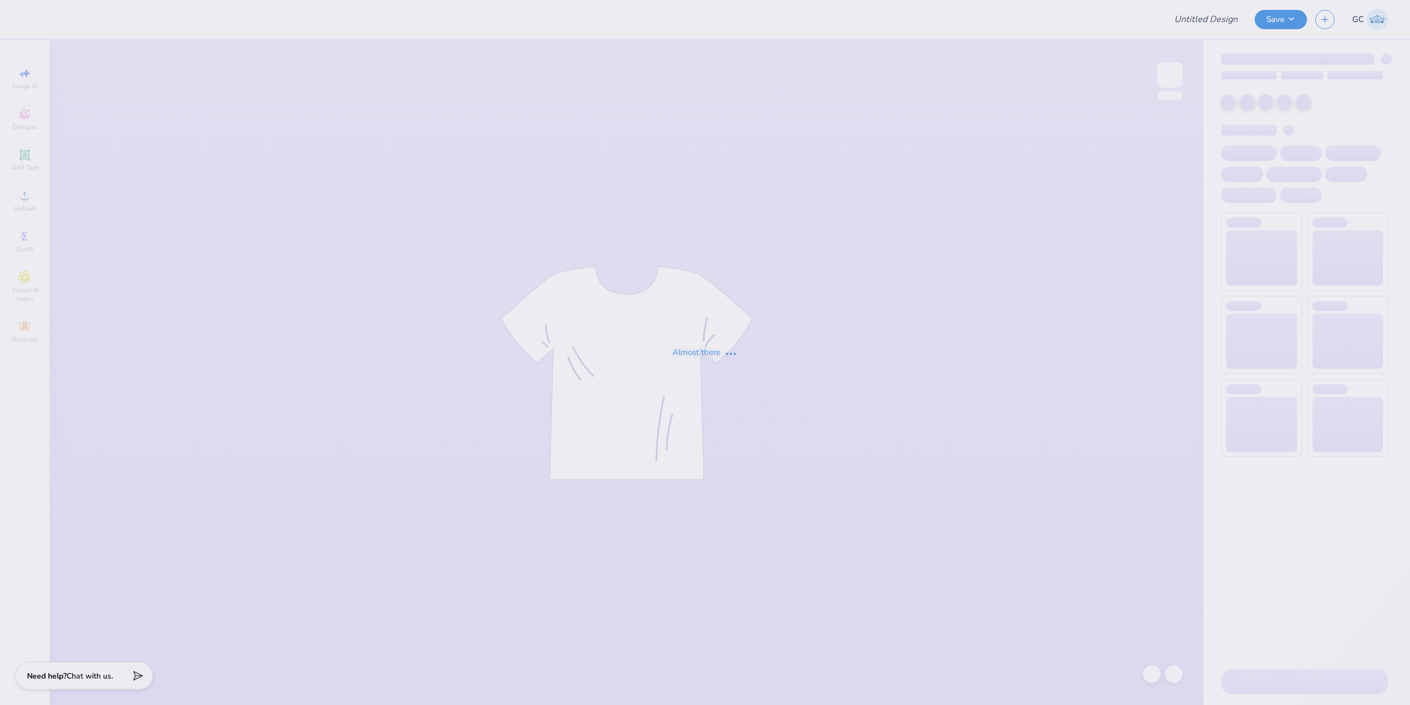
type input "Flockers Shorts"
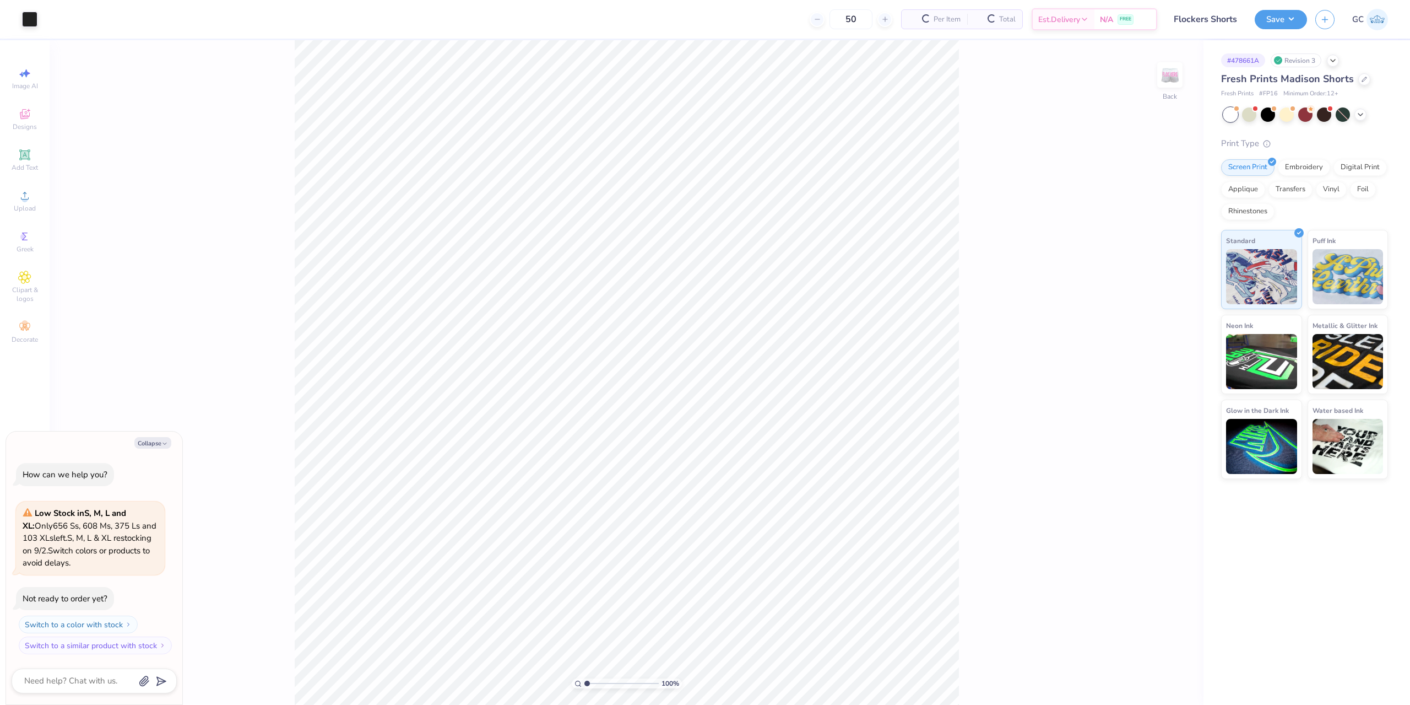
type textarea "x"
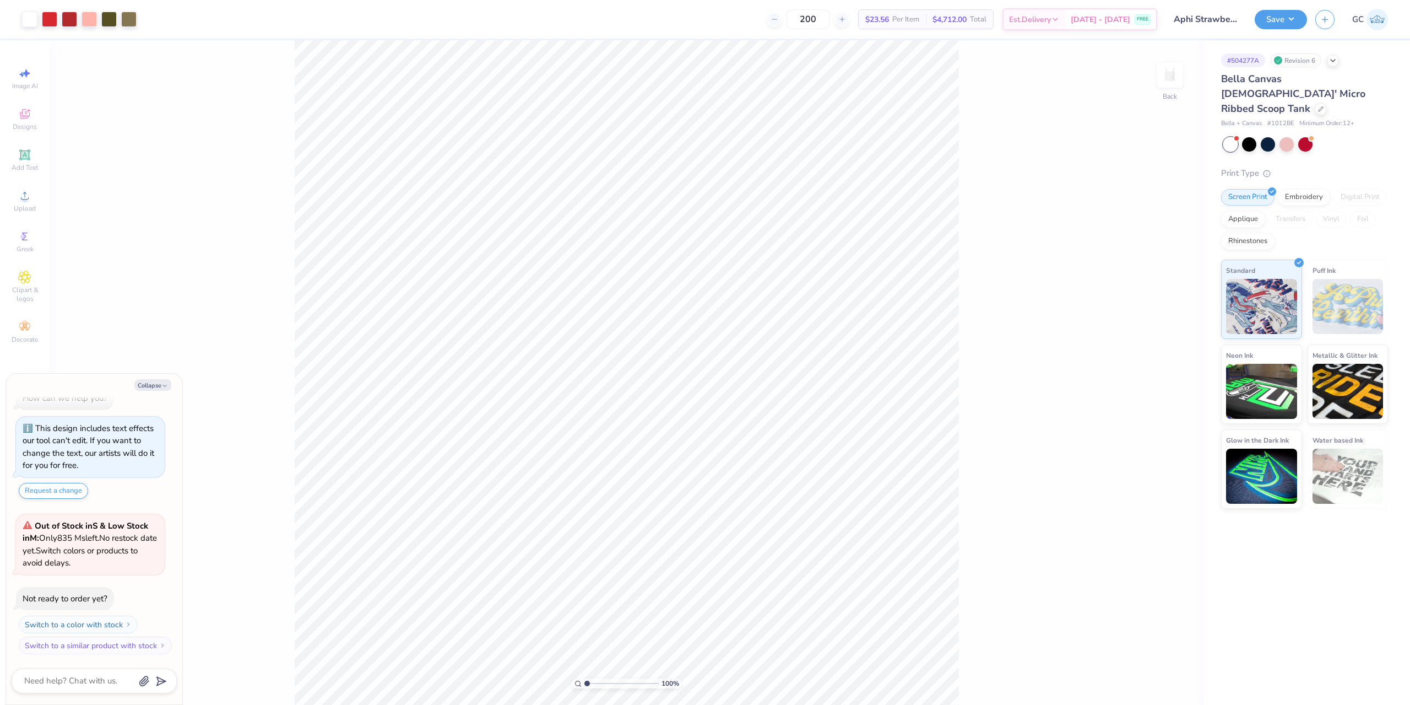
type textarea "x"
type input "3.00581987268405"
type textarea "x"
type input "1.35006143669128"
type textarea "x"
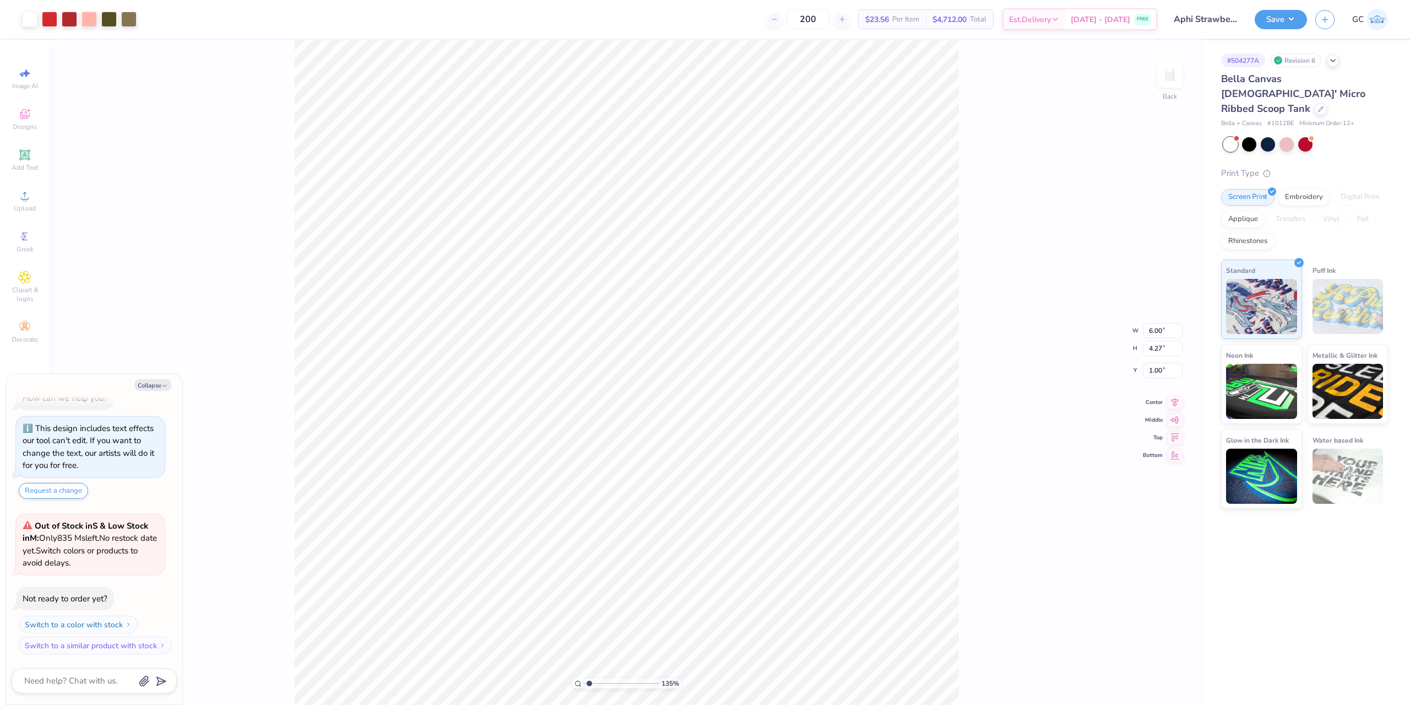
type input "1.35006143669128"
type textarea "x"
type input "1.35006143669128"
type textarea "x"
type input "1.35006143669128"
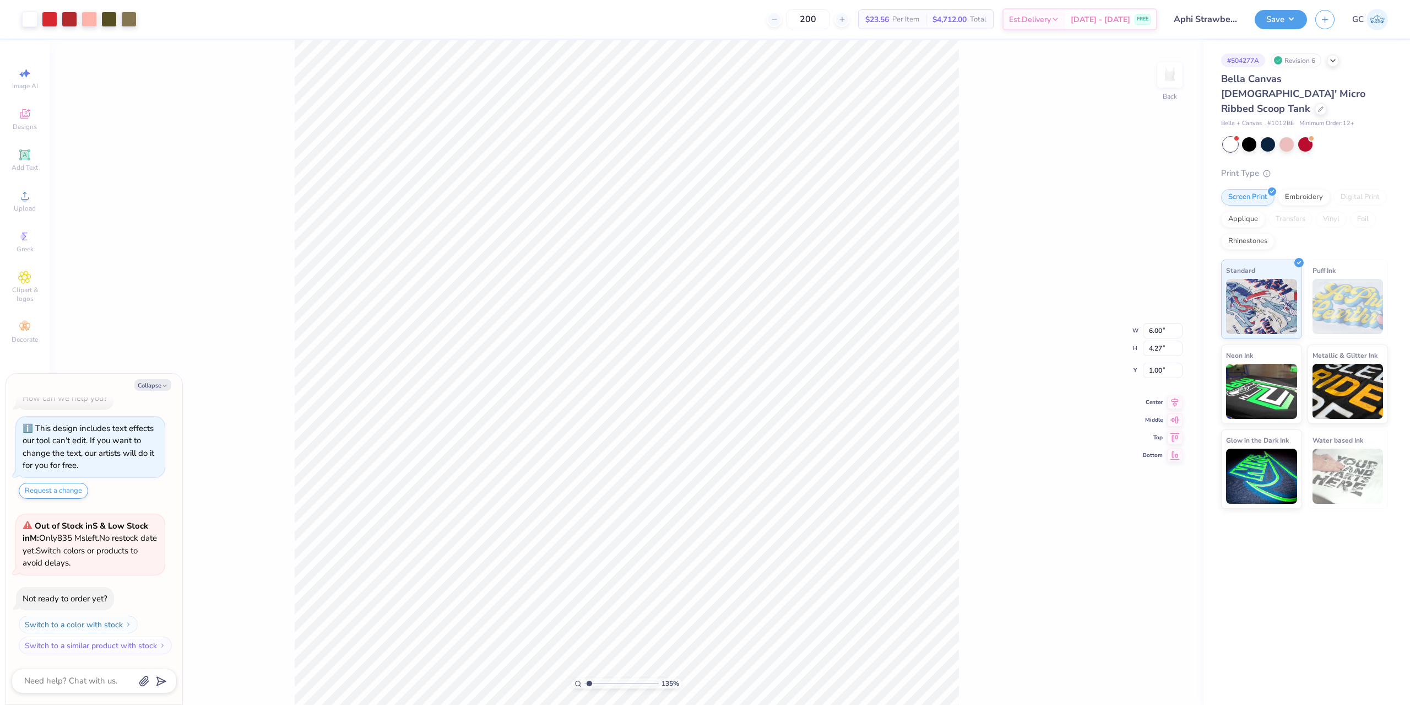
type textarea "x"
type input "1.35006143669128"
type textarea "x"
type input "1.35006143669128"
type textarea "x"
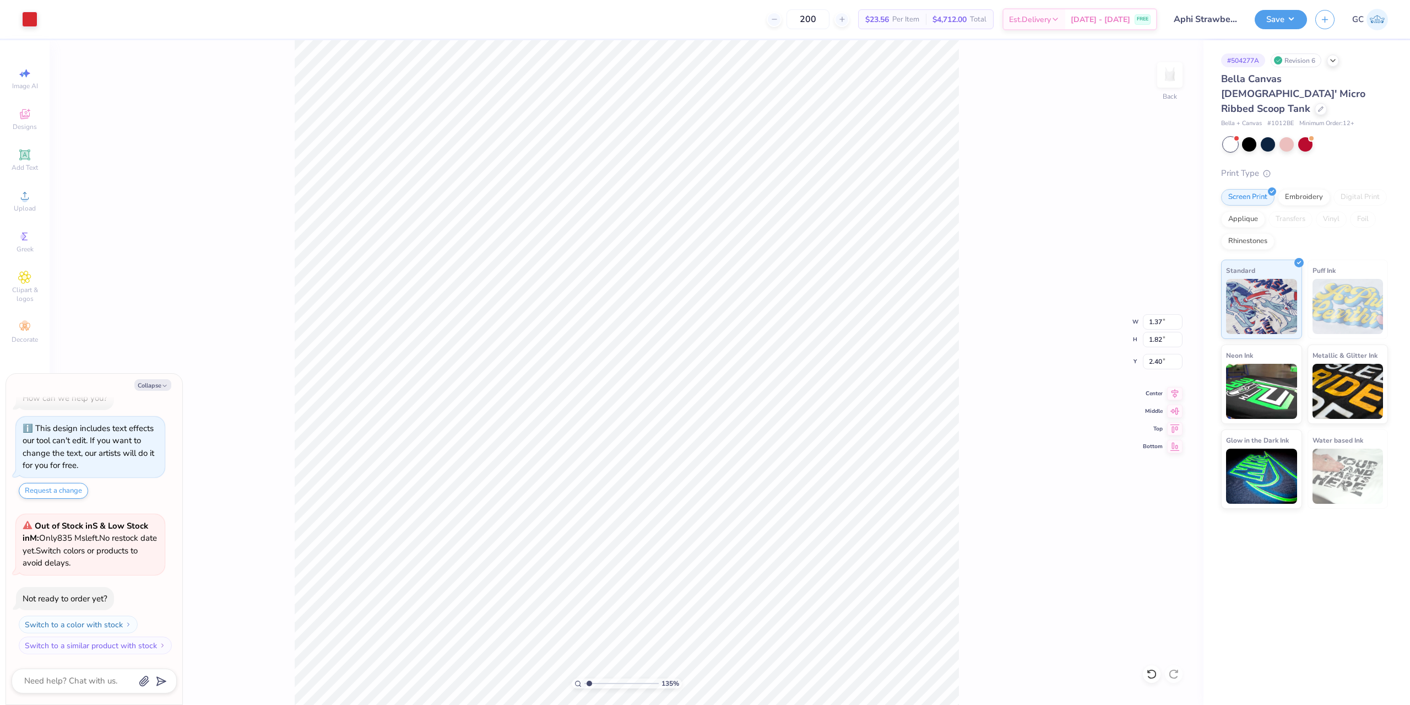
type input "1.35006143669128"
type textarea "x"
type input "1.35006143669128"
type textarea "x"
type input "1.35006143669128"
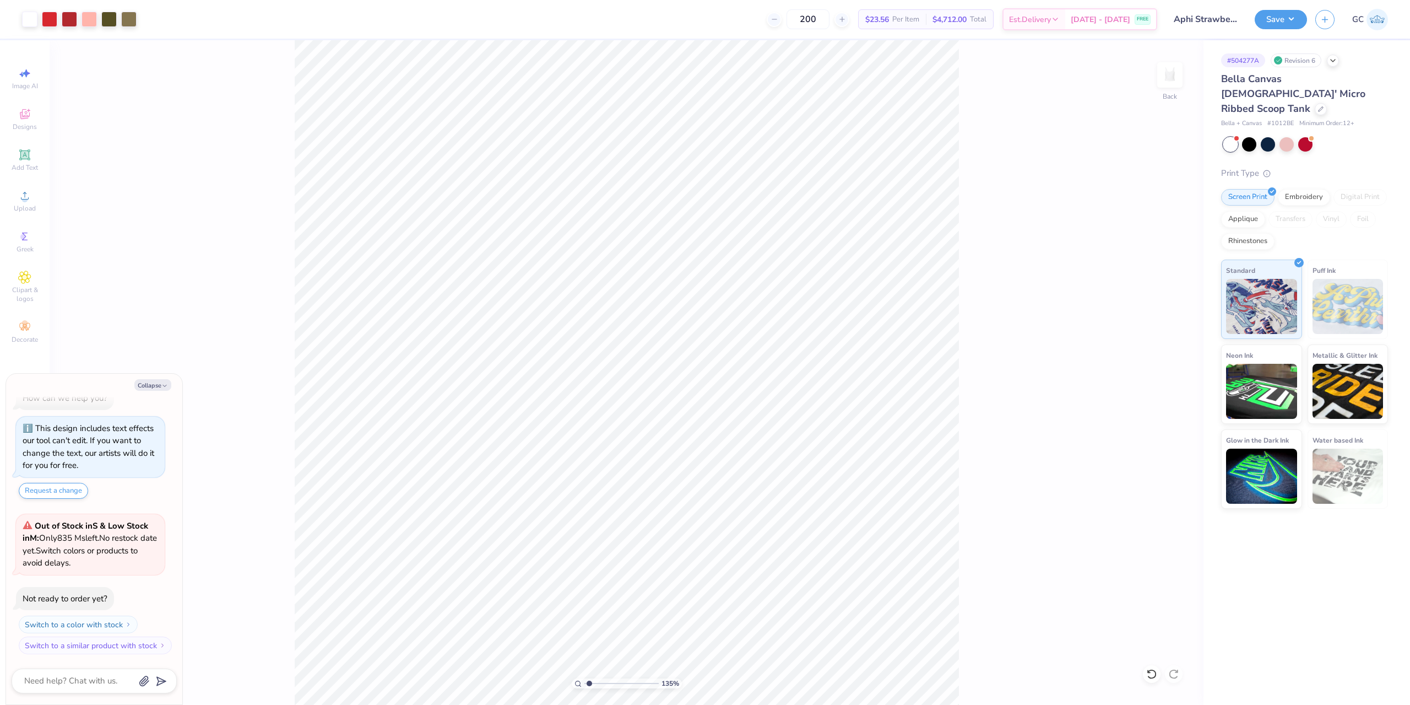
type textarea "x"
type input "1.35006143669128"
type textarea "x"
type input "1.35006143669128"
type textarea "x"
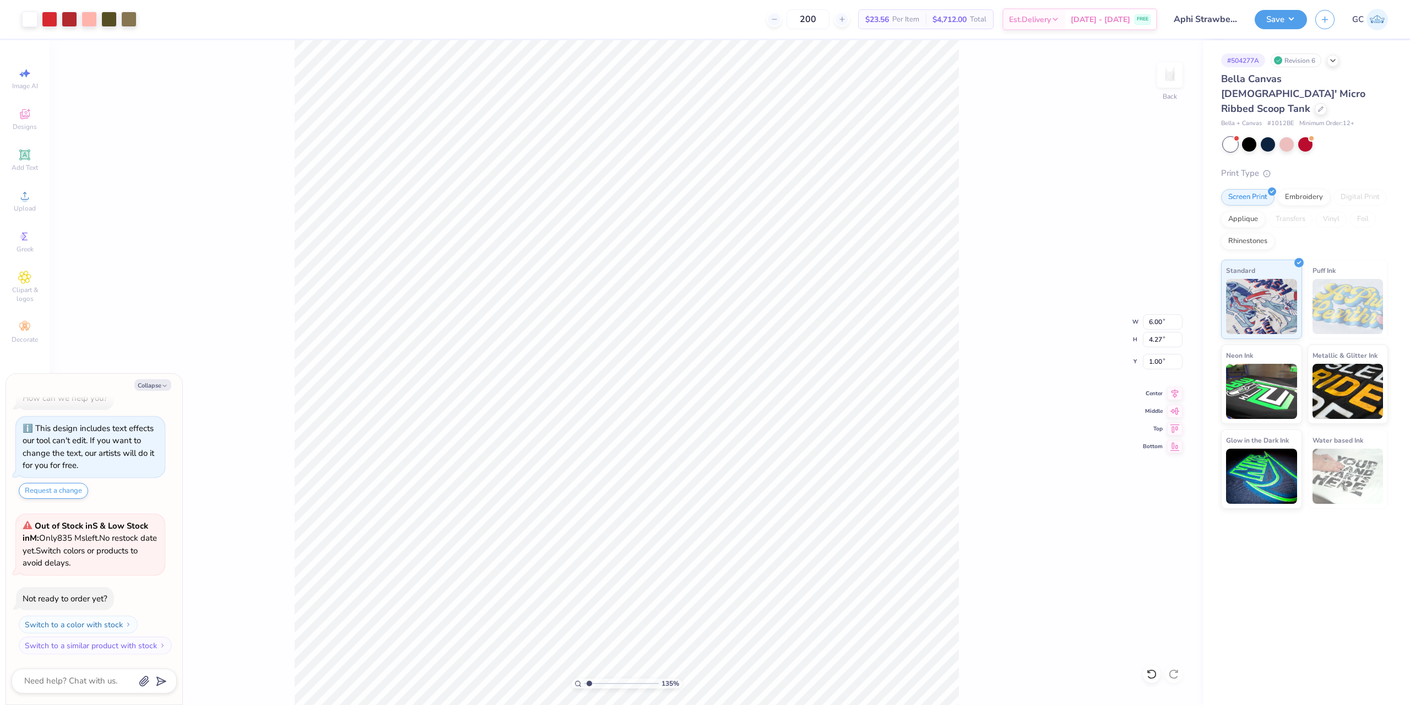
type input "1.35006143669128"
type textarea "x"
type input "1.35006143669128"
type textarea "x"
click at [670, 583] on li "Group" at bounding box center [667, 583] width 86 height 21
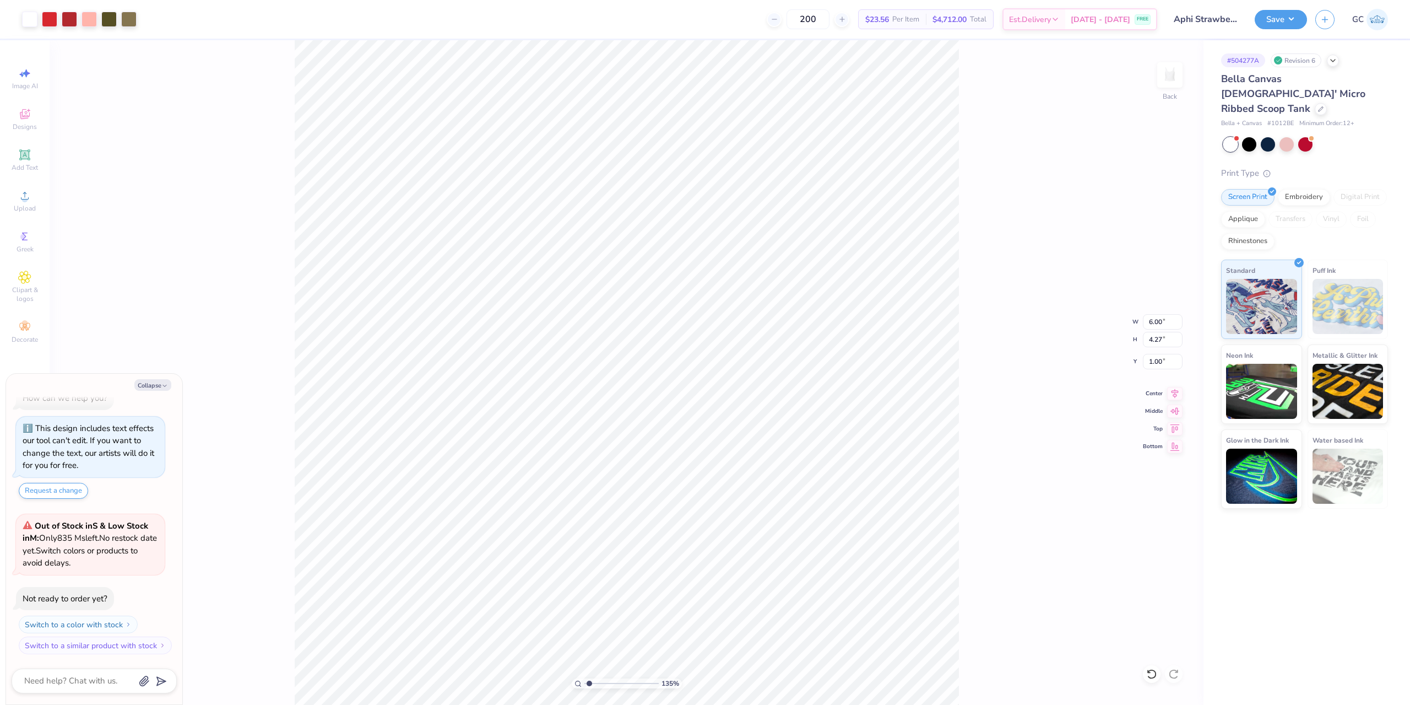
type input "1.35006143669128"
type textarea "x"
type input "1.35006143669128"
type textarea "x"
type input "1.35006143669128"
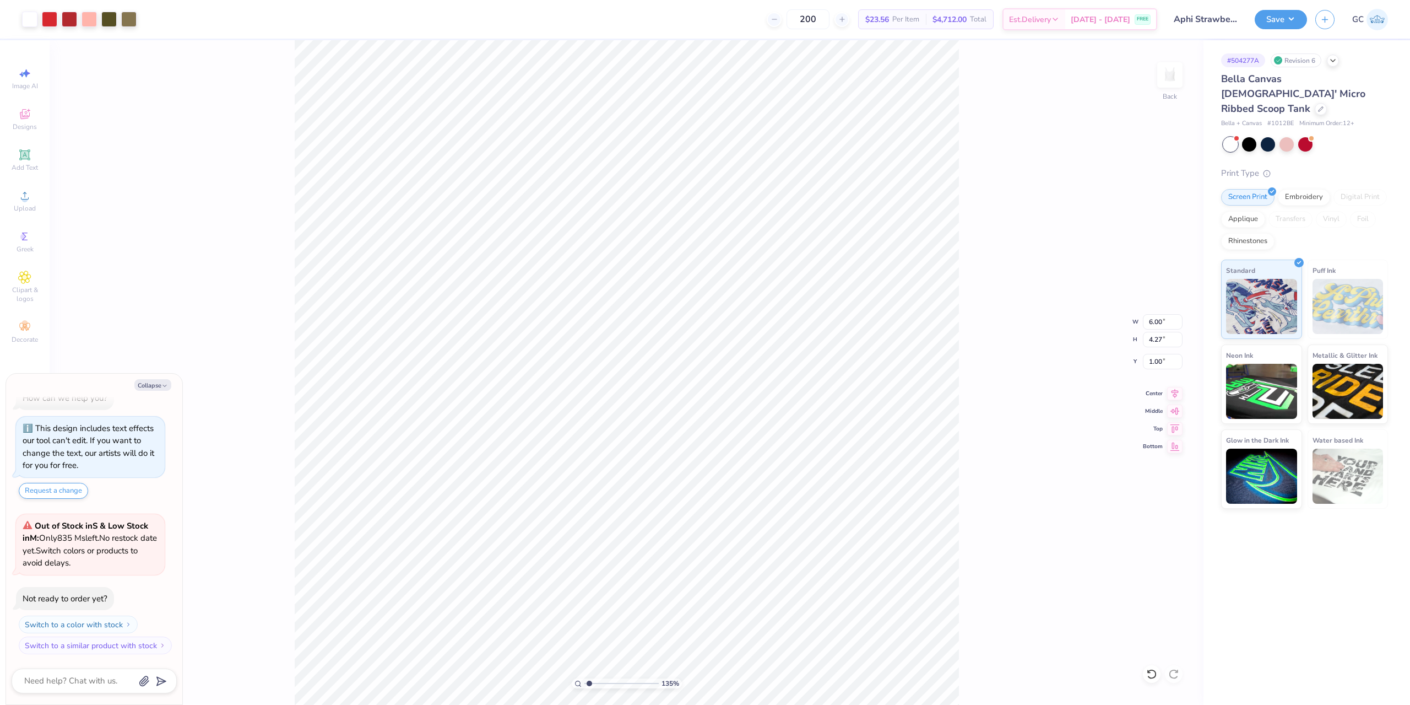
type textarea "x"
type input "0.96"
click at [1154, 675] on icon at bounding box center [1151, 673] width 11 height 11
type input "1.35006143669128"
type textarea "x"
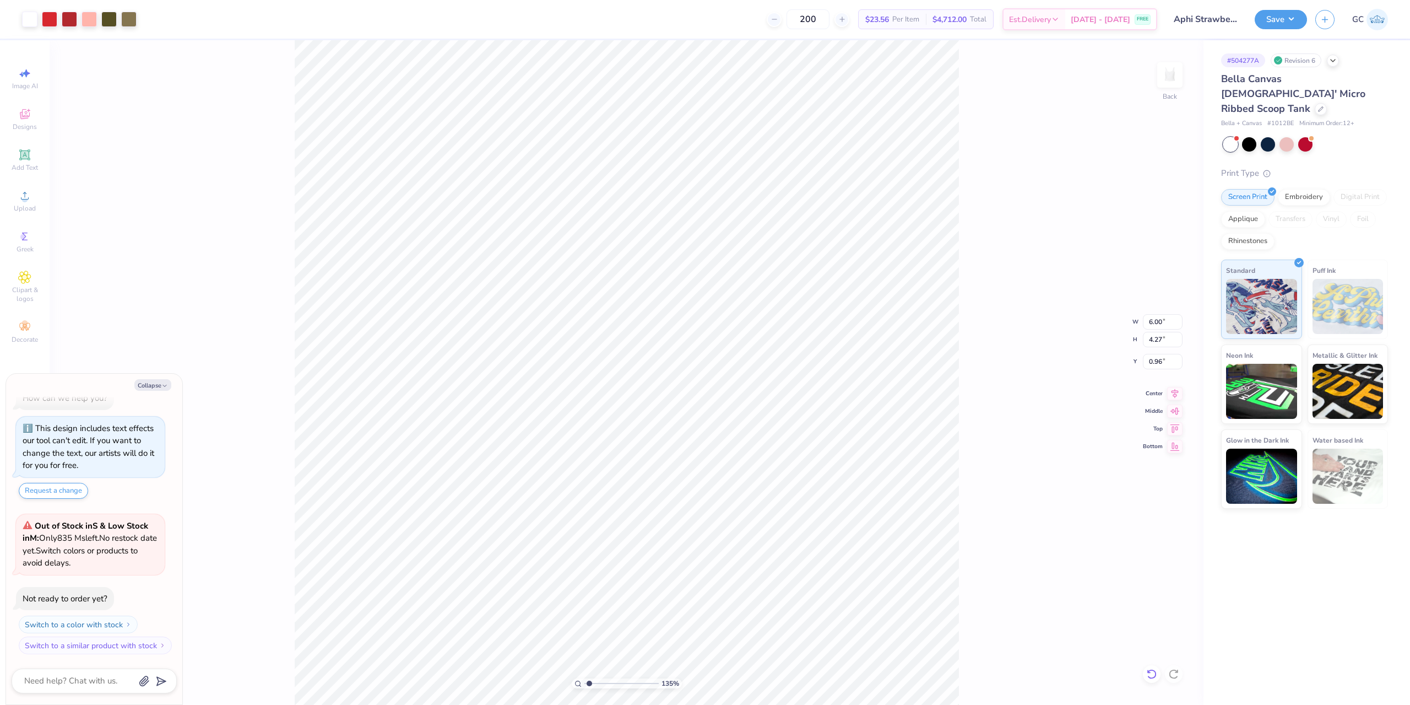
type input "1.00"
type input "1.35006143669128"
type textarea "x"
click at [23, 195] on icon at bounding box center [24, 195] width 13 height 13
type input "1.35006143669128"
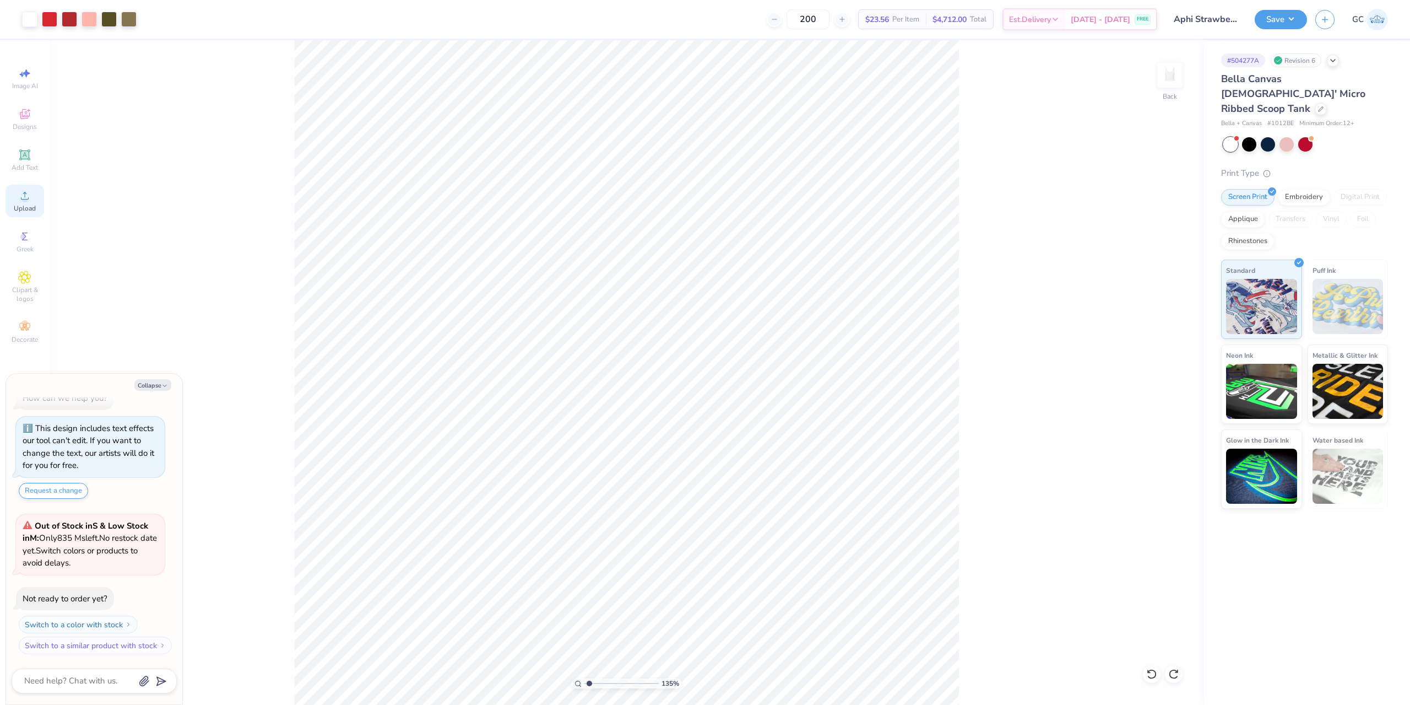
type textarea "x"
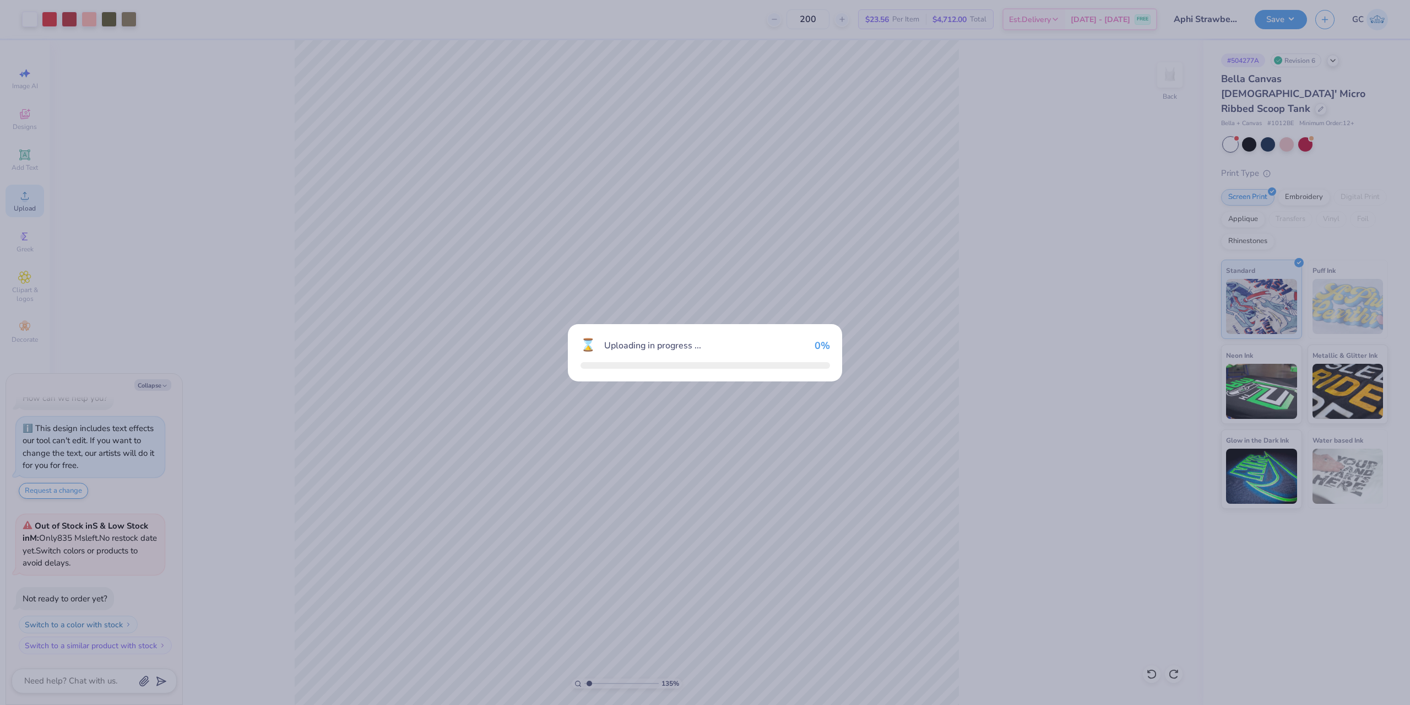
type input "1.35006143669128"
type textarea "x"
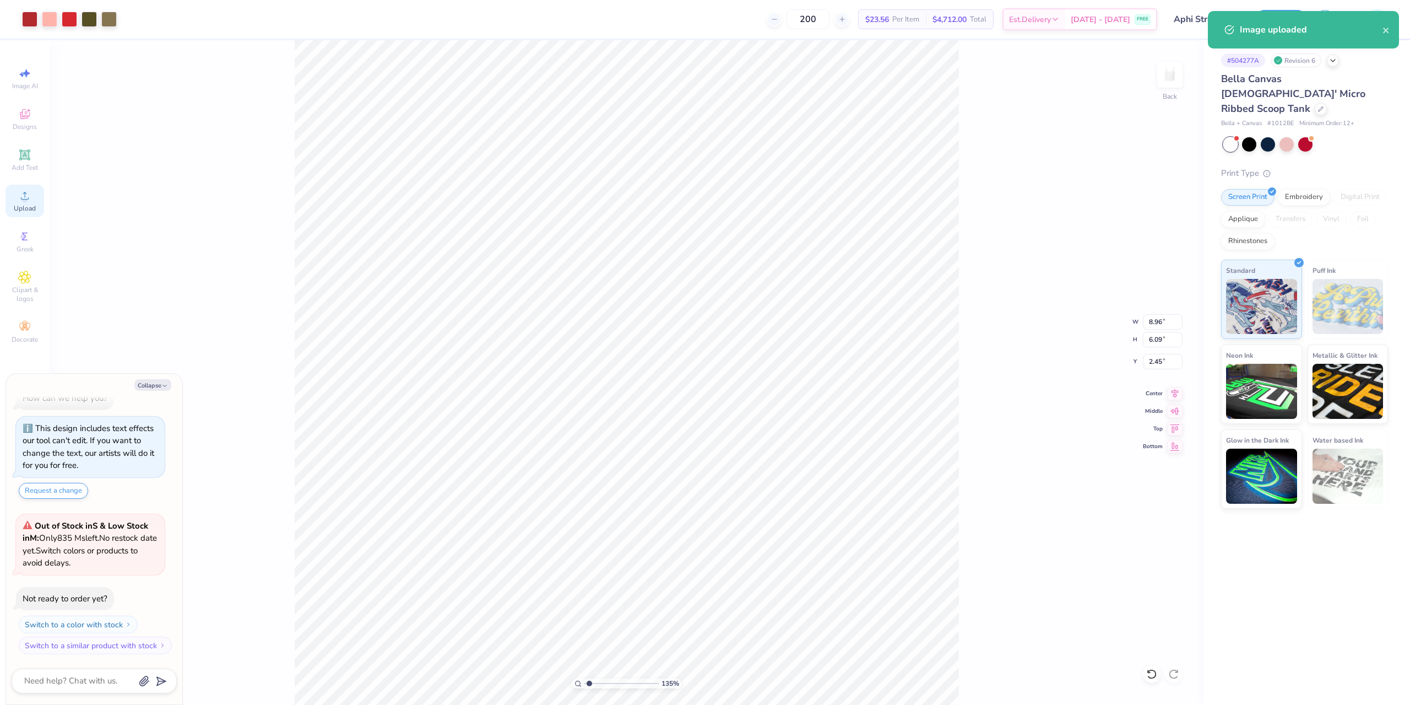
type input "1.35006143669128"
type textarea "x"
type input "1.35006143669128"
type textarea "x"
drag, startPoint x: 1167, startPoint y: 323, endPoint x: 1147, endPoint y: 325, distance: 19.9
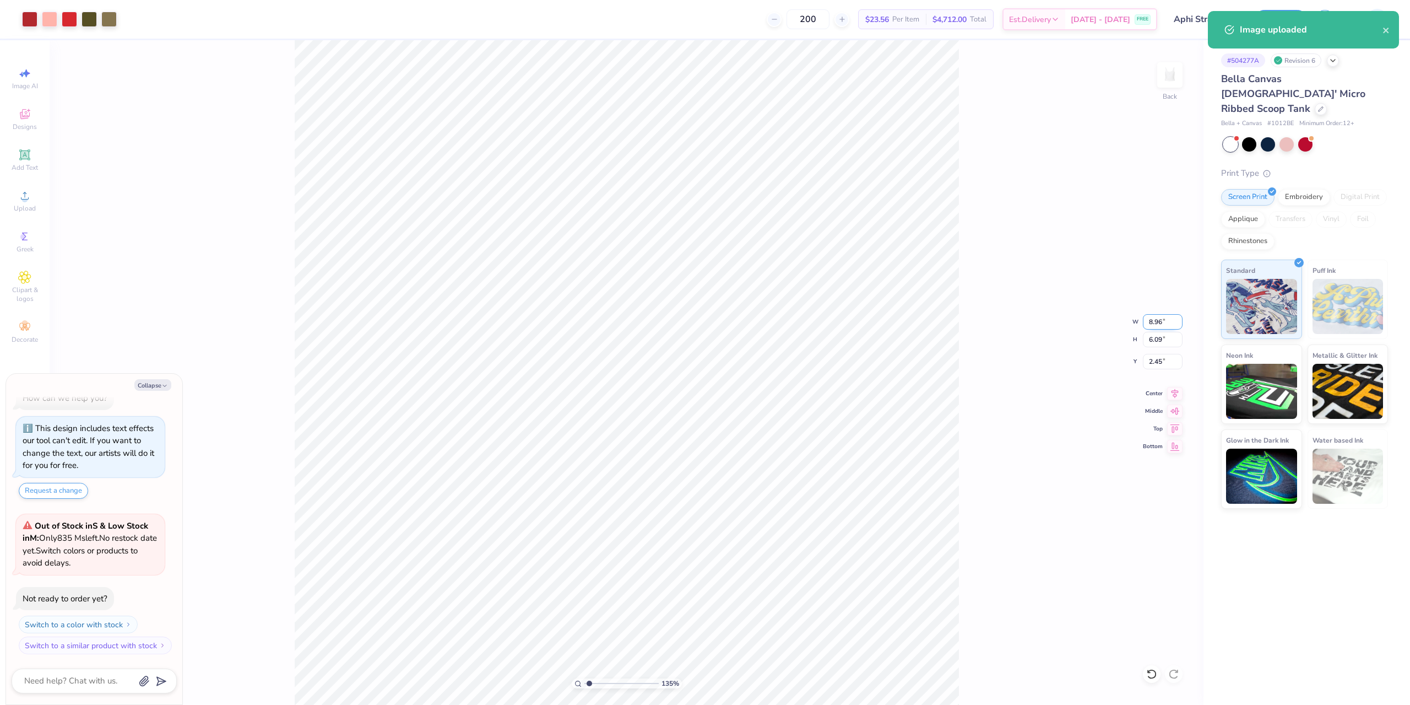
click at [1147, 325] on input "8.96" at bounding box center [1163, 321] width 40 height 15
type input "6"
type input "1.35006143669128"
type textarea "x"
type input "1.35006143669128"
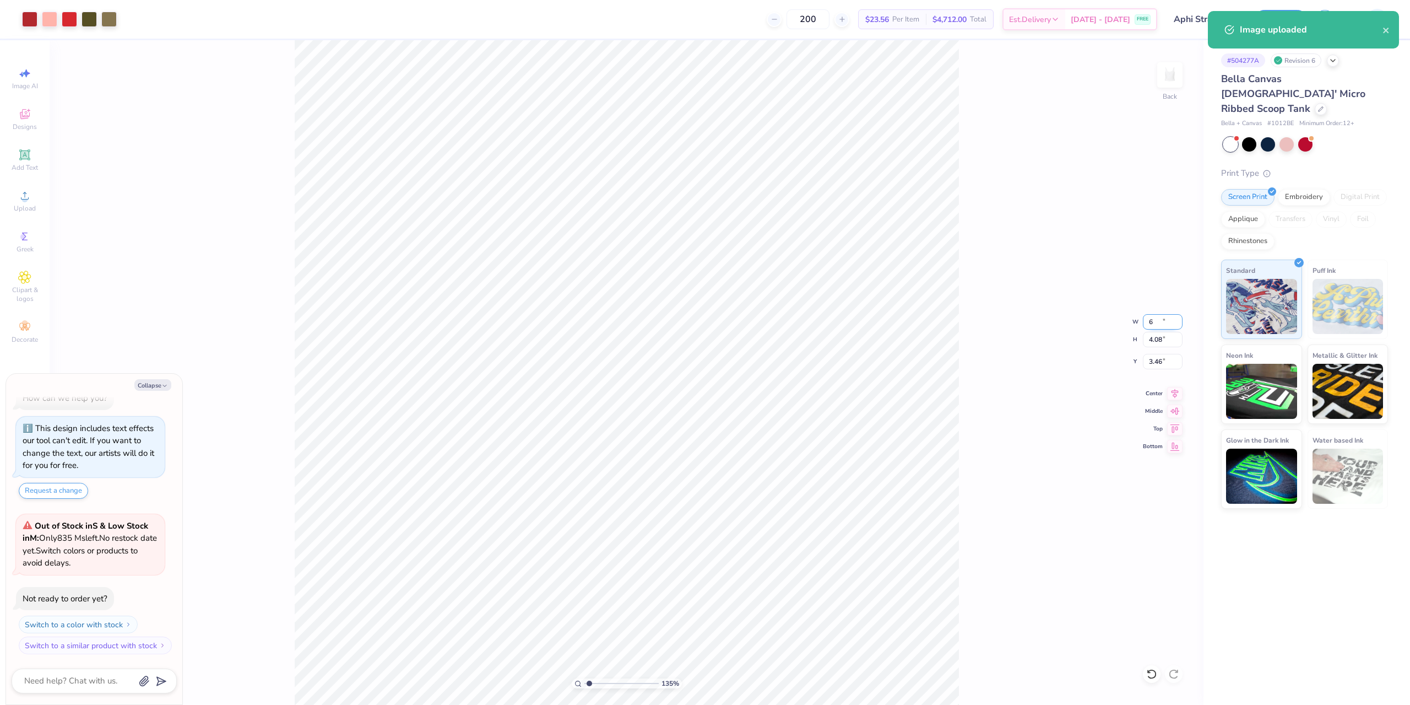
type textarea "x"
type input "6.00"
type input "4.08"
type input "3.46"
type input "1.35006143669128"
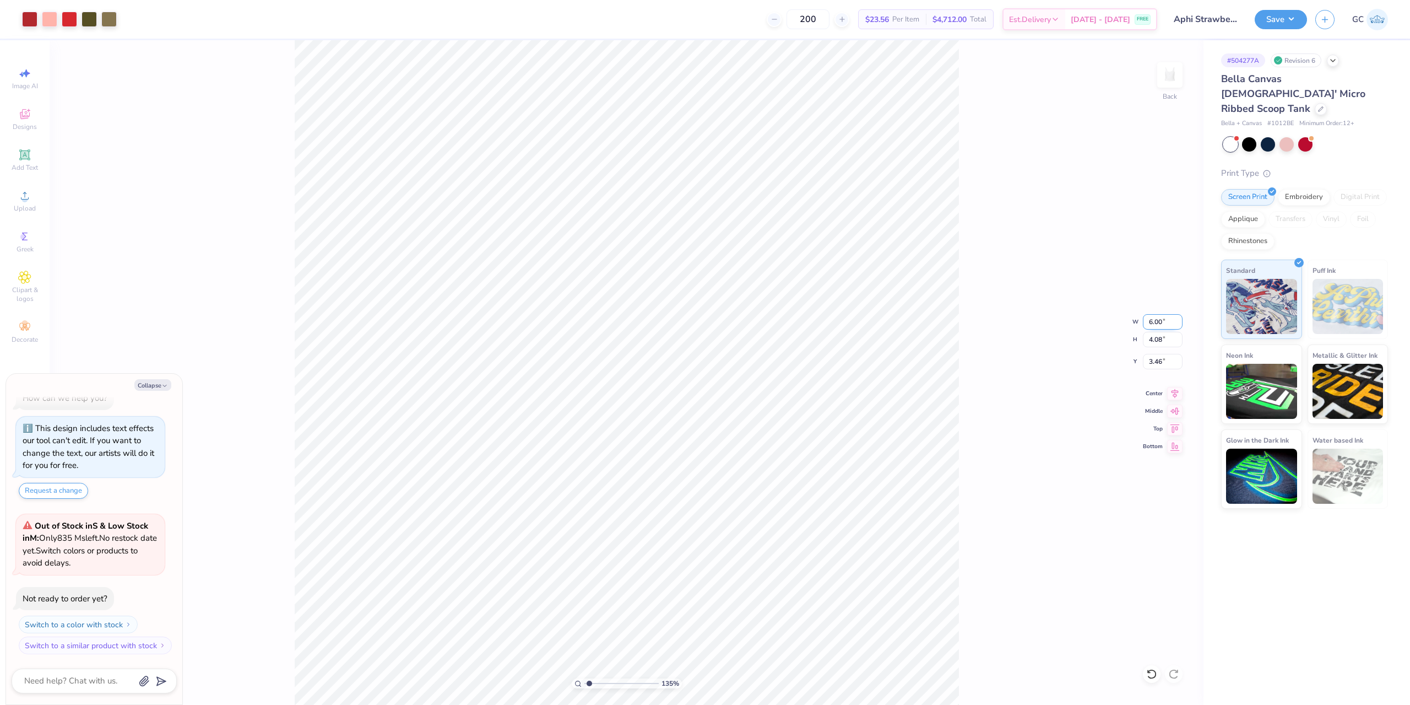
type textarea "x"
type input "4.27"
type input "1.00"
type input "1.35006143669128"
type textarea "x"
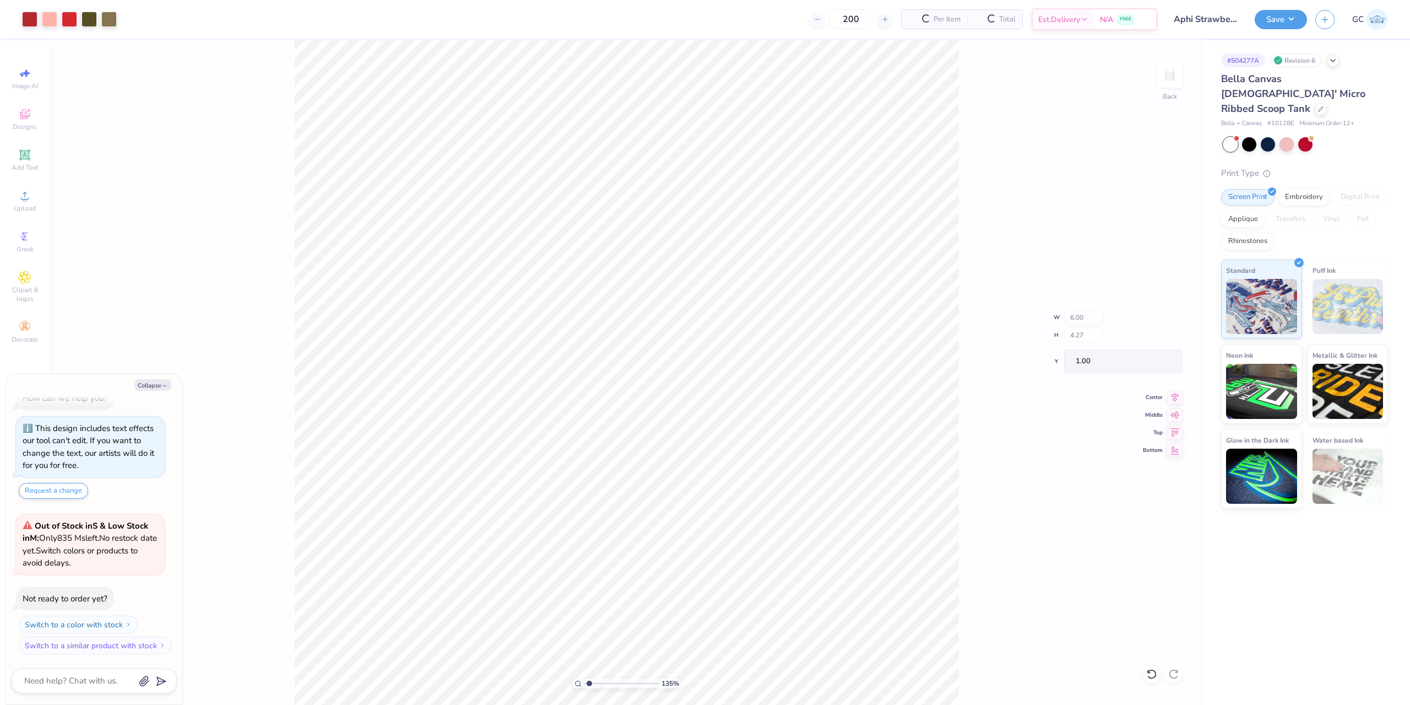
type input "1.35006143669128"
type textarea "x"
drag, startPoint x: 1162, startPoint y: 364, endPoint x: 1147, endPoint y: 364, distance: 14.3
click at [1147, 364] on input "3.46" at bounding box center [1163, 361] width 40 height 15
type input "1"
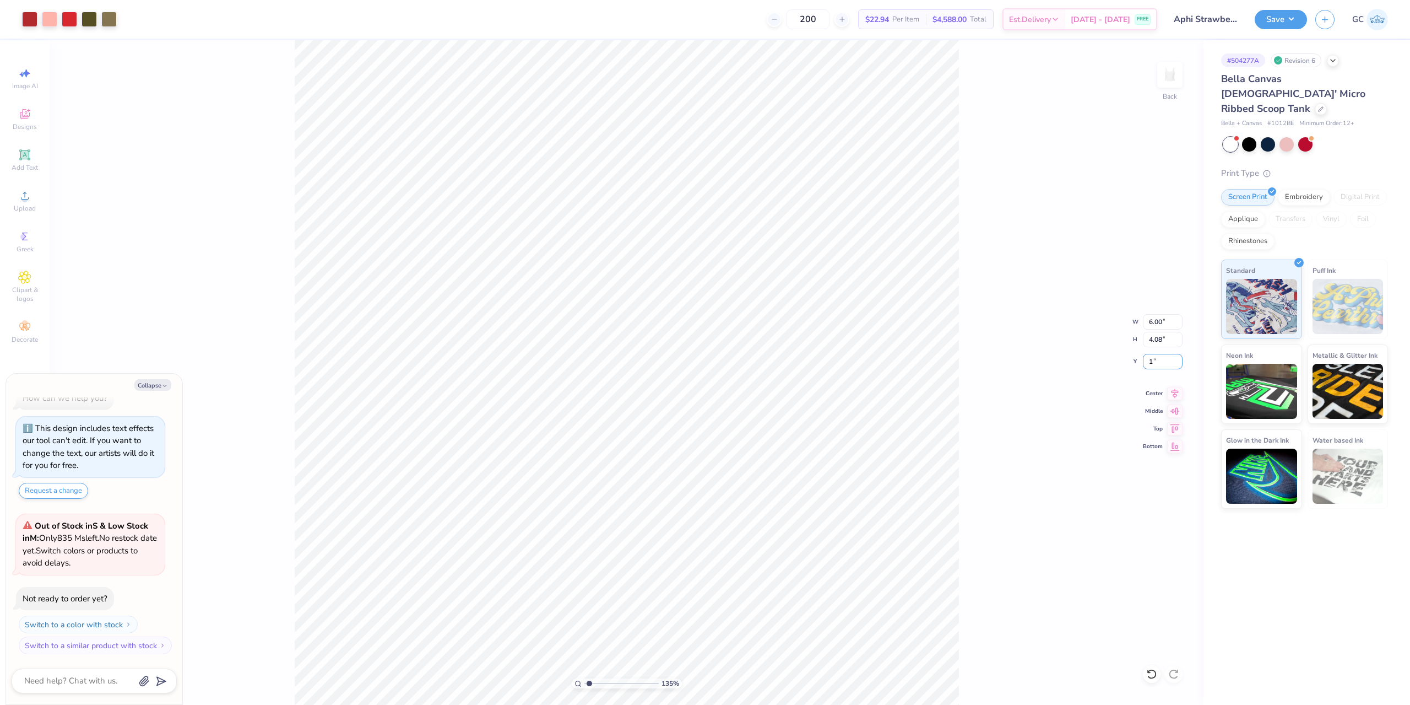
type input "1.35006143669128"
type textarea "x"
type input "1.00"
type input "1.35006143669128"
type textarea "x"
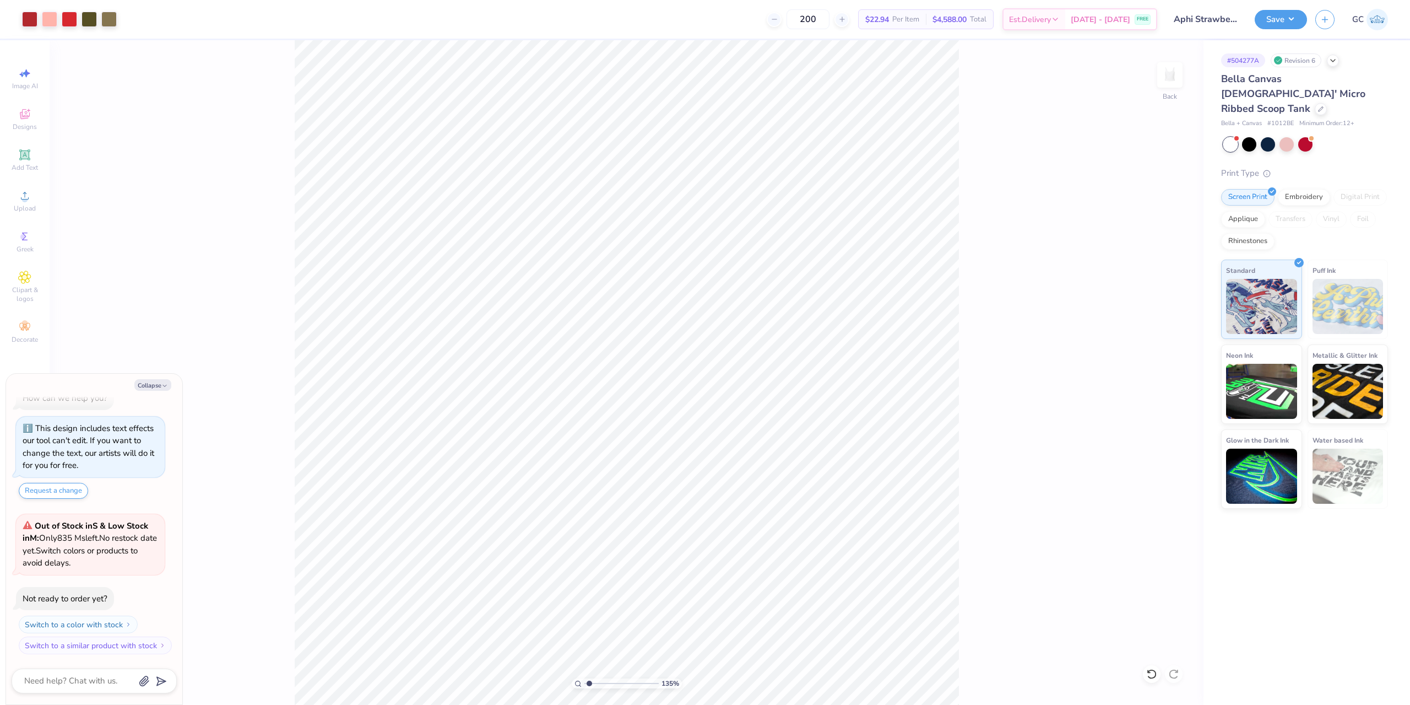
type input "1.35006143669128"
type textarea "x"
click at [1174, 389] on icon at bounding box center [1175, 391] width 7 height 9
type input "1.35006143669128"
type textarea "x"
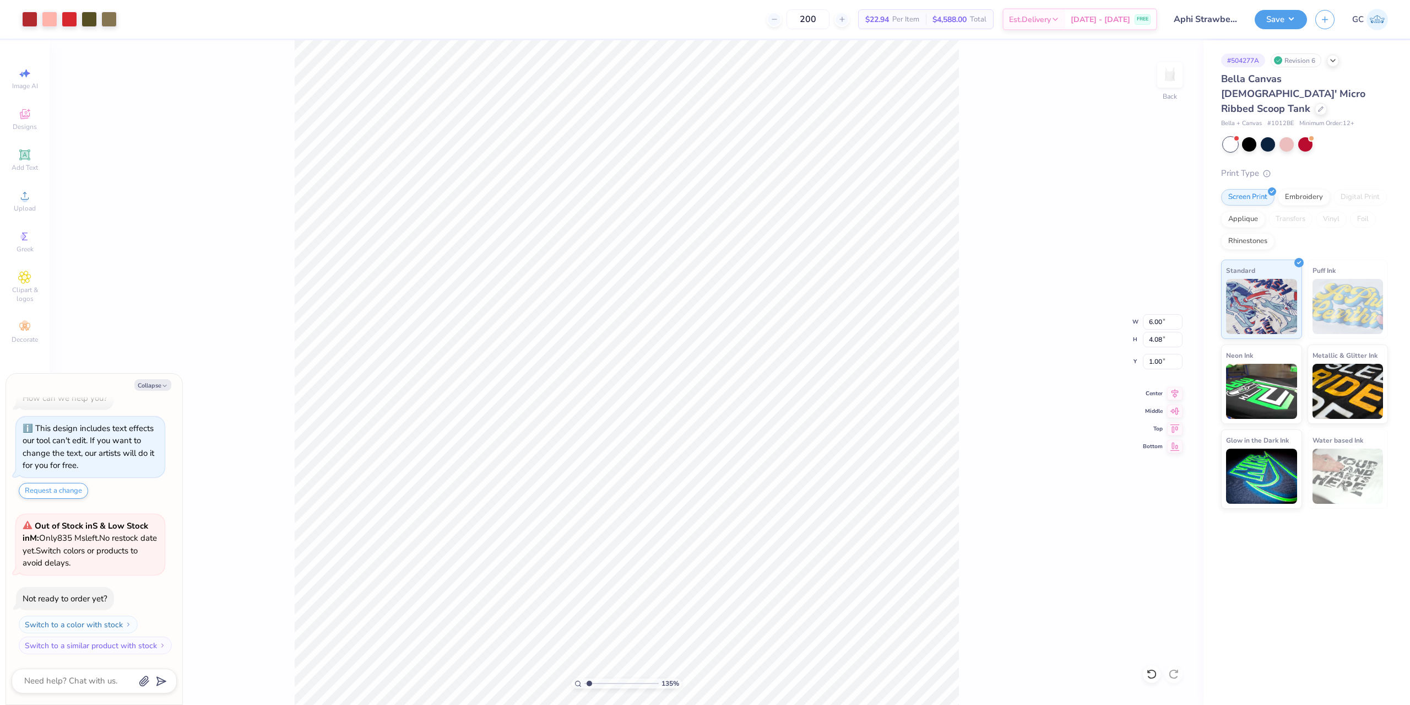
type input "1.35006143669128"
type textarea "x"
type input "1.35006143669128"
type textarea "x"
type input "1.35006143669128"
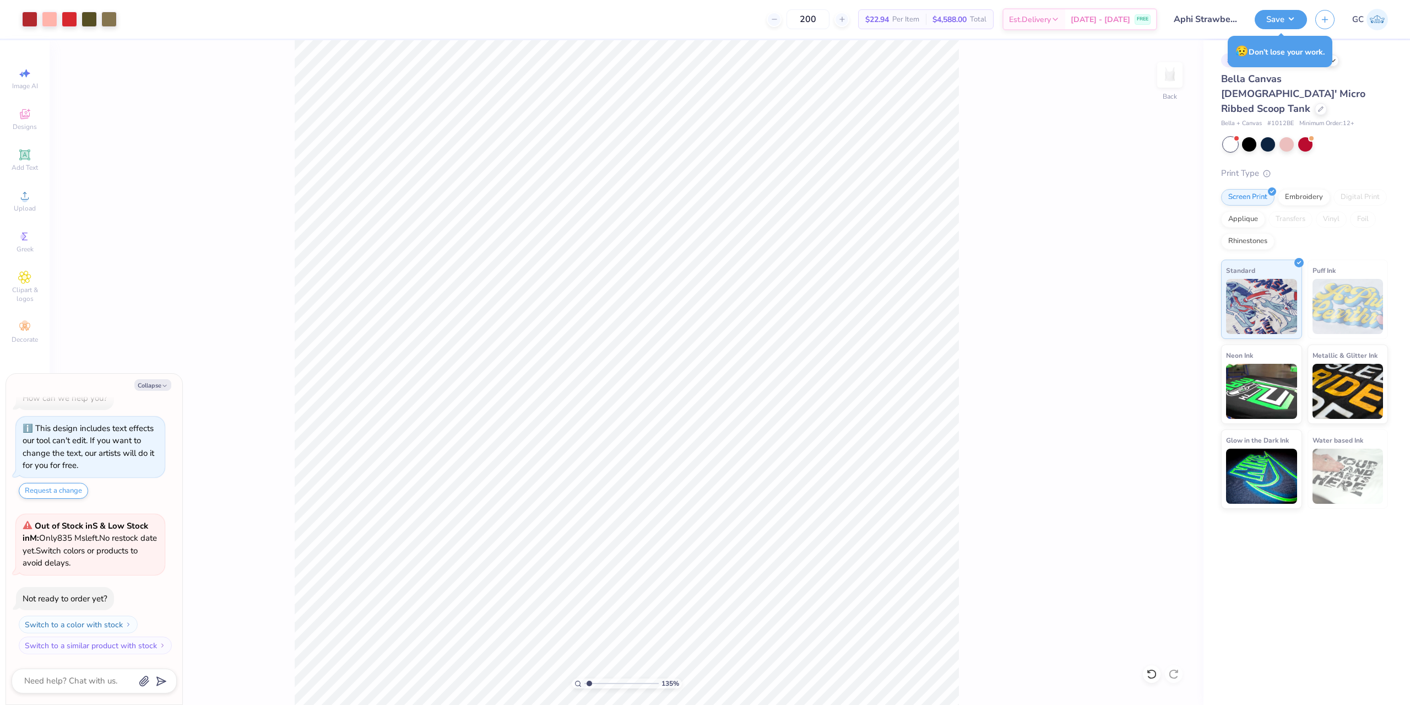
type textarea "x"
type input "1.35006143669128"
type textarea "x"
type input "1.35006143669128"
type textarea "x"
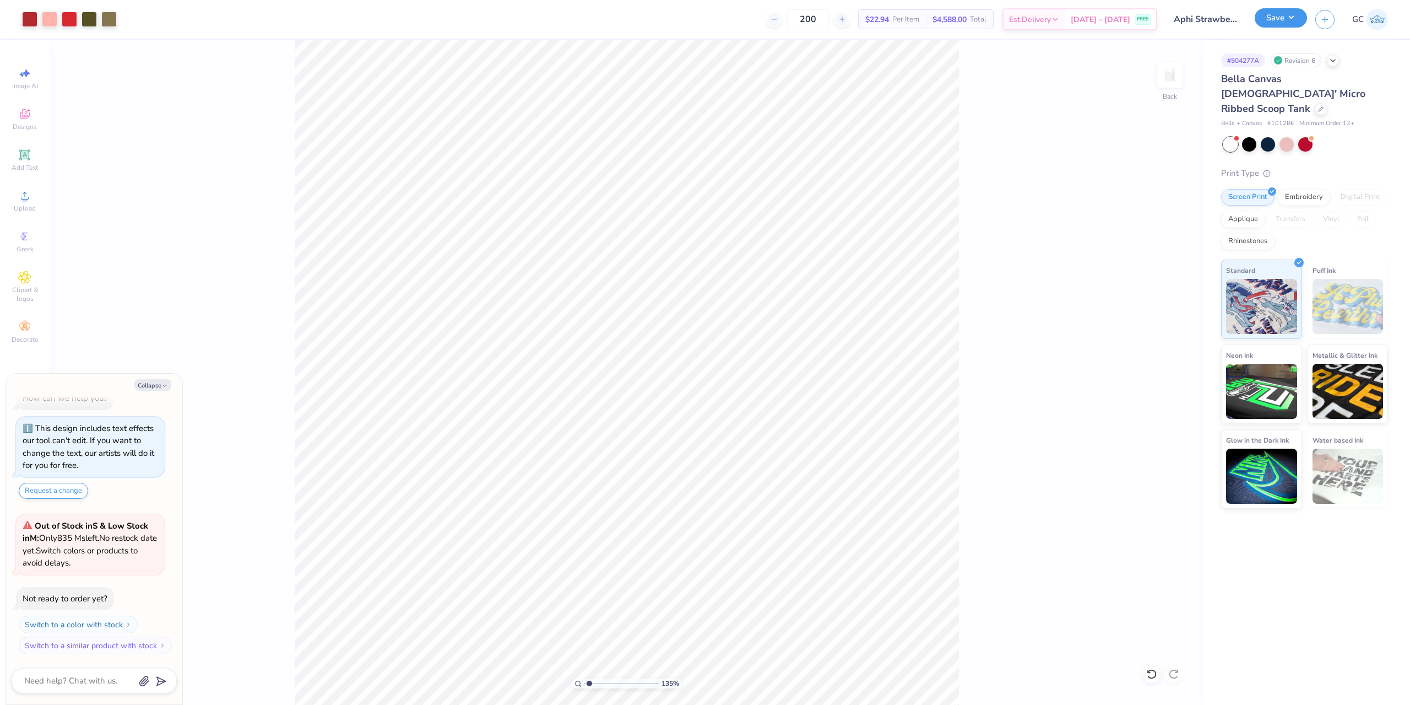
click at [1282, 20] on button "Save" at bounding box center [1281, 17] width 52 height 19
type input "1.35006143669128"
type textarea "x"
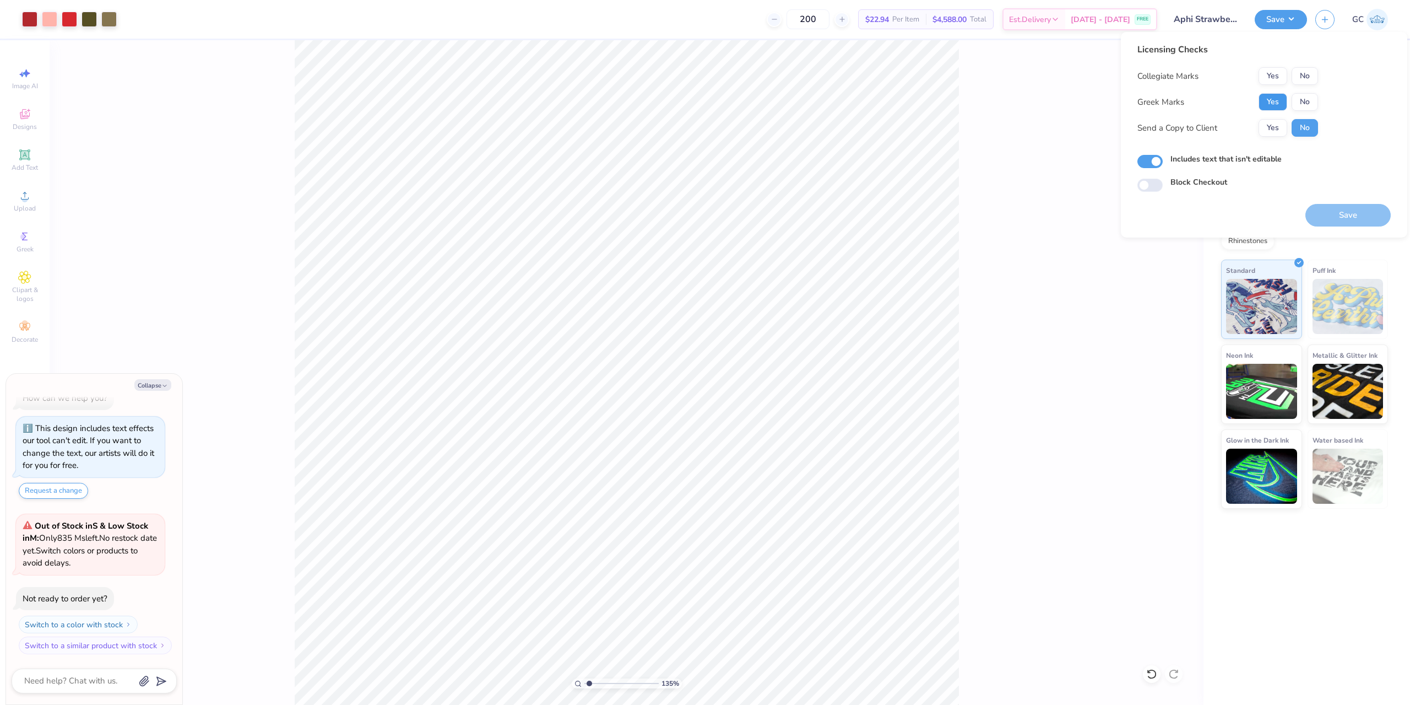
click at [1276, 101] on button "Yes" at bounding box center [1273, 102] width 29 height 18
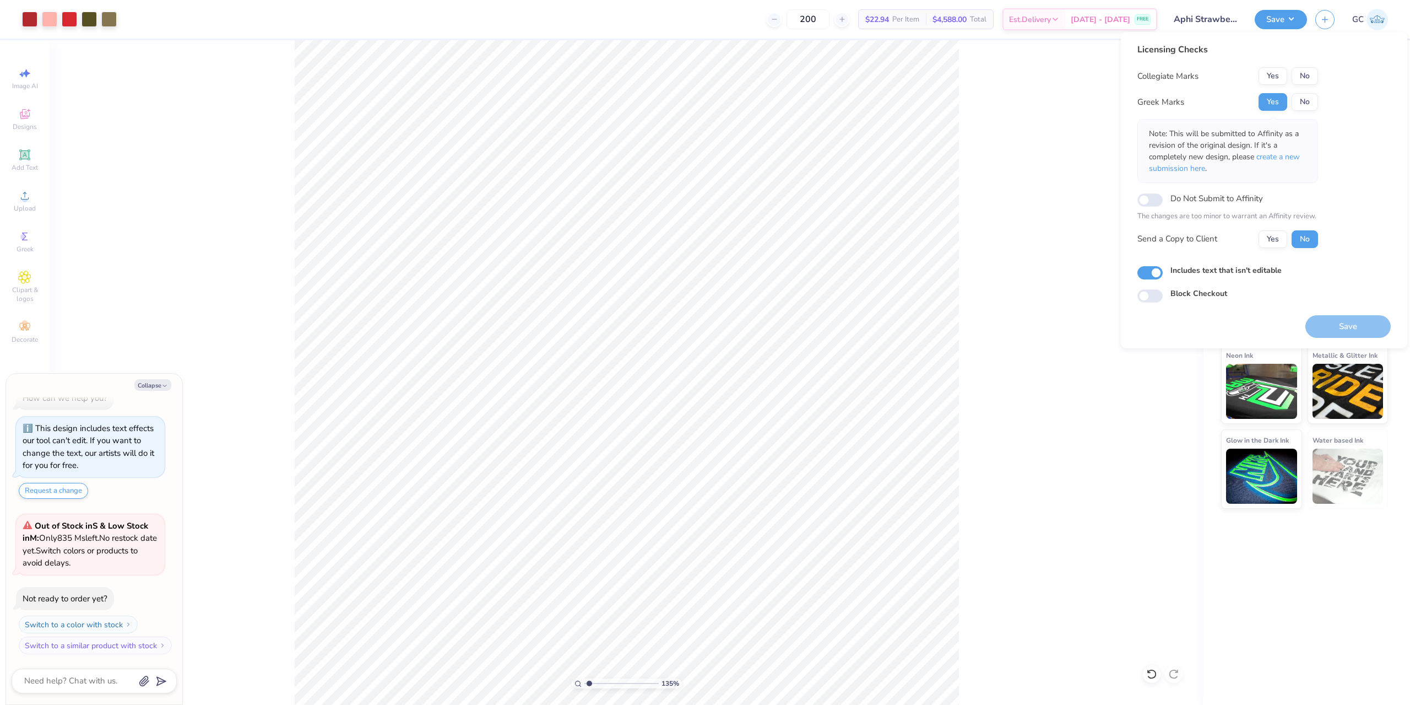
click at [1310, 64] on div "Licensing Checks Collegiate Marks Yes No Greek Marks Yes No Note: This will be …" at bounding box center [1228, 149] width 181 height 213
click at [1308, 77] on button "No" at bounding box center [1305, 76] width 26 height 18
type input "1.35006143669128"
type textarea "x"
click at [1361, 324] on button "Save" at bounding box center [1348, 326] width 85 height 23
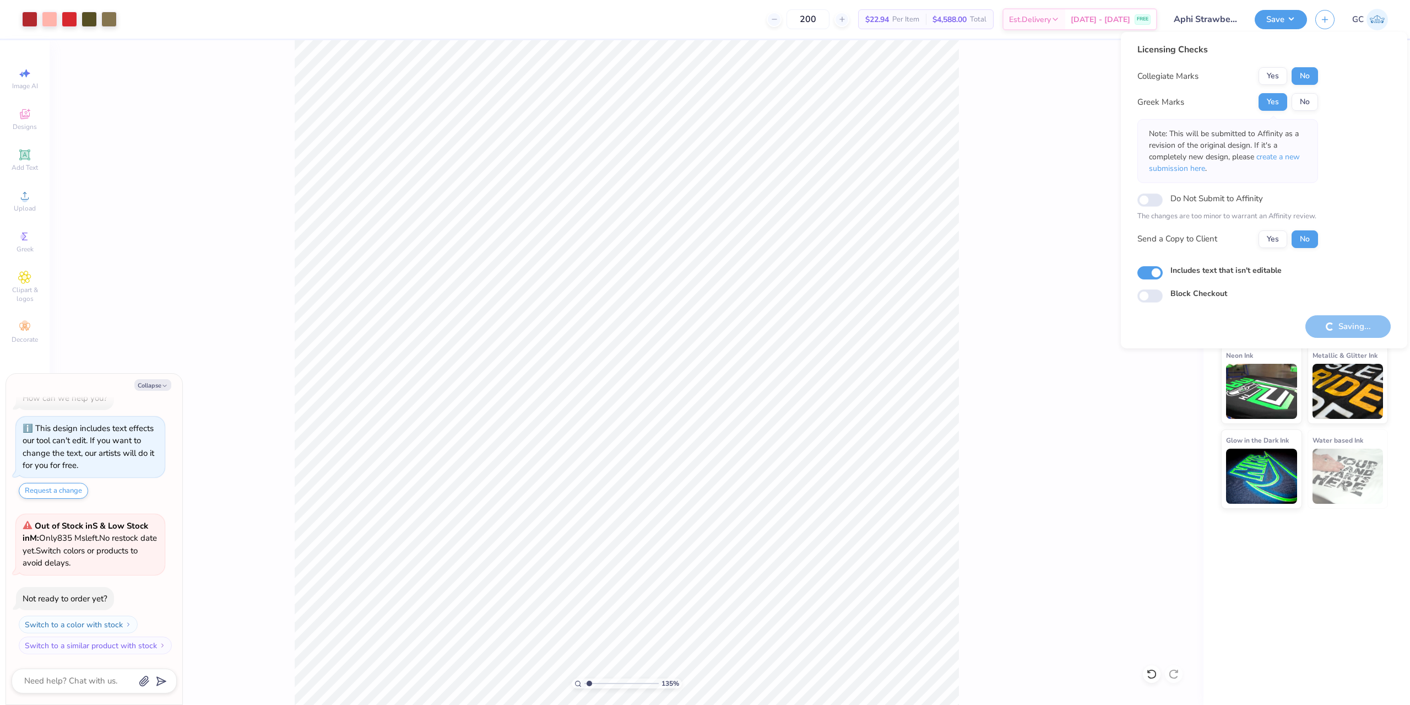
type input "1.35006143669128"
type textarea "x"
type input "1.35006143669128"
type textarea "x"
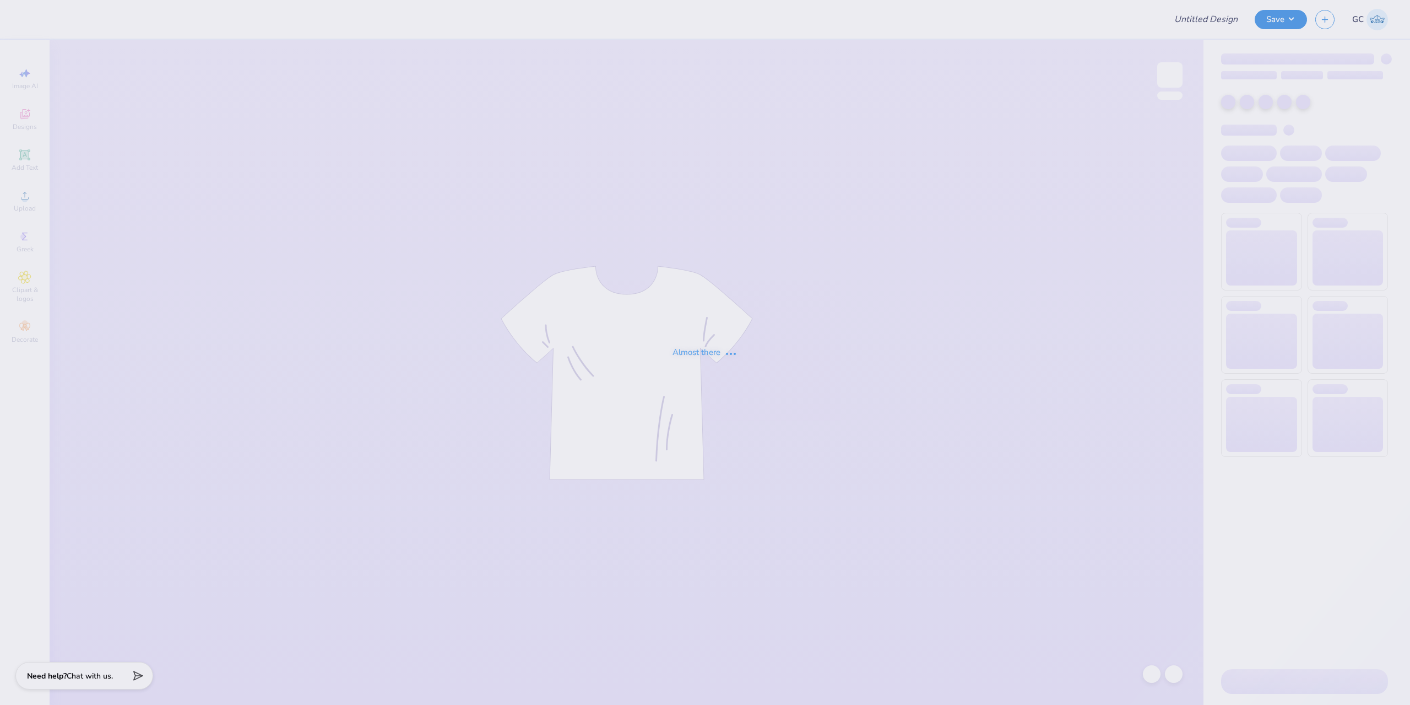
type input "Gabriela Lynne Gino : Washington and Lee"
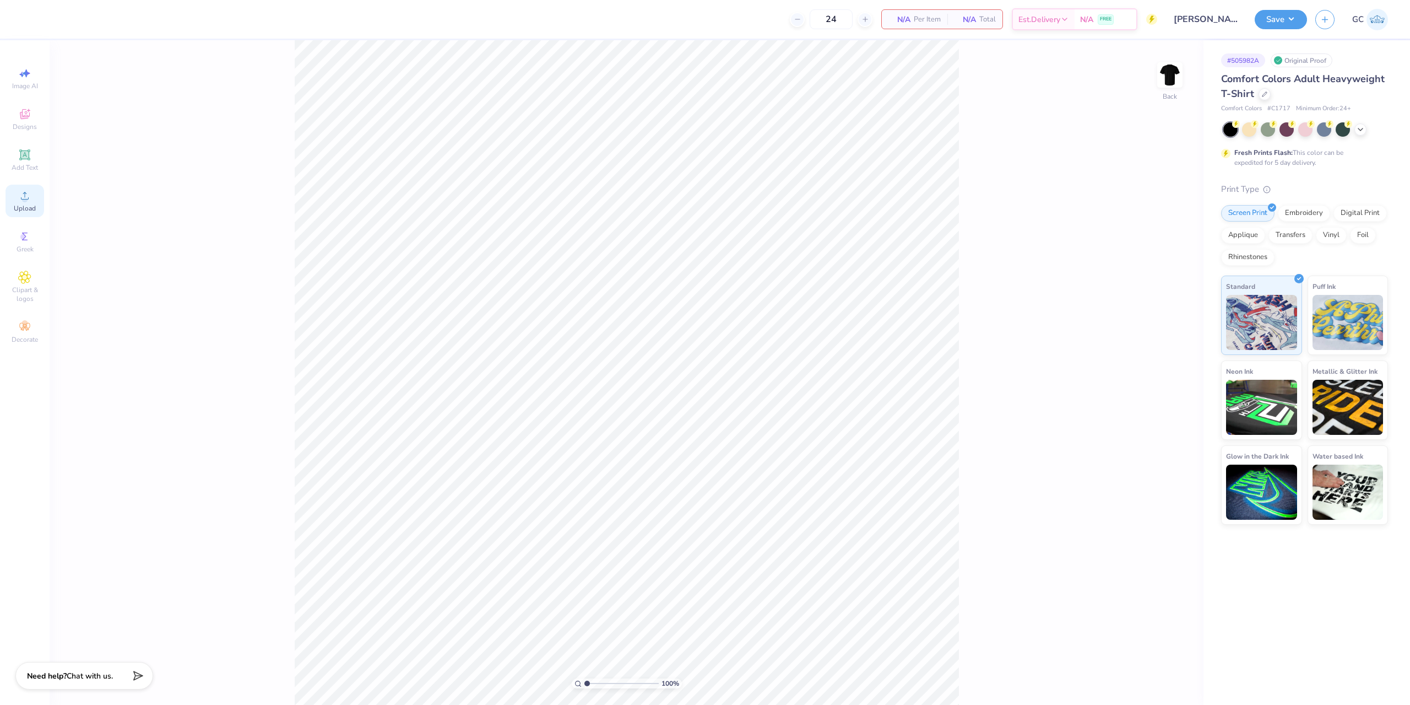
click at [30, 202] on div "Upload" at bounding box center [25, 201] width 39 height 33
click at [31, 210] on span "Upload" at bounding box center [25, 208] width 22 height 9
drag, startPoint x: 1151, startPoint y: 319, endPoint x: 1175, endPoint y: 323, distance: 24.5
click at [1175, 323] on input "14.17" at bounding box center [1163, 321] width 40 height 15
type input "12.00"
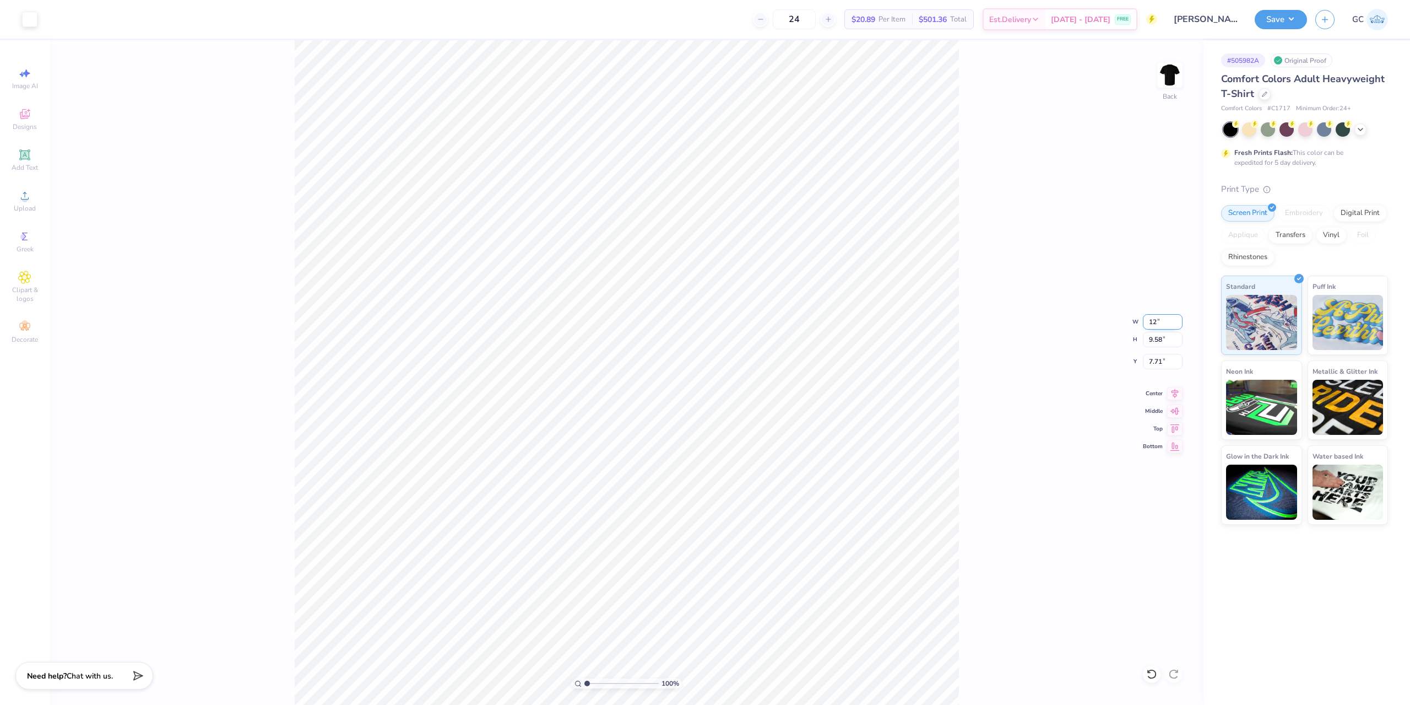
type input "8.11"
click at [1146, 362] on input "8.44" at bounding box center [1163, 361] width 40 height 15
type input "3.00"
click at [962, 368] on div "100 % Back W 12.00 12.00 " H 8.11 8.11 " Y 3.00 3.00 " Center Middle Top Bottom" at bounding box center [627, 372] width 1154 height 664
type input "1"
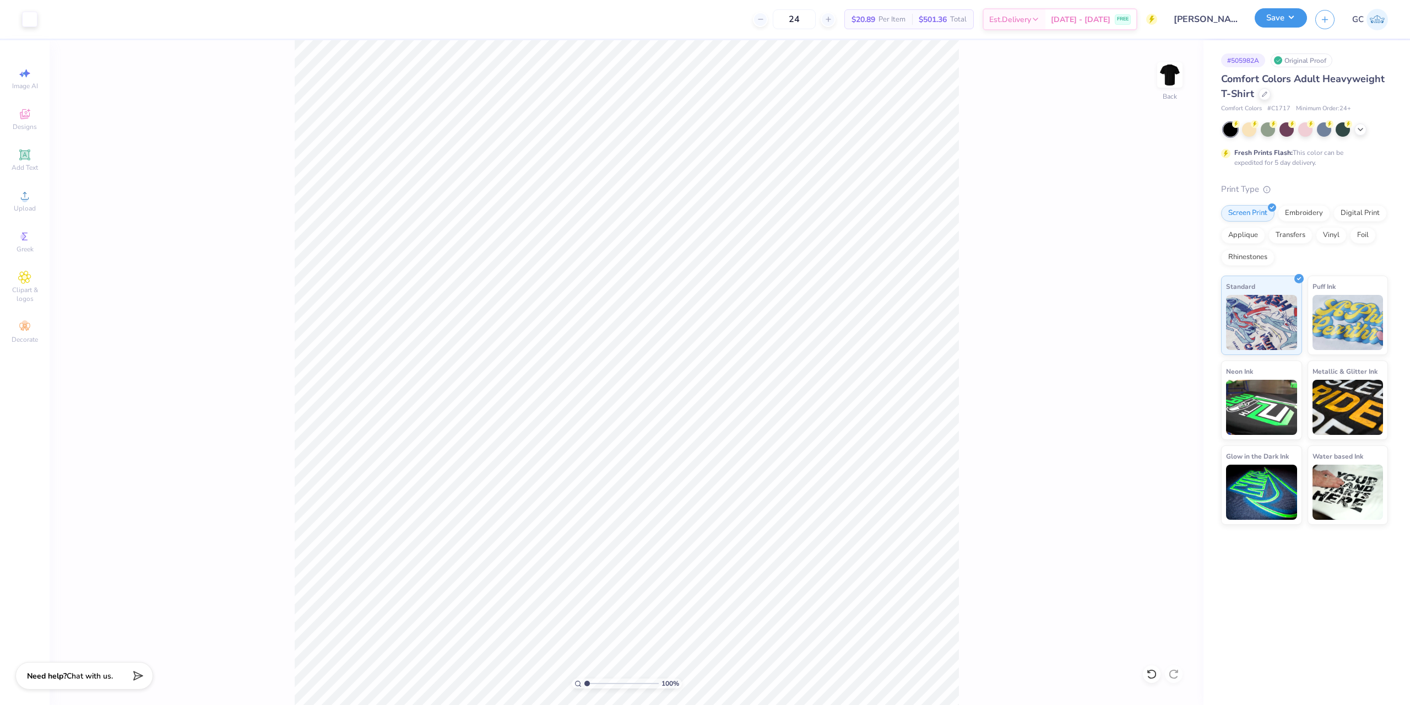
click at [1278, 14] on button "Save" at bounding box center [1281, 17] width 52 height 19
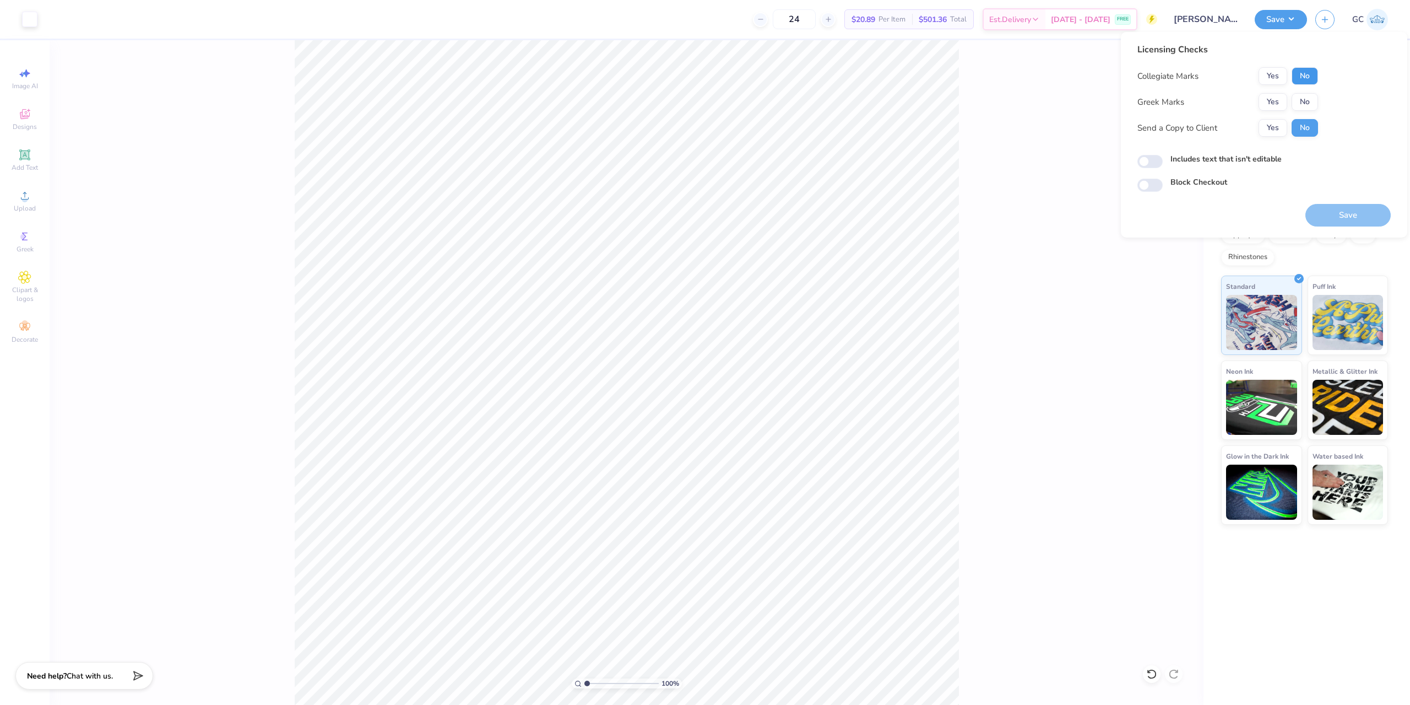
click at [1304, 78] on button "No" at bounding box center [1305, 76] width 26 height 18
click at [1308, 102] on button "No" at bounding box center [1305, 102] width 26 height 18
click at [1335, 215] on button "Save" at bounding box center [1348, 215] width 85 height 23
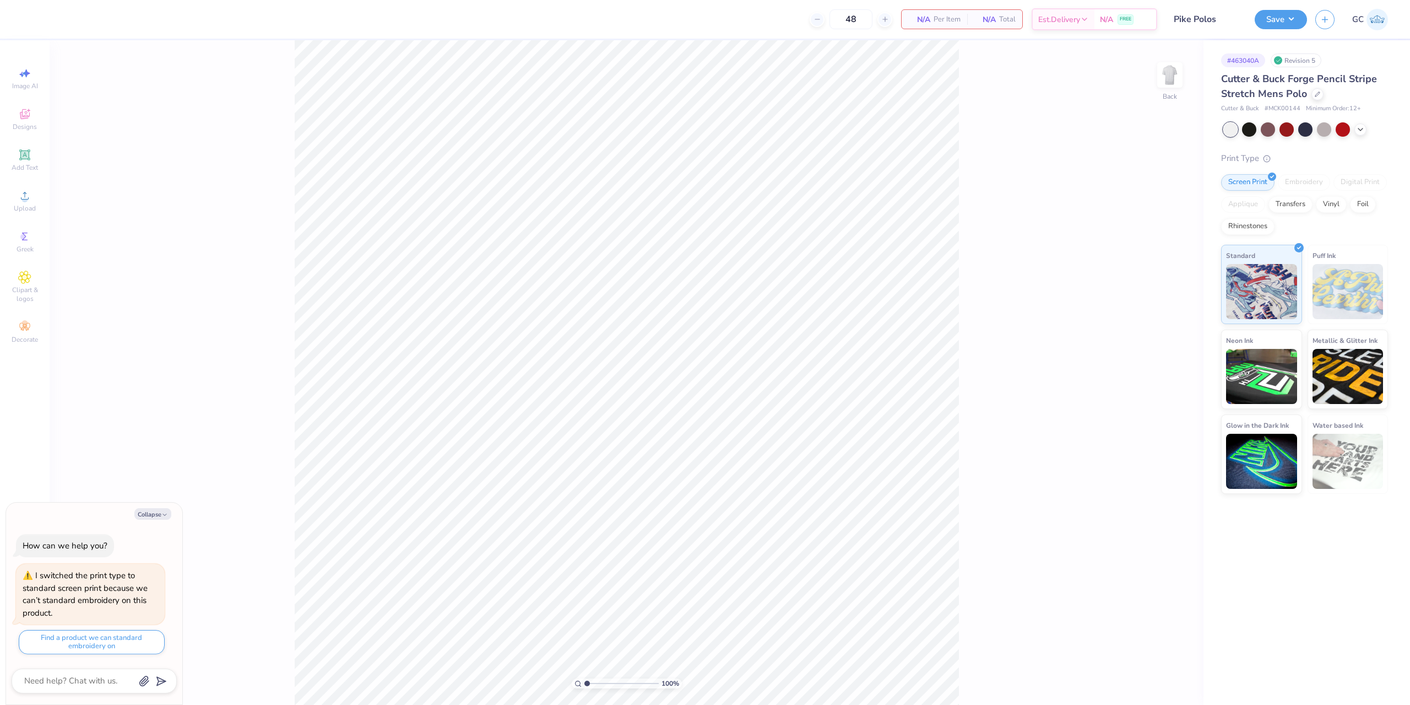
type textarea "x"
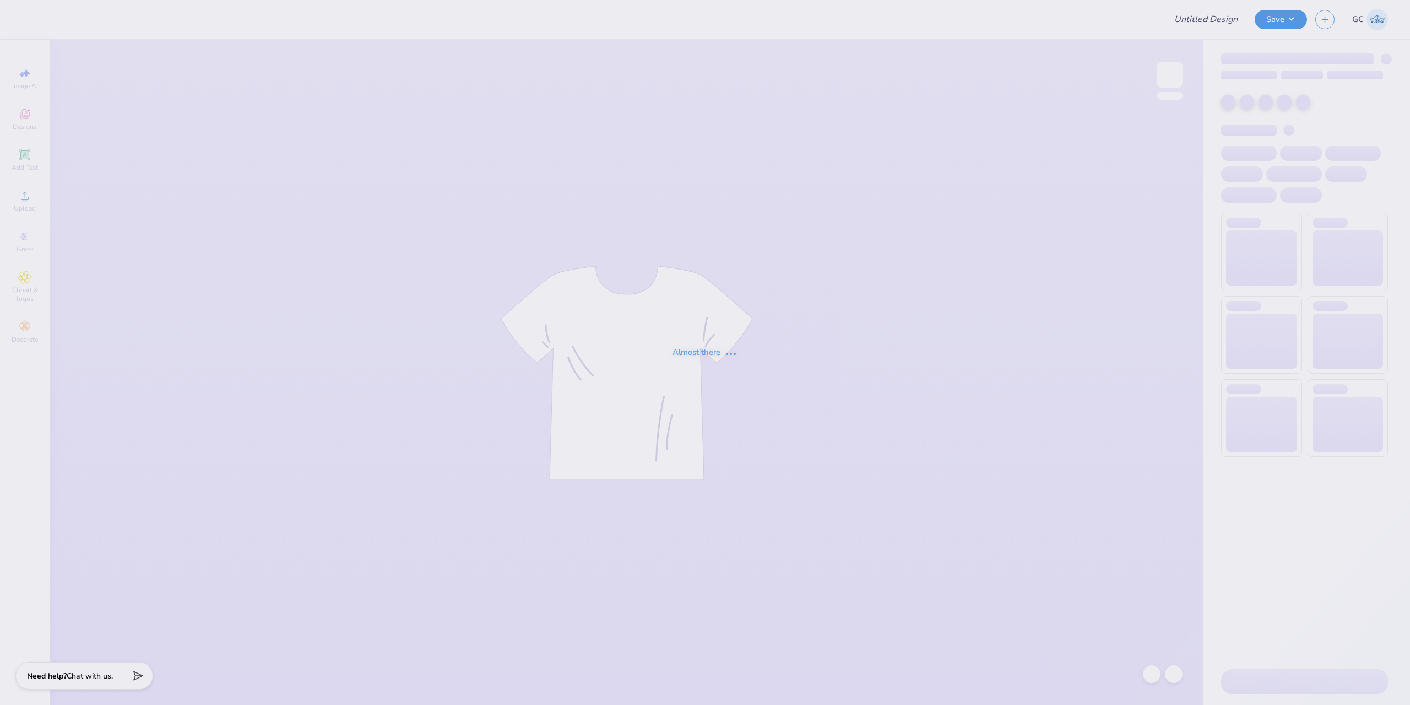
type input "AEPi Radioactive Merch"
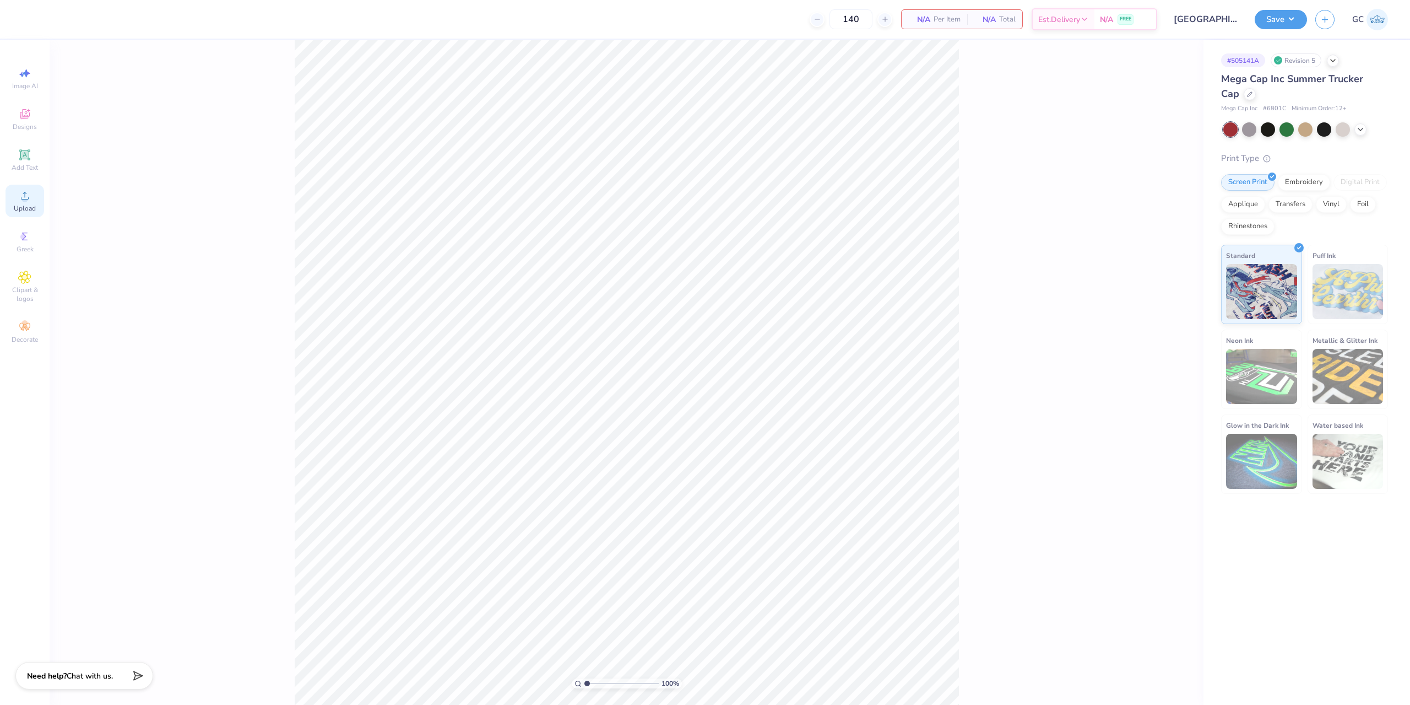
click at [29, 202] on icon at bounding box center [24, 195] width 13 height 13
drag, startPoint x: 1156, startPoint y: 301, endPoint x: 1129, endPoint y: 301, distance: 27.5
click at [1129, 301] on div "100 % W 2.43 2.43 " H 1.98 1.98 " Match to [GEOGRAPHIC_DATA] Middle Top Bottom" at bounding box center [627, 372] width 1154 height 664
drag, startPoint x: 1157, startPoint y: 322, endPoint x: 1128, endPoint y: 322, distance: 29.7
click at [1128, 322] on div "100 % W 2.43 2.43 " H 1.98 1.98 " Match to [GEOGRAPHIC_DATA] Middle Top Bottom" at bounding box center [627, 372] width 1154 height 664
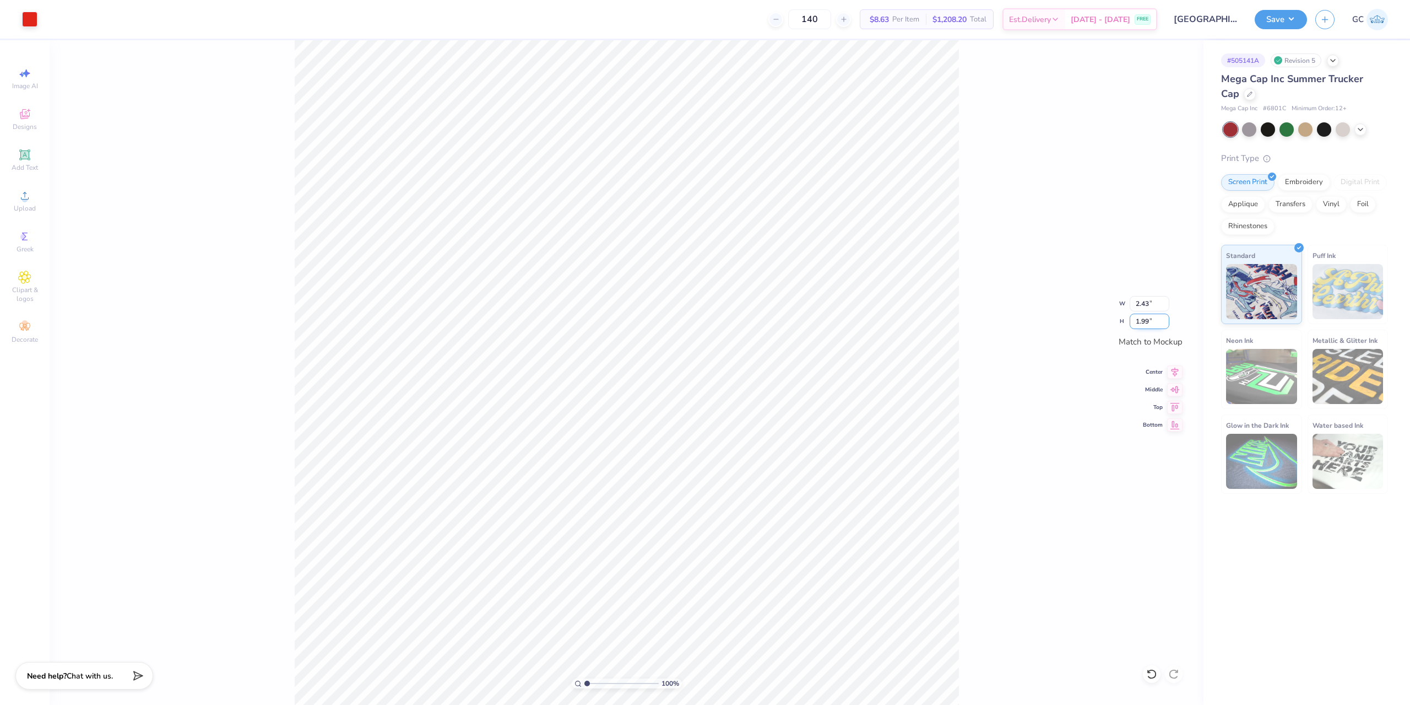
click at [1164, 320] on input "1.99" at bounding box center [1150, 320] width 40 height 15
type input "2"
click at [1164, 320] on input "2" at bounding box center [1150, 320] width 40 height 15
type input "2.45"
type input "2.00"
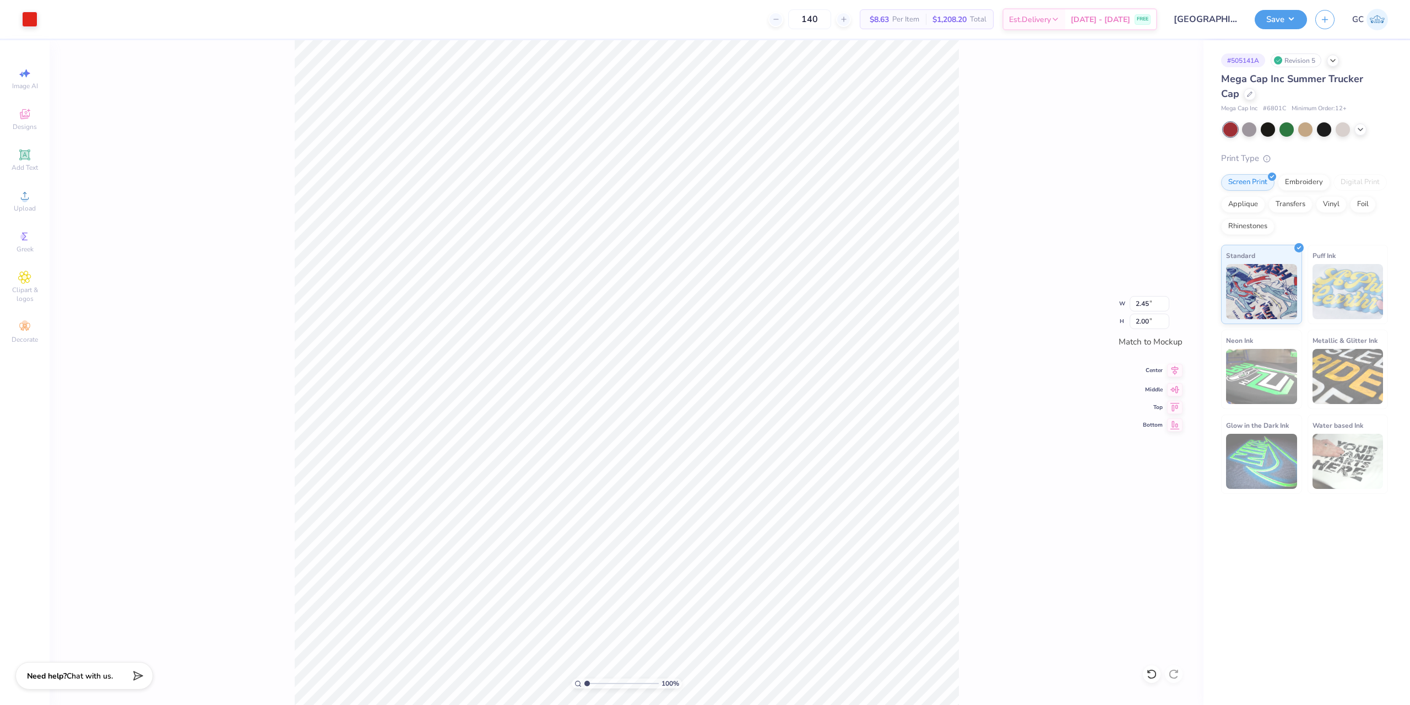
click at [1177, 373] on icon at bounding box center [1174, 370] width 15 height 13
click at [31, 21] on div at bounding box center [29, 17] width 15 height 15
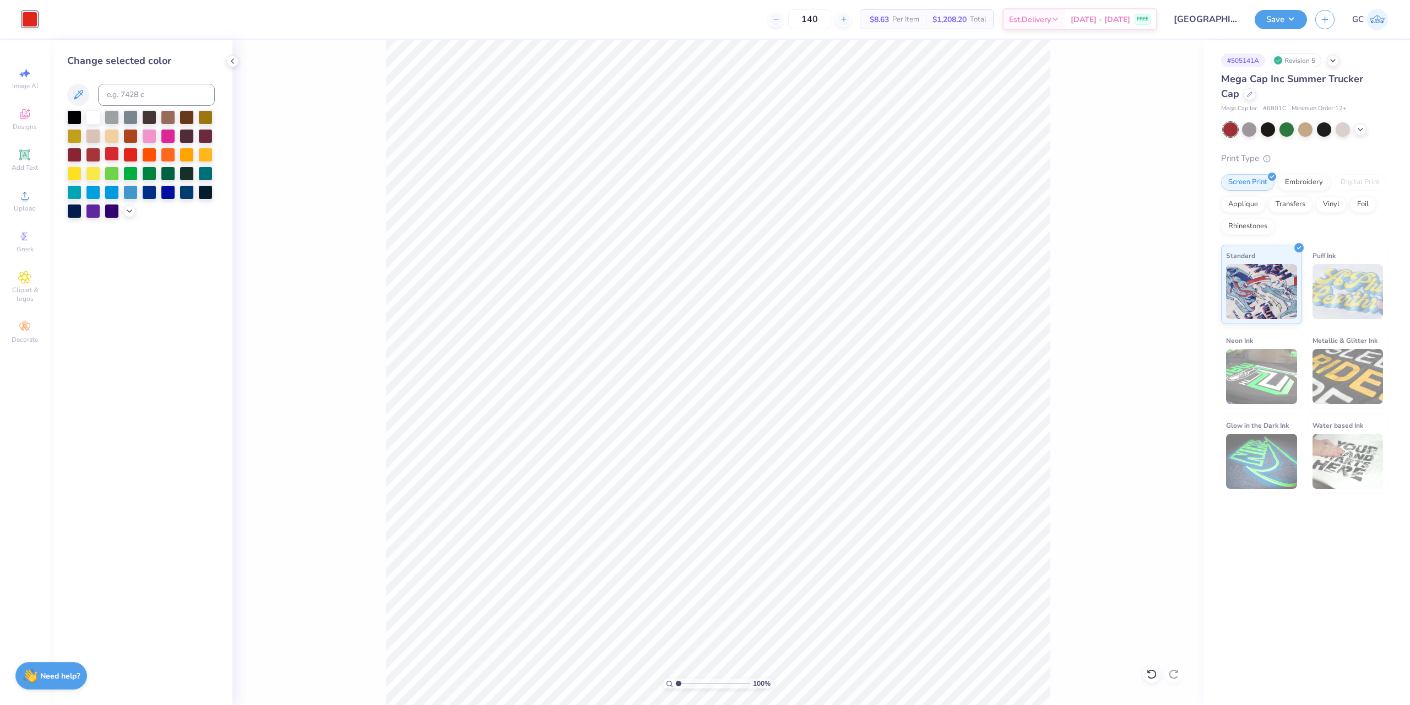
click at [110, 154] on div at bounding box center [112, 154] width 14 height 14
click at [129, 156] on div at bounding box center [130, 154] width 14 height 14
click at [128, 215] on div at bounding box center [129, 210] width 12 height 12
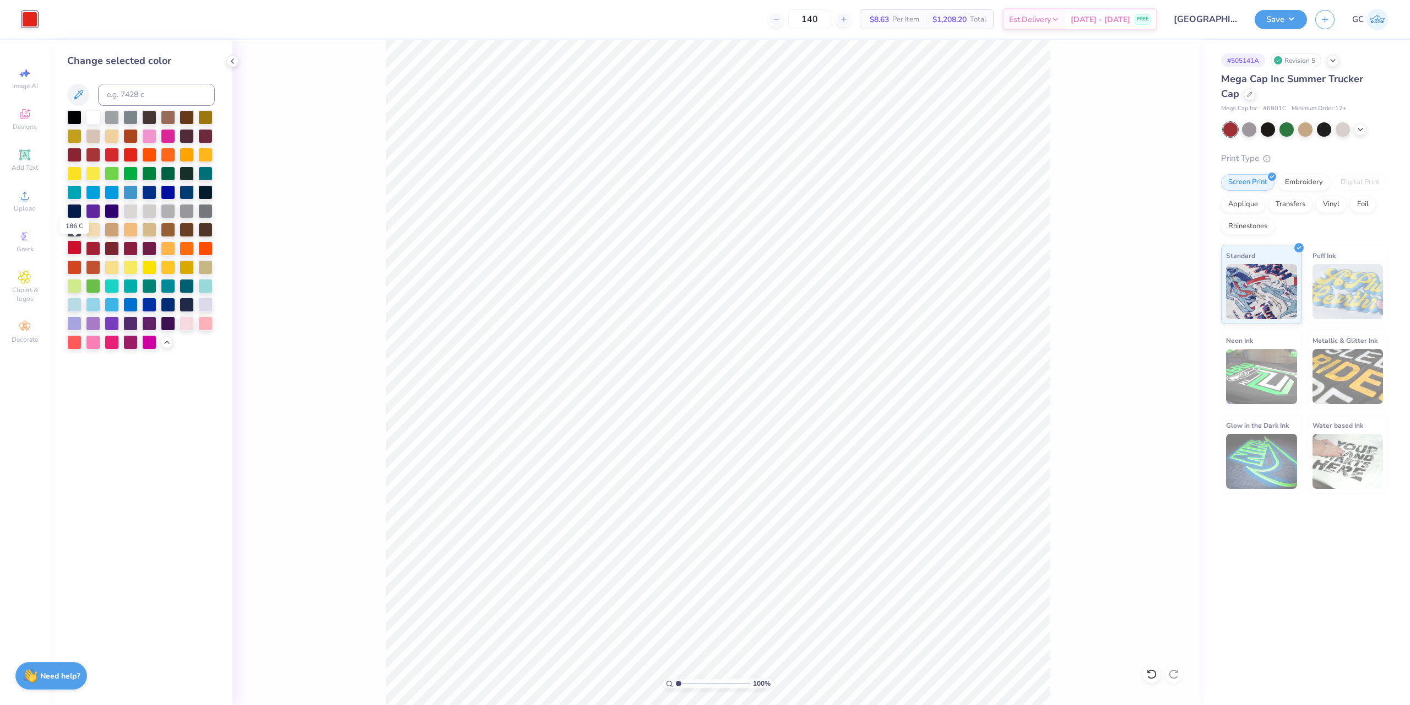
click at [75, 250] on div at bounding box center [74, 247] width 14 height 14
click at [92, 247] on div at bounding box center [93, 247] width 14 height 14
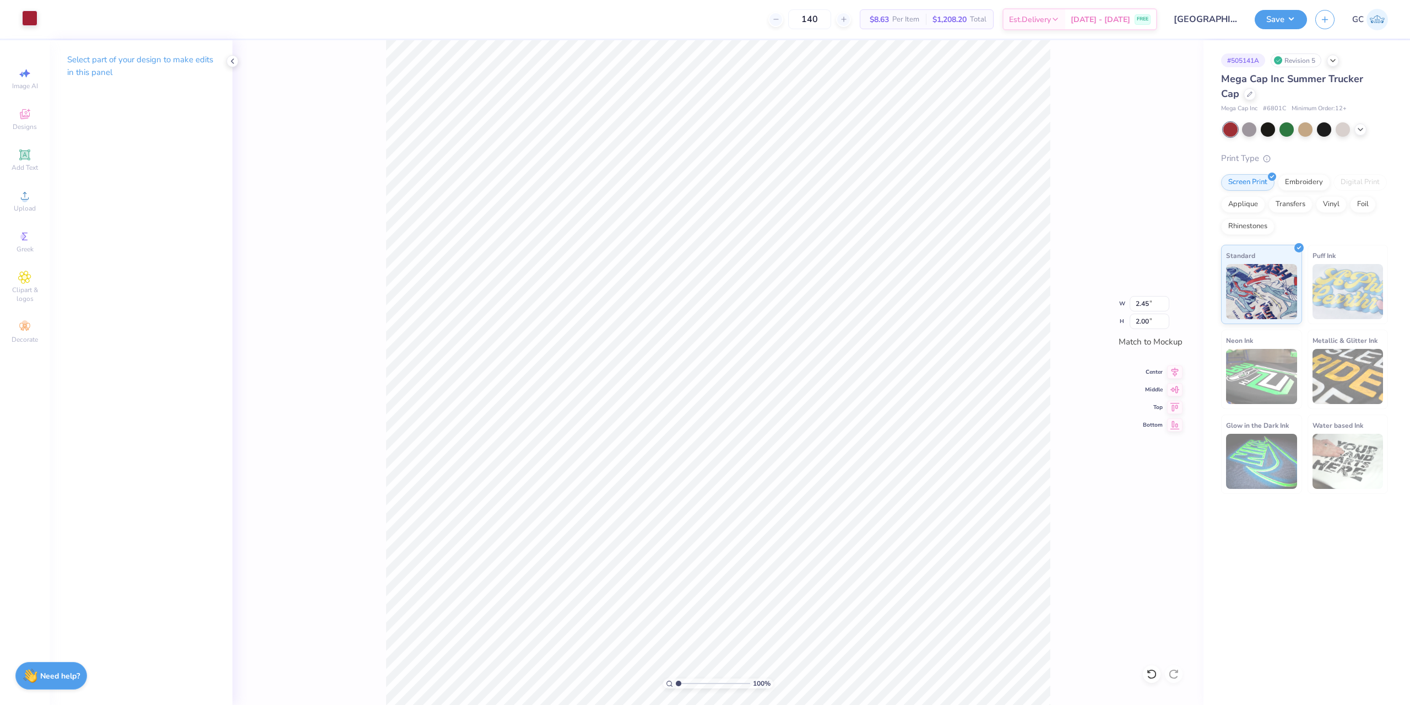
click at [28, 17] on div at bounding box center [29, 17] width 15 height 15
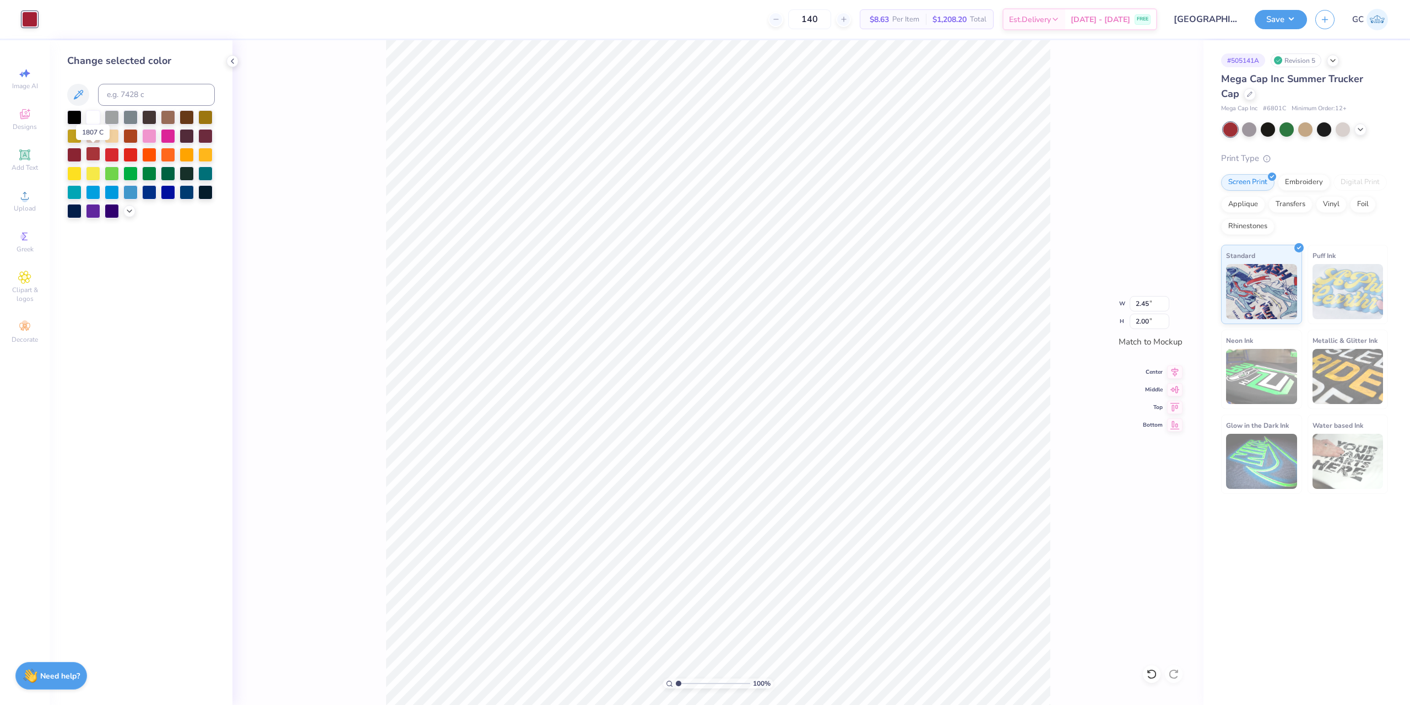
click at [91, 152] on div at bounding box center [93, 154] width 14 height 14
click at [134, 209] on div at bounding box center [129, 210] width 12 height 12
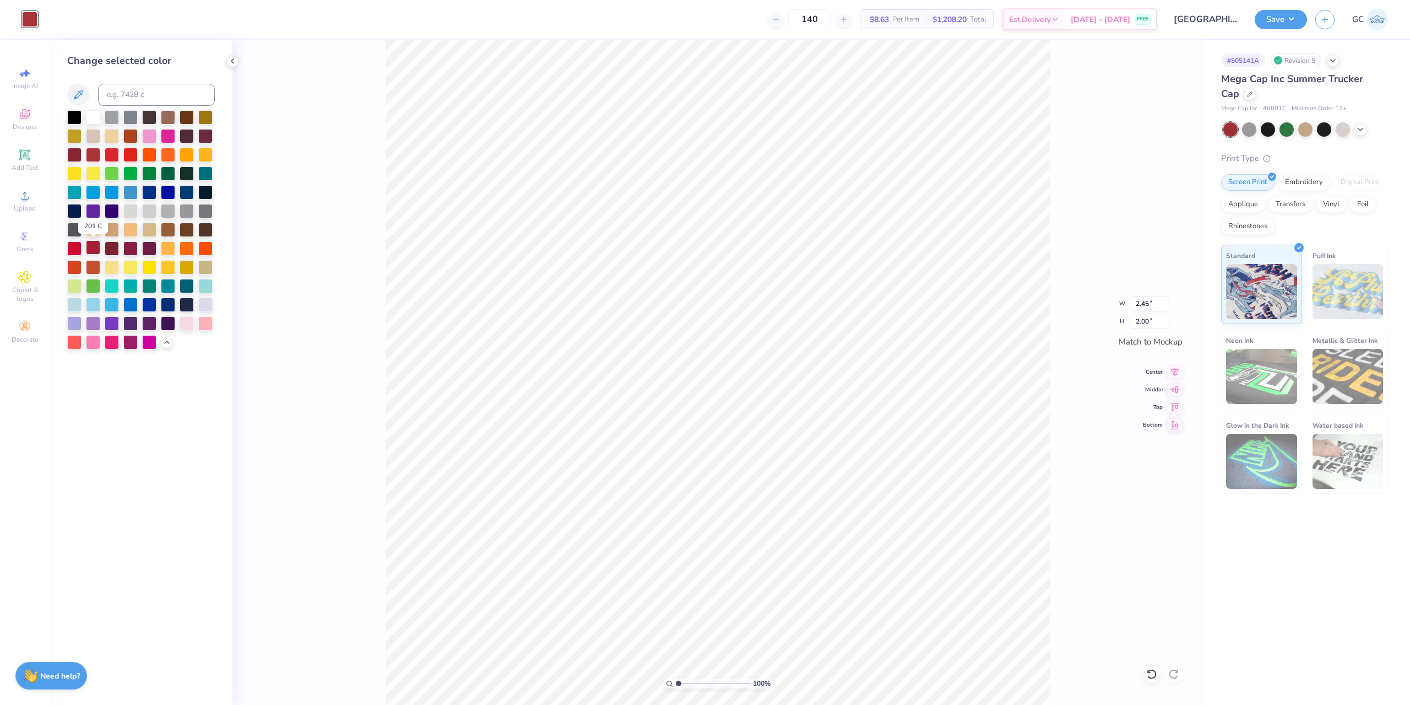
click at [98, 246] on div at bounding box center [93, 247] width 14 height 14
click at [75, 247] on div at bounding box center [74, 247] width 14 height 14
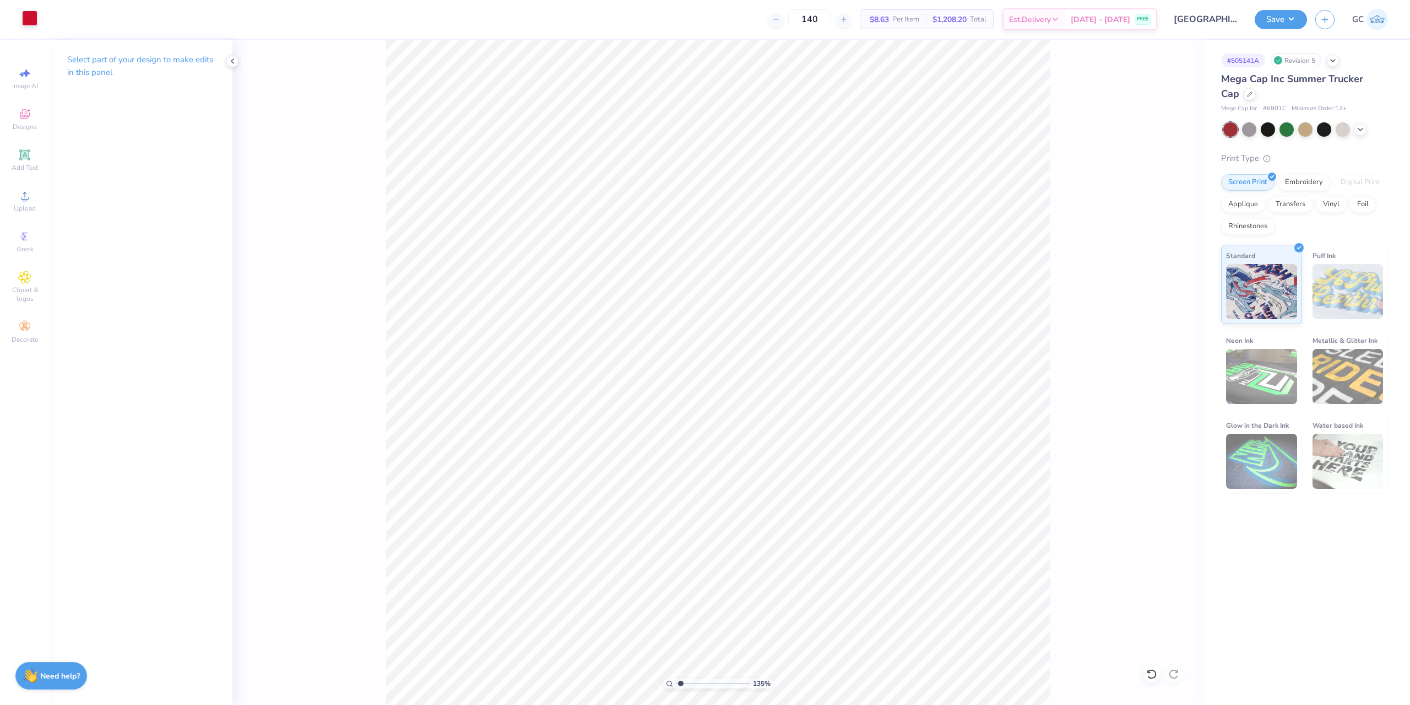
click at [25, 13] on div at bounding box center [29, 17] width 15 height 15
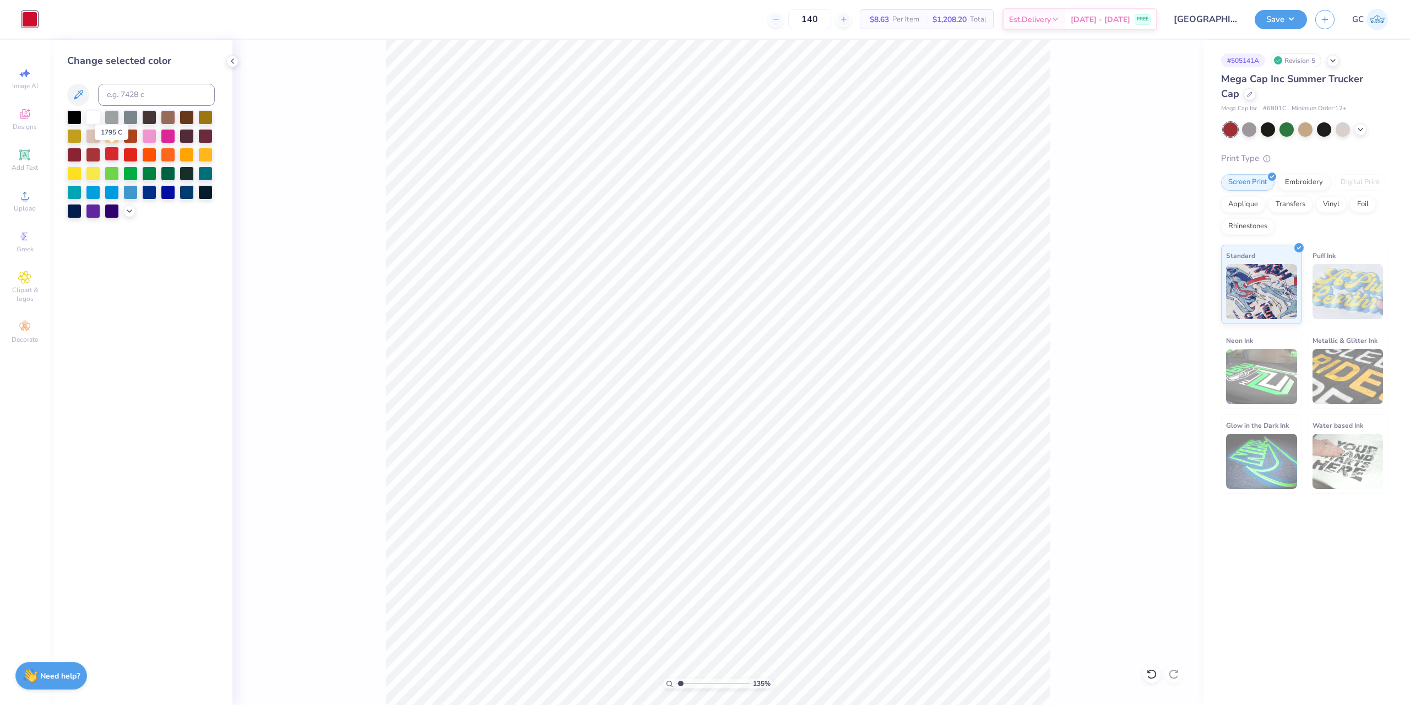
click at [116, 159] on div at bounding box center [112, 154] width 14 height 14
click at [95, 156] on div at bounding box center [93, 154] width 14 height 14
click at [35, 20] on div at bounding box center [29, 19] width 15 height 15
click at [113, 154] on div at bounding box center [112, 154] width 14 height 14
click at [35, 25] on div at bounding box center [29, 19] width 15 height 15
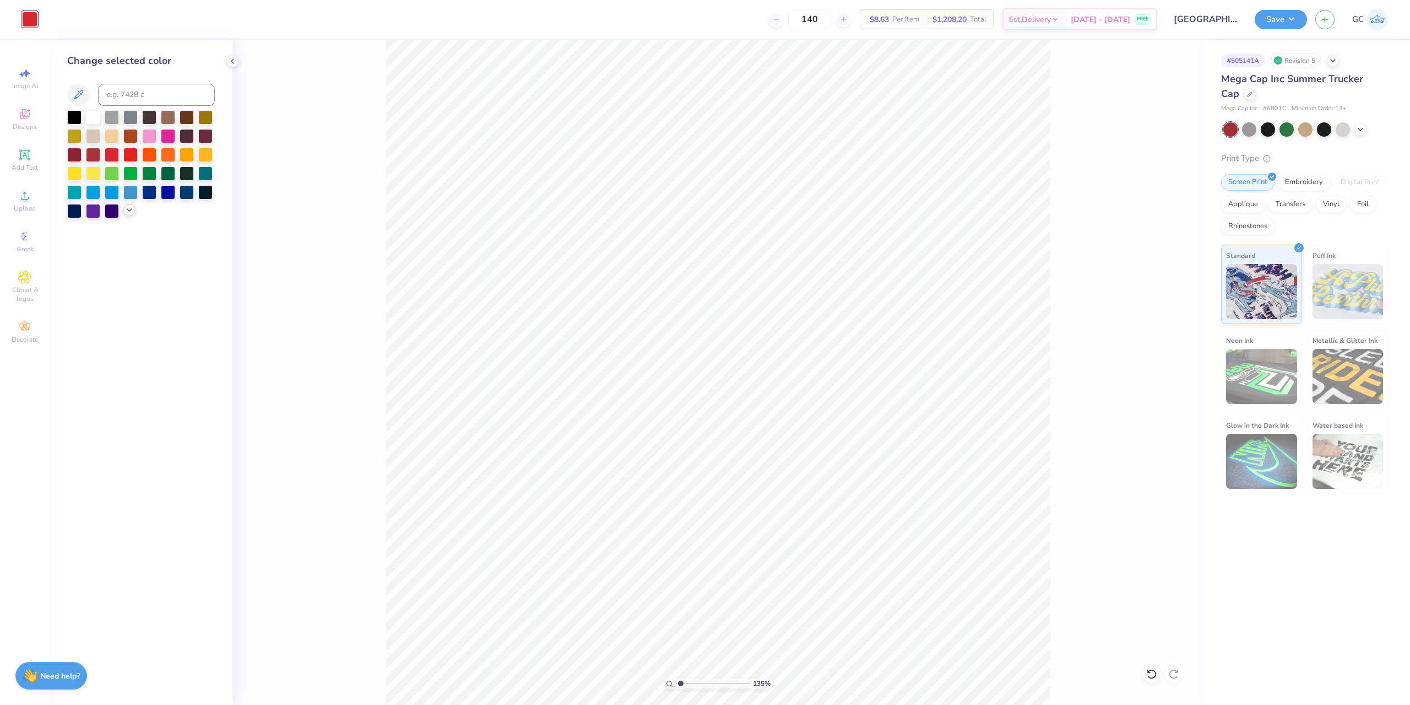
click at [127, 216] on div at bounding box center [141, 164] width 148 height 108
click at [126, 210] on icon at bounding box center [129, 209] width 9 height 9
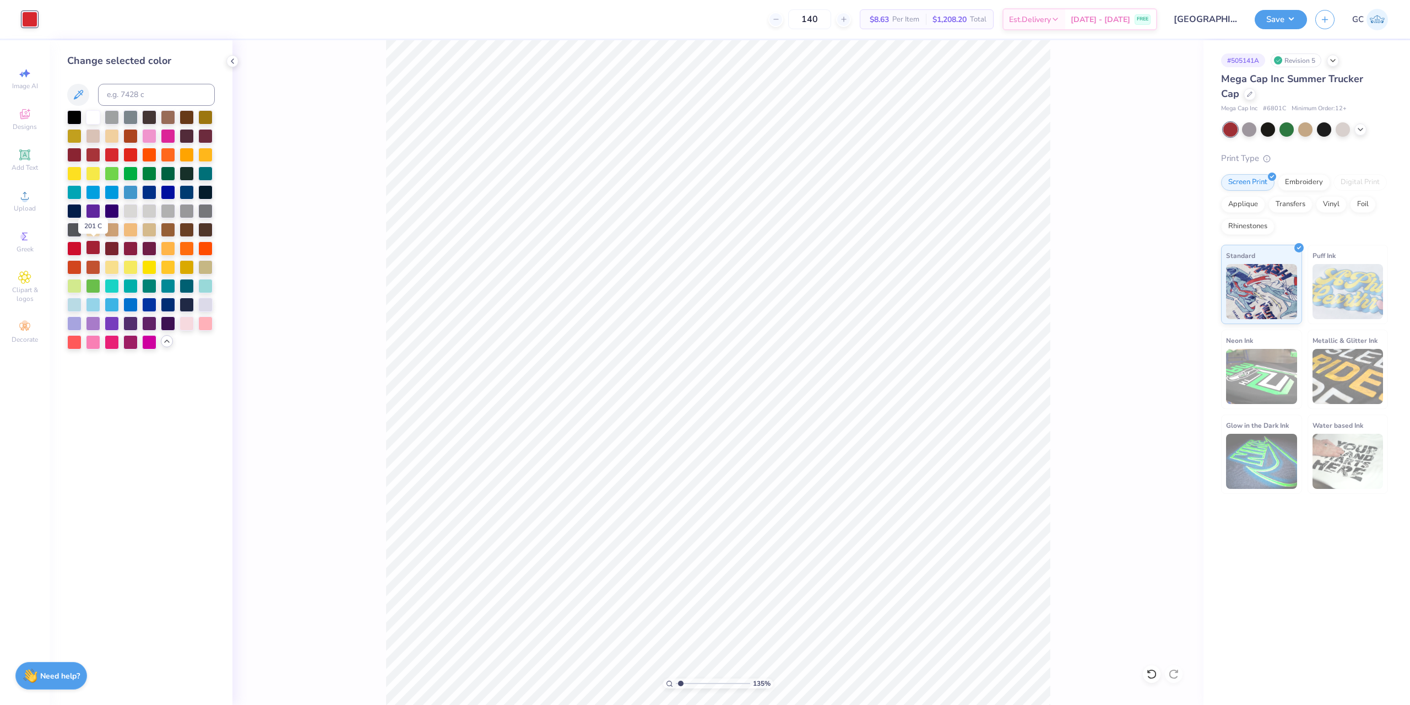
click at [92, 250] on div at bounding box center [93, 247] width 14 height 14
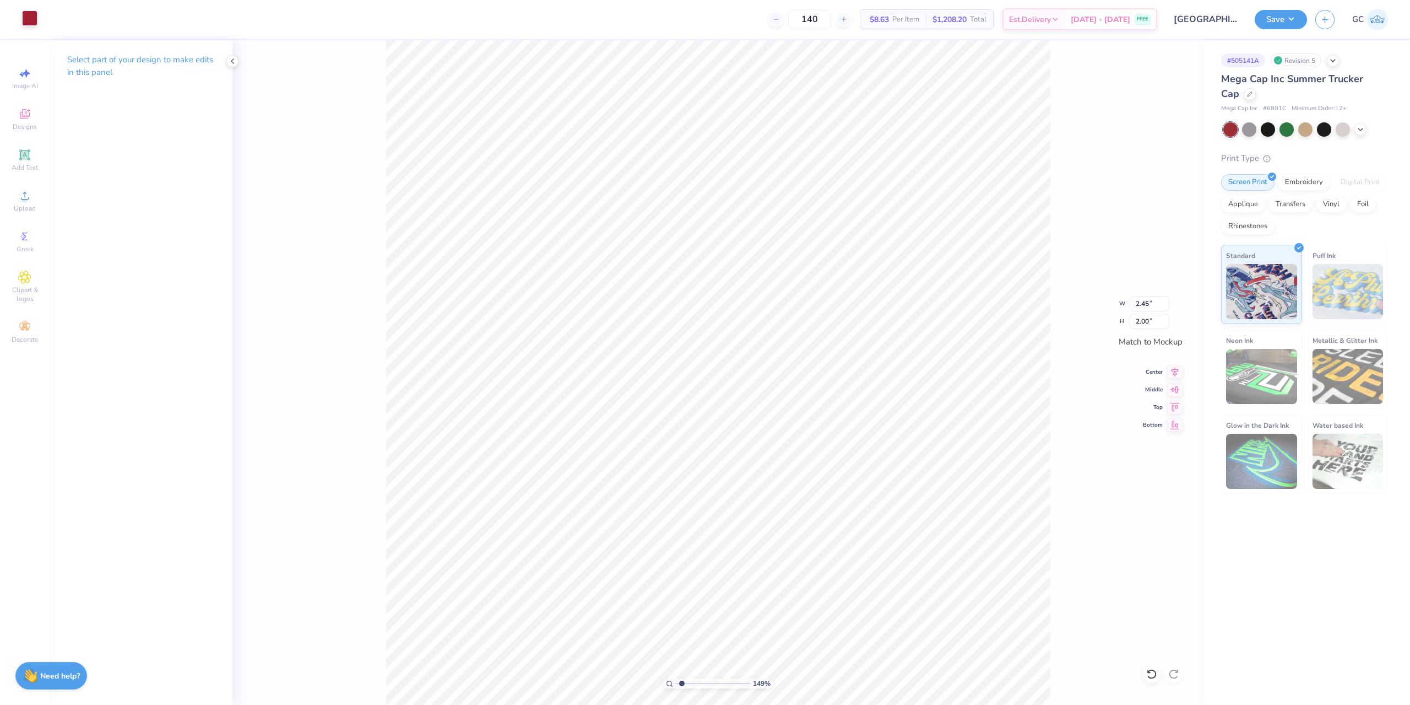
click at [25, 22] on div at bounding box center [29, 17] width 15 height 15
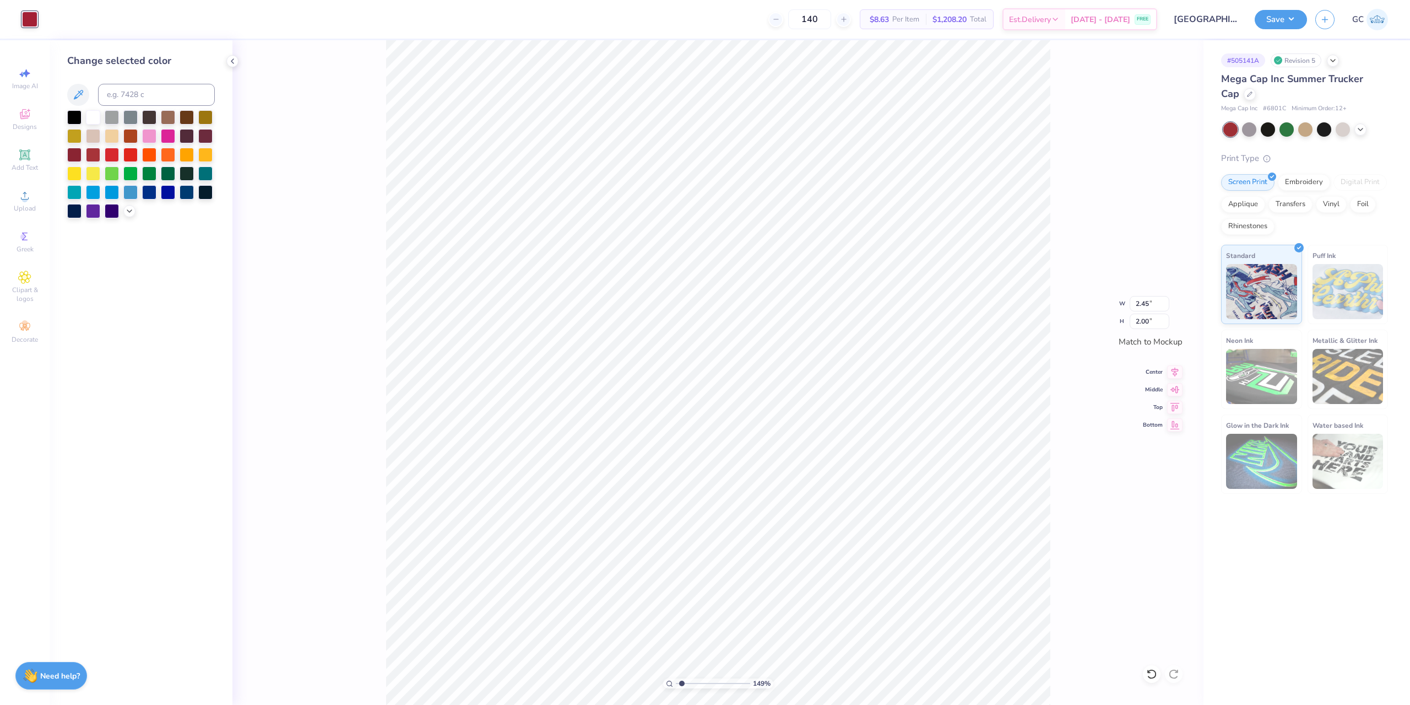
click at [122, 206] on div at bounding box center [141, 164] width 148 height 108
click at [127, 208] on icon at bounding box center [129, 209] width 9 height 9
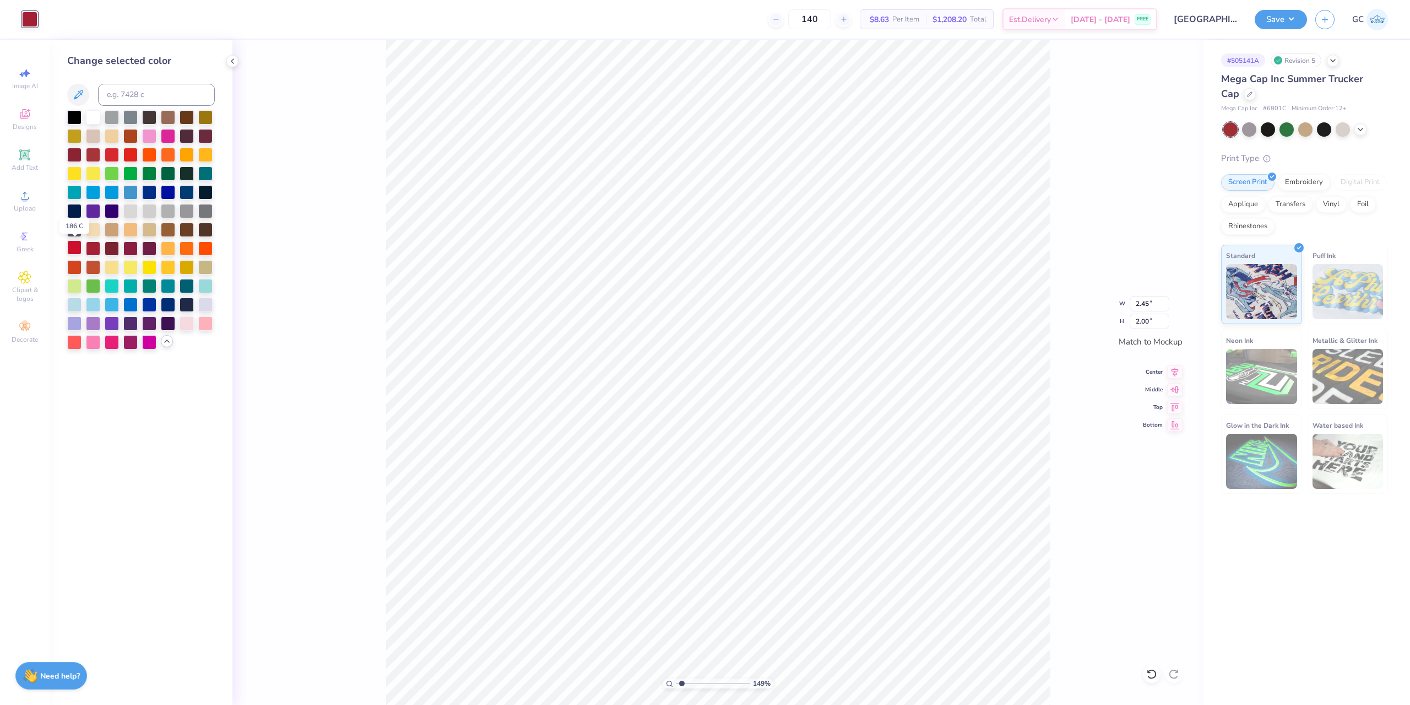
click at [73, 248] on div at bounding box center [74, 247] width 14 height 14
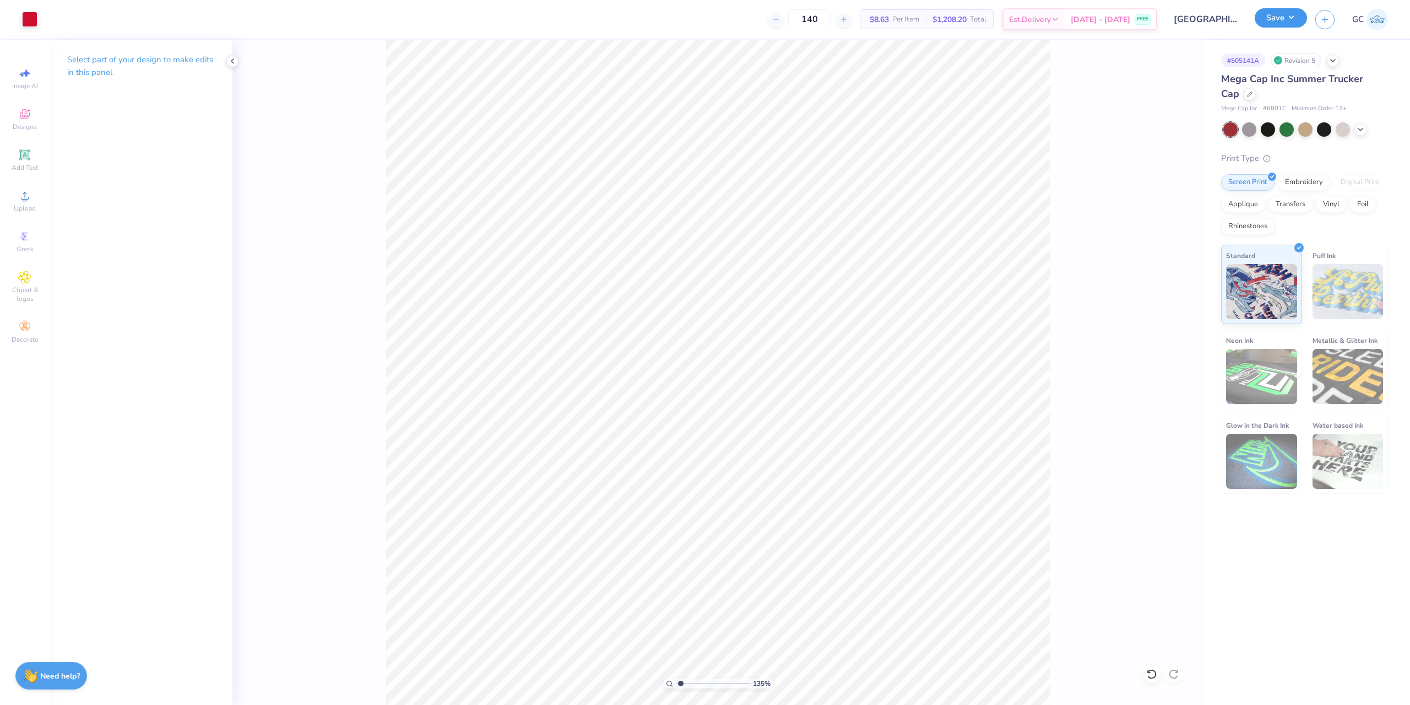
click at [1288, 24] on button "Save" at bounding box center [1281, 17] width 52 height 19
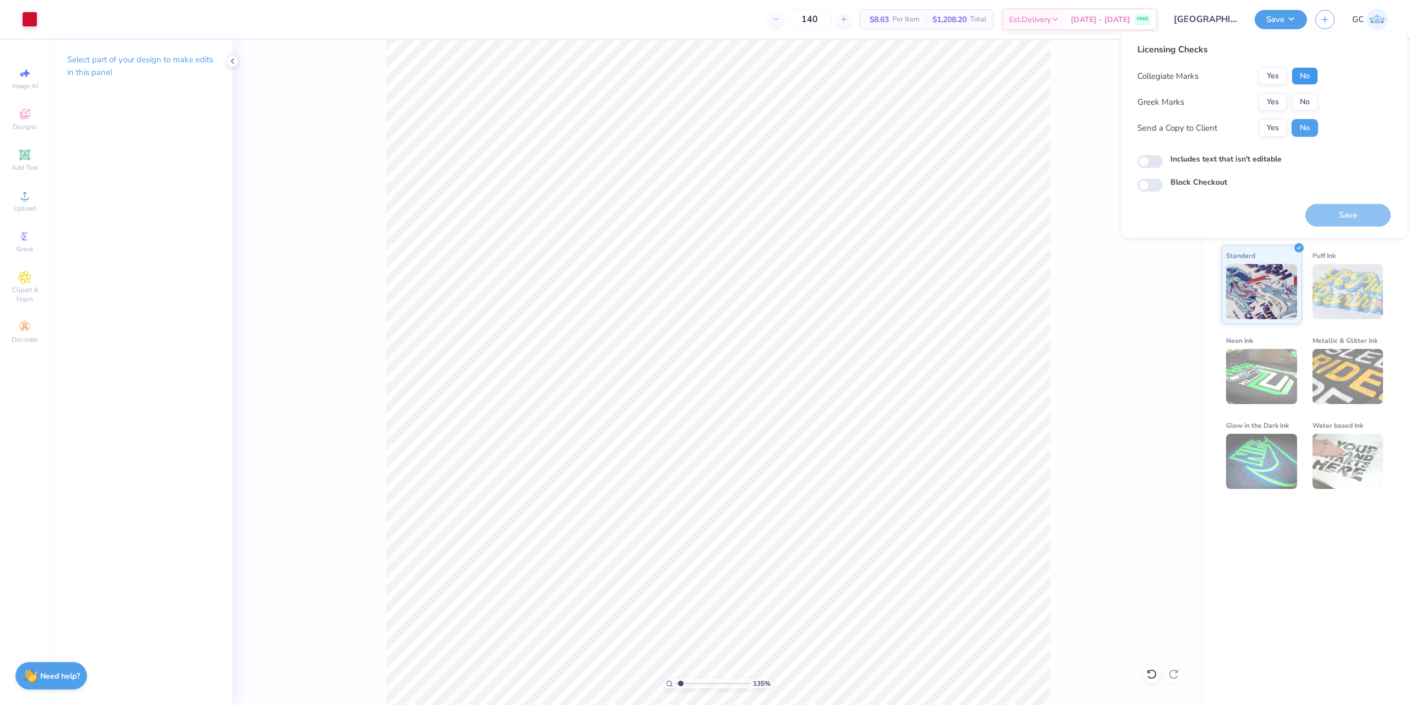
click at [1305, 82] on button "No" at bounding box center [1305, 76] width 26 height 18
click at [1312, 99] on button "No" at bounding box center [1305, 102] width 26 height 18
click at [1337, 208] on button "Save" at bounding box center [1348, 215] width 85 height 23
type input "1.35006143669128"
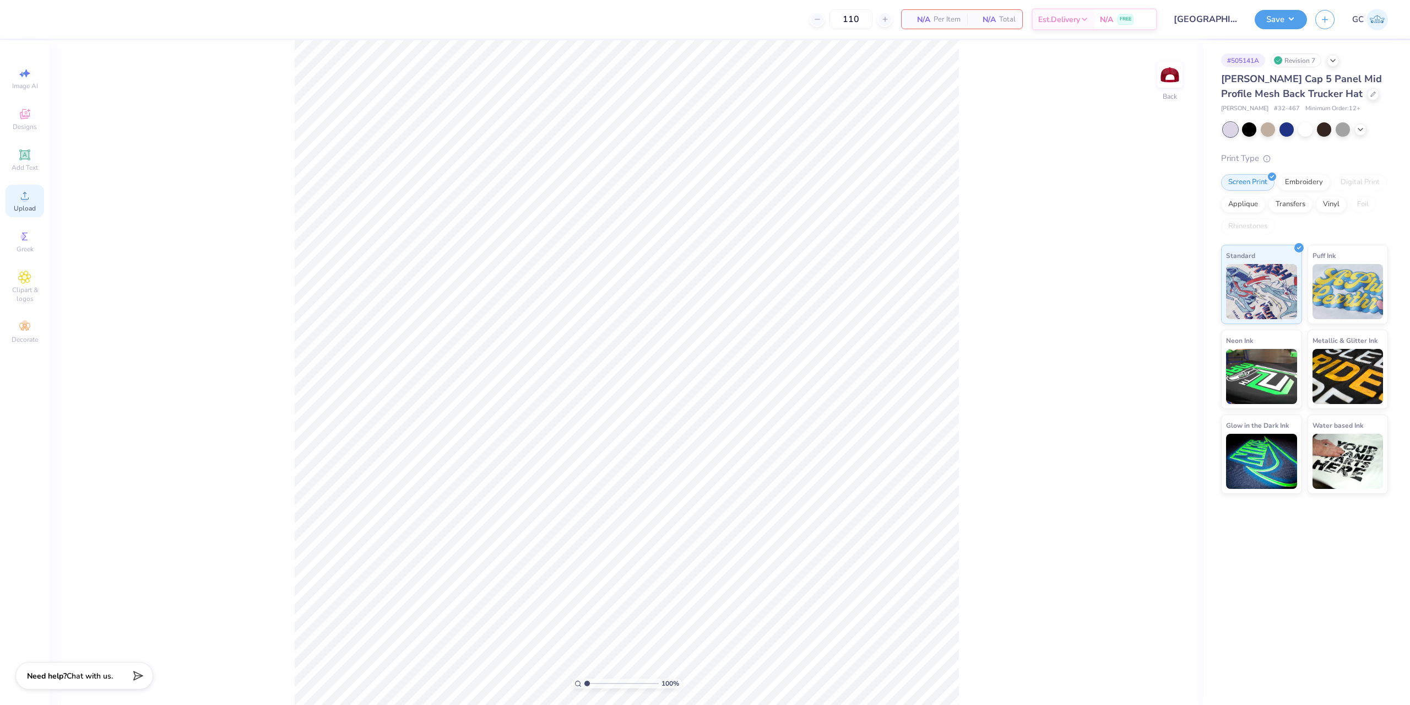
click at [26, 209] on span "Upload" at bounding box center [25, 208] width 22 height 9
drag, startPoint x: 1154, startPoint y: 341, endPoint x: 1143, endPoint y: 342, distance: 11.0
click at [1143, 342] on input "2.48" at bounding box center [1150, 340] width 40 height 15
type input "2.5"
type input "3.05"
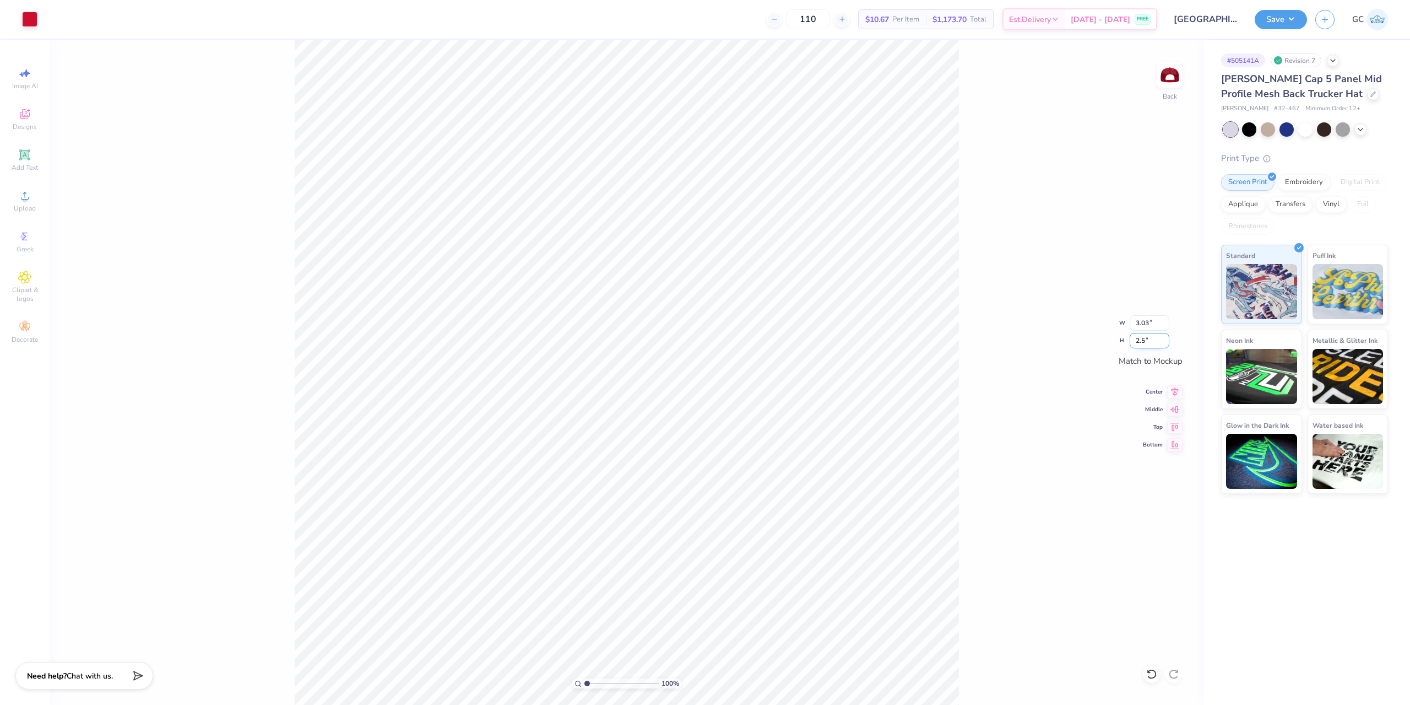
type input "2.50"
click at [1281, 15] on button "Save" at bounding box center [1281, 17] width 52 height 19
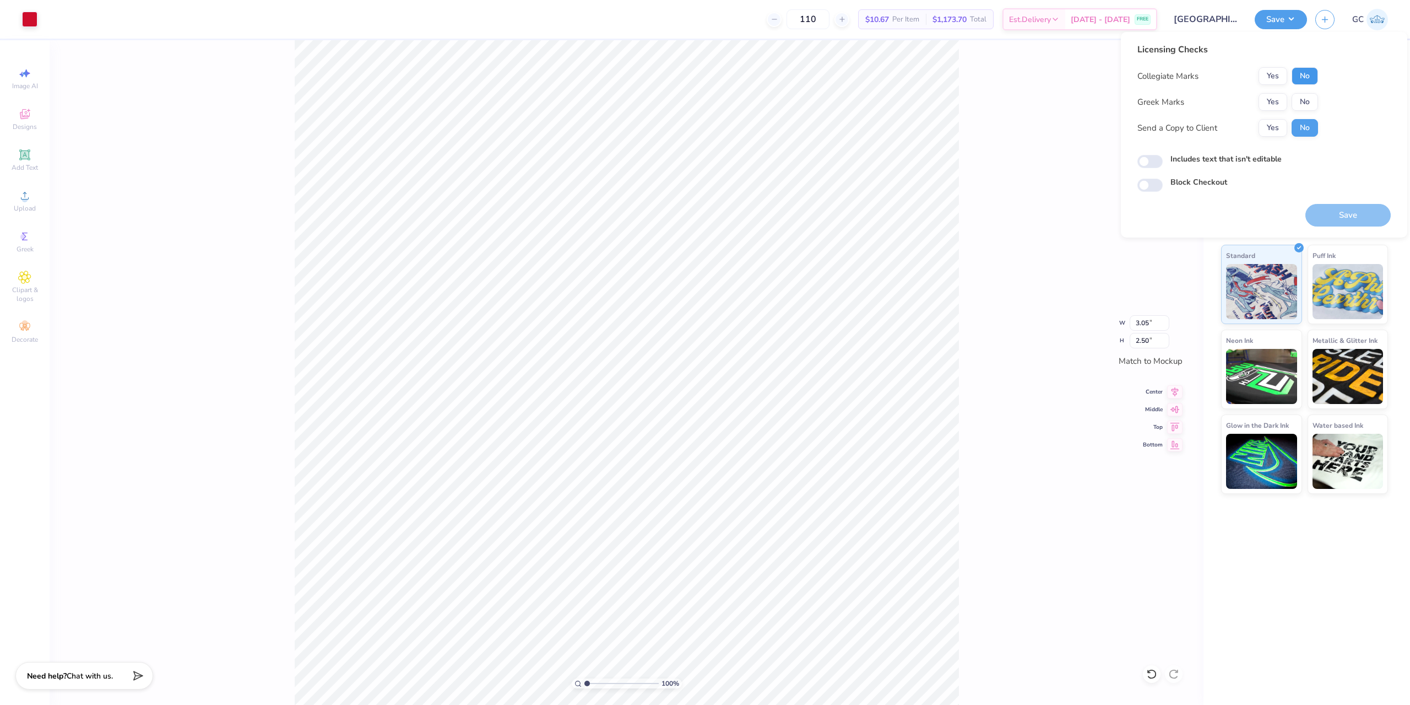
click at [1314, 78] on button "No" at bounding box center [1305, 76] width 26 height 18
click at [1351, 218] on button "Save" at bounding box center [1348, 215] width 85 height 23
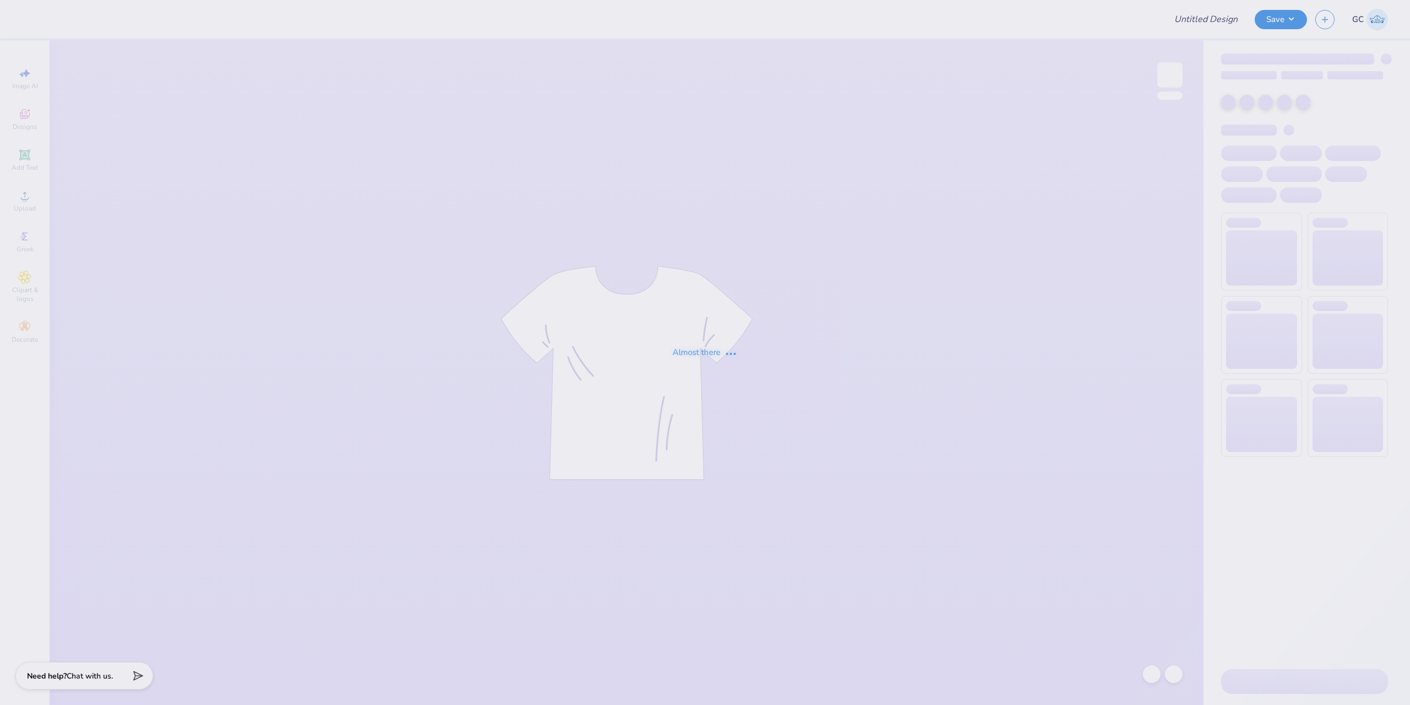
type input "[GEOGRAPHIC_DATA] : [PERSON_NAME]"
type input "Custom Merch for Delta Kappa Epsilon"
type input "[GEOGRAPHIC_DATA] : [PERSON_NAME]"
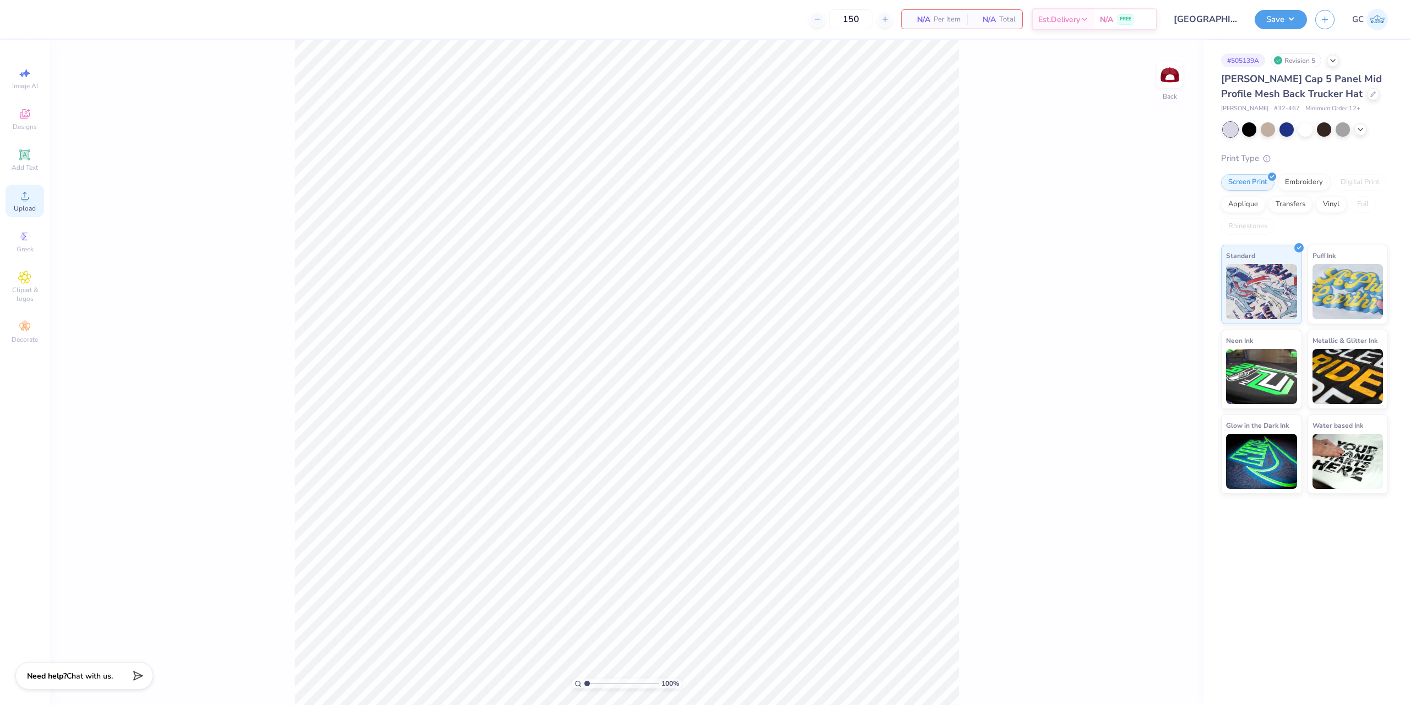
click at [29, 205] on span "Upload" at bounding box center [25, 208] width 22 height 9
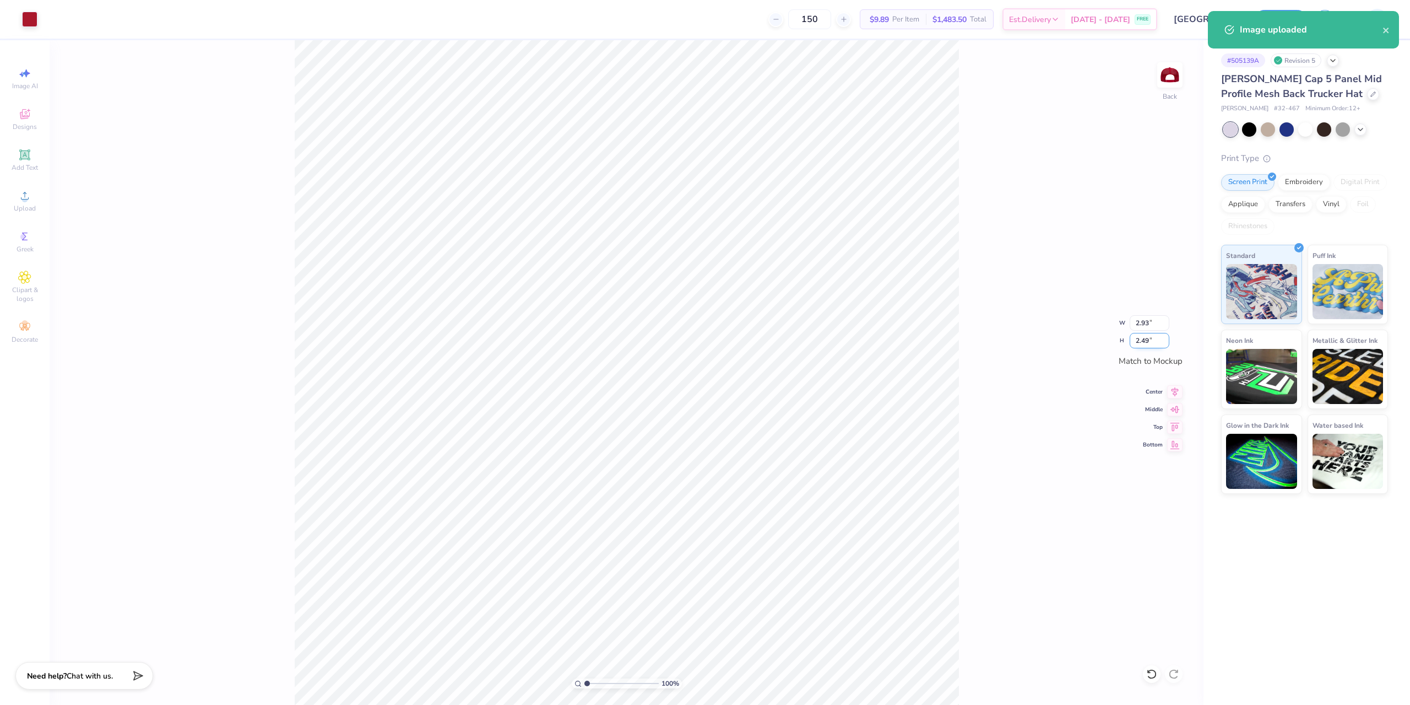
click at [1168, 338] on input "2.49" at bounding box center [1150, 340] width 40 height 15
type input "2.5"
click at [1168, 338] on input "2.5" at bounding box center [1150, 340] width 40 height 15
click at [1158, 346] on input "2.5" at bounding box center [1150, 340] width 40 height 15
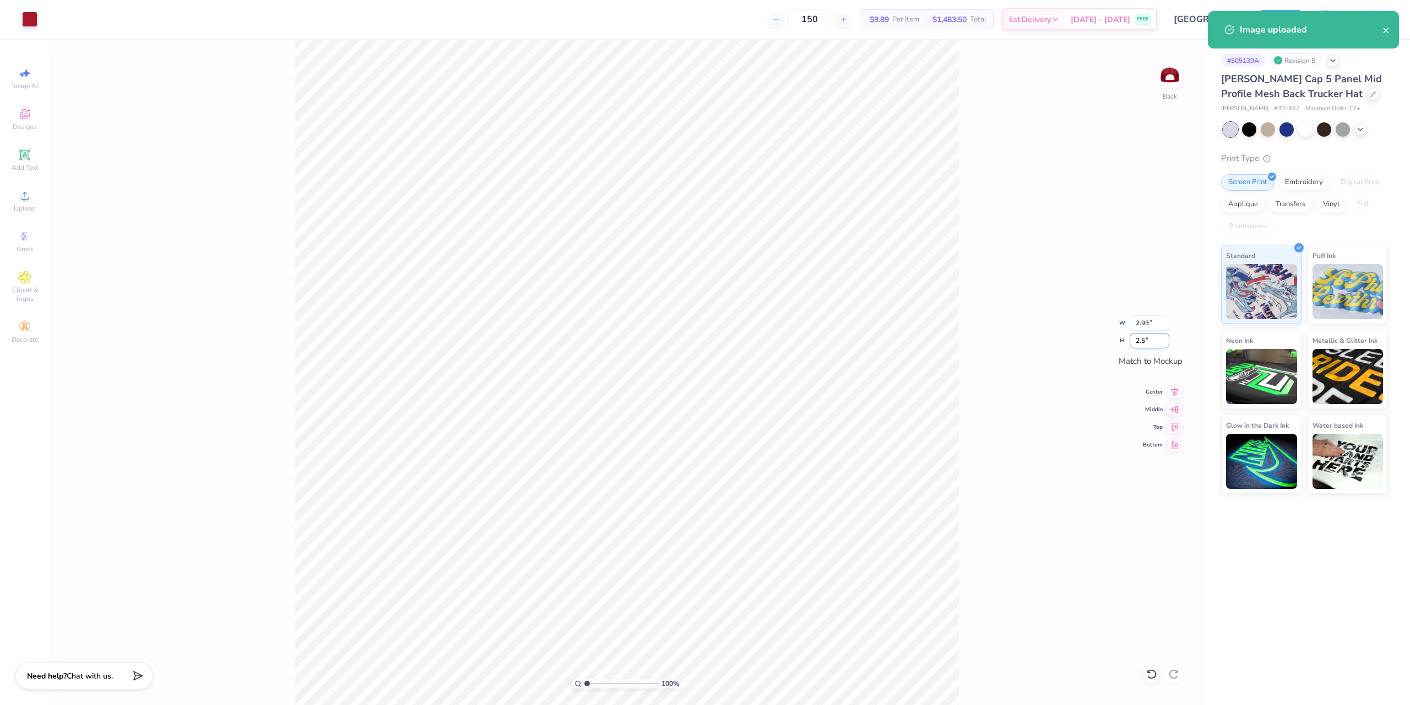
type input "2.95"
type input "2.50"
click at [1027, 370] on div "100 % Back W 2.95 2.95 " H 2.50 2.50 " Match to Mockup Center Middle Top Bottom" at bounding box center [627, 372] width 1154 height 664
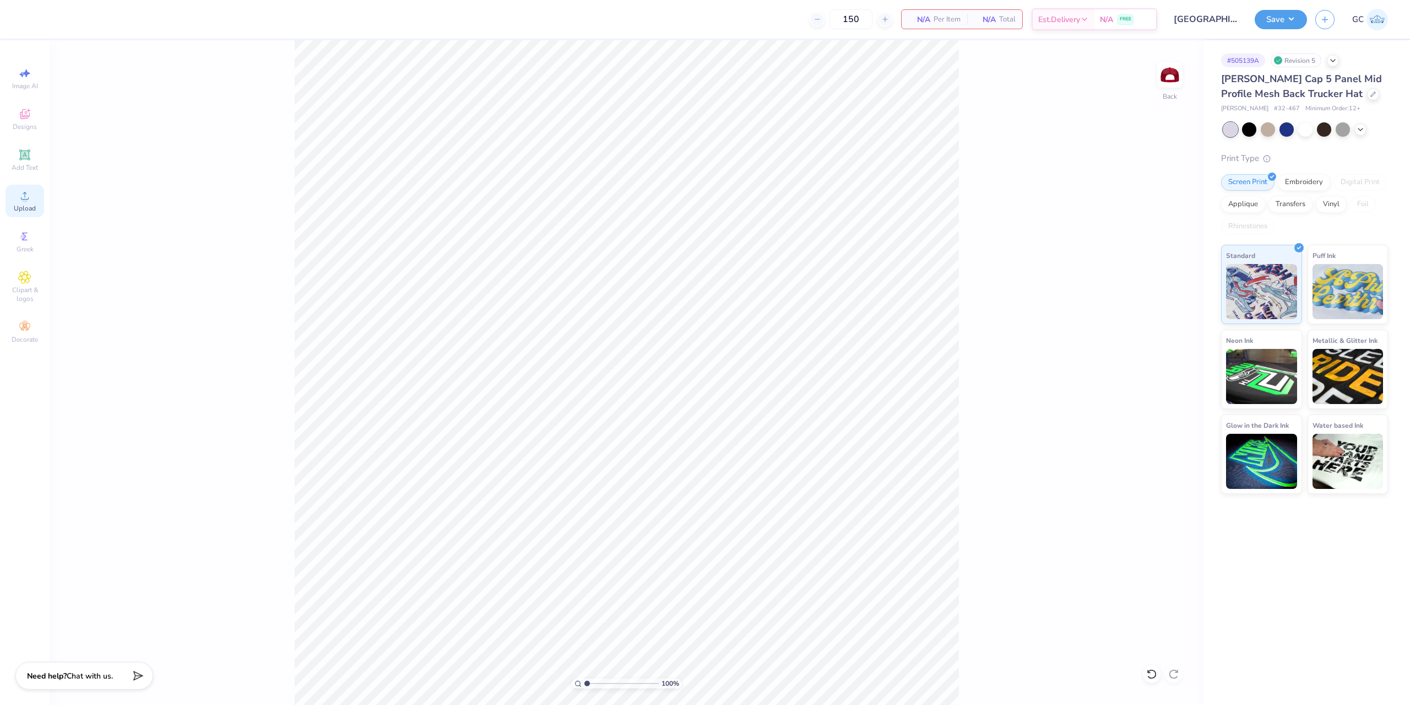
click at [24, 200] on circle at bounding box center [24, 199] width 6 height 6
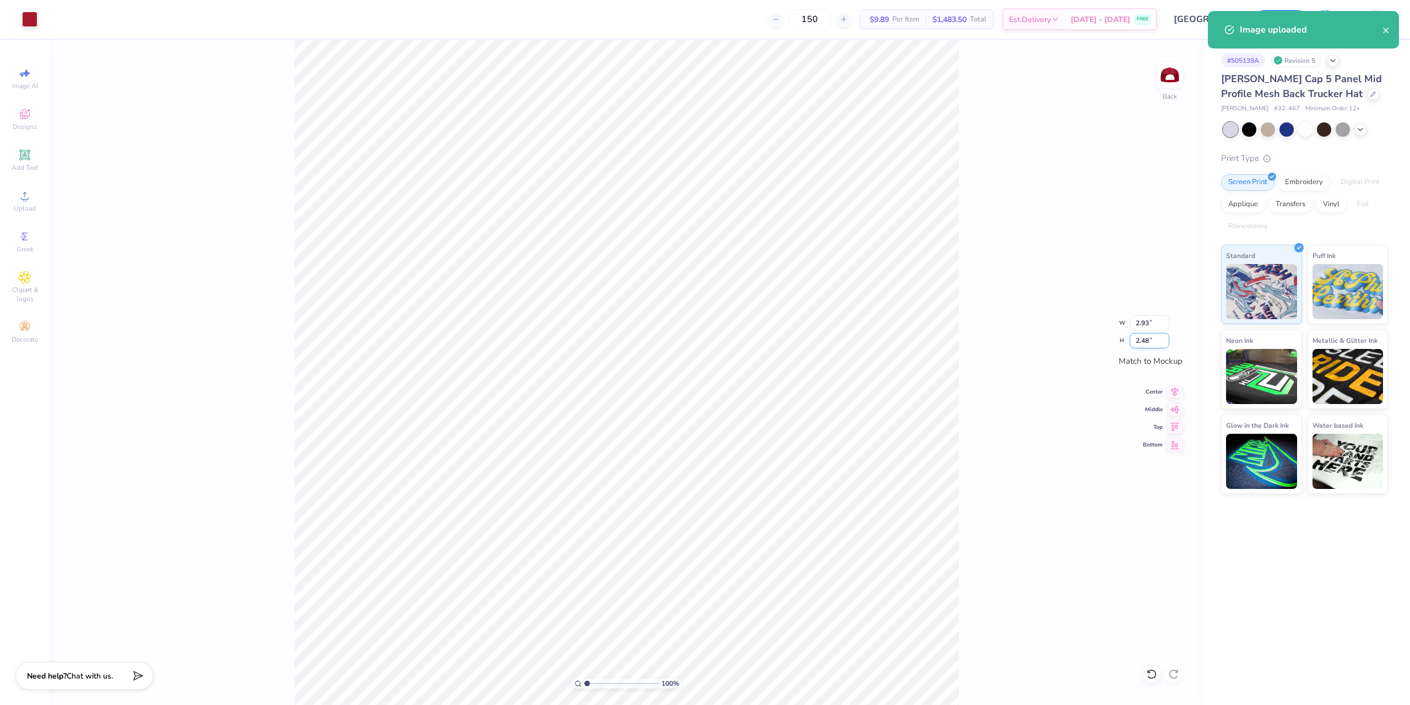
drag, startPoint x: 1156, startPoint y: 344, endPoint x: 1143, endPoint y: 344, distance: 13.2
click at [1143, 344] on input "2.48" at bounding box center [1150, 340] width 40 height 15
type input "2.5"
type input "2.95"
type input "2.50"
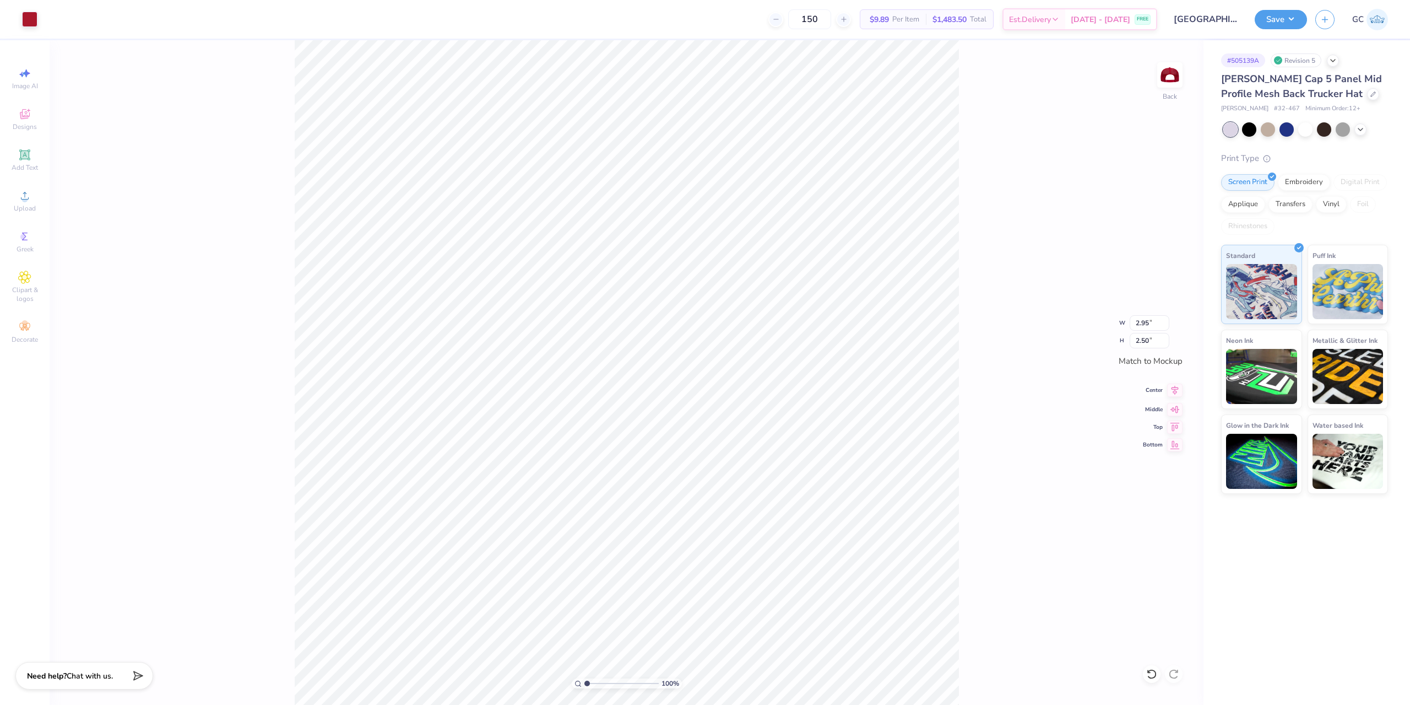
click at [1181, 392] on icon at bounding box center [1174, 389] width 15 height 13
click at [1292, 28] on button "Save" at bounding box center [1281, 17] width 52 height 19
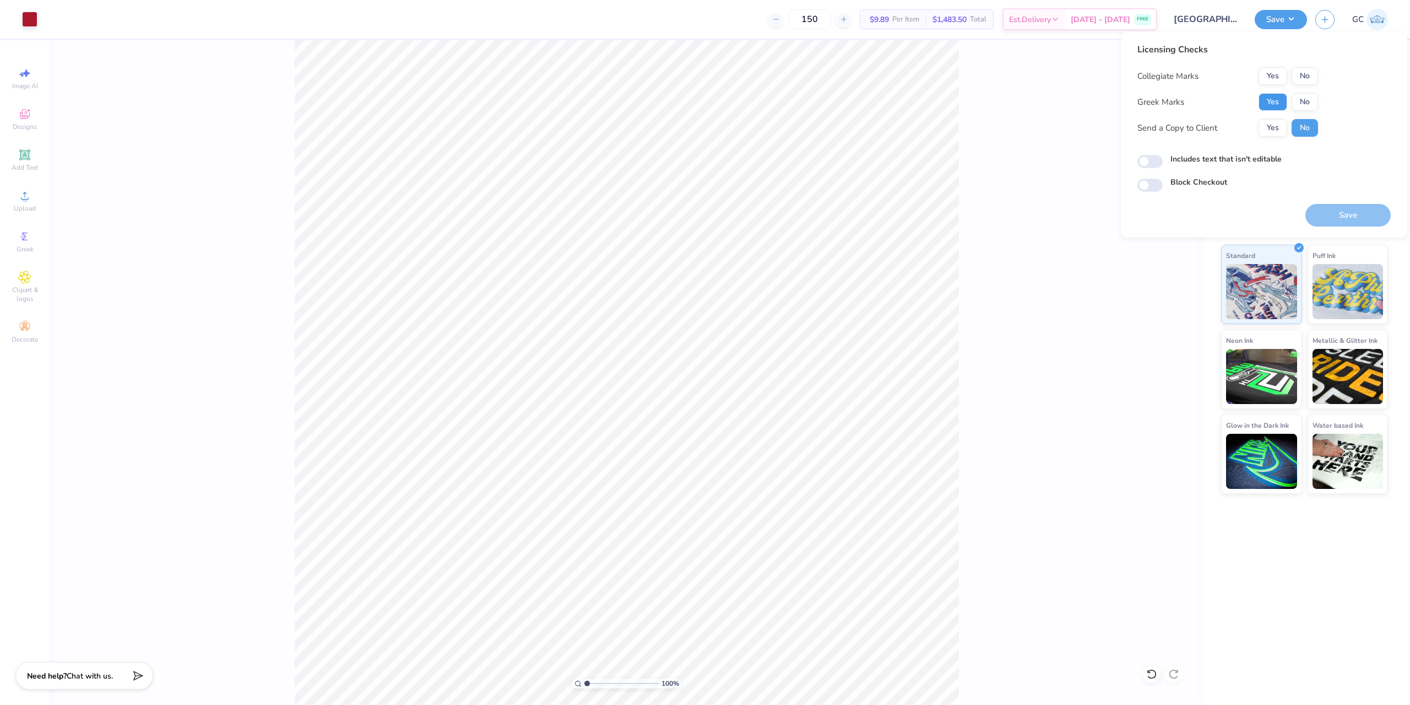
click at [1273, 101] on button "Yes" at bounding box center [1273, 102] width 29 height 18
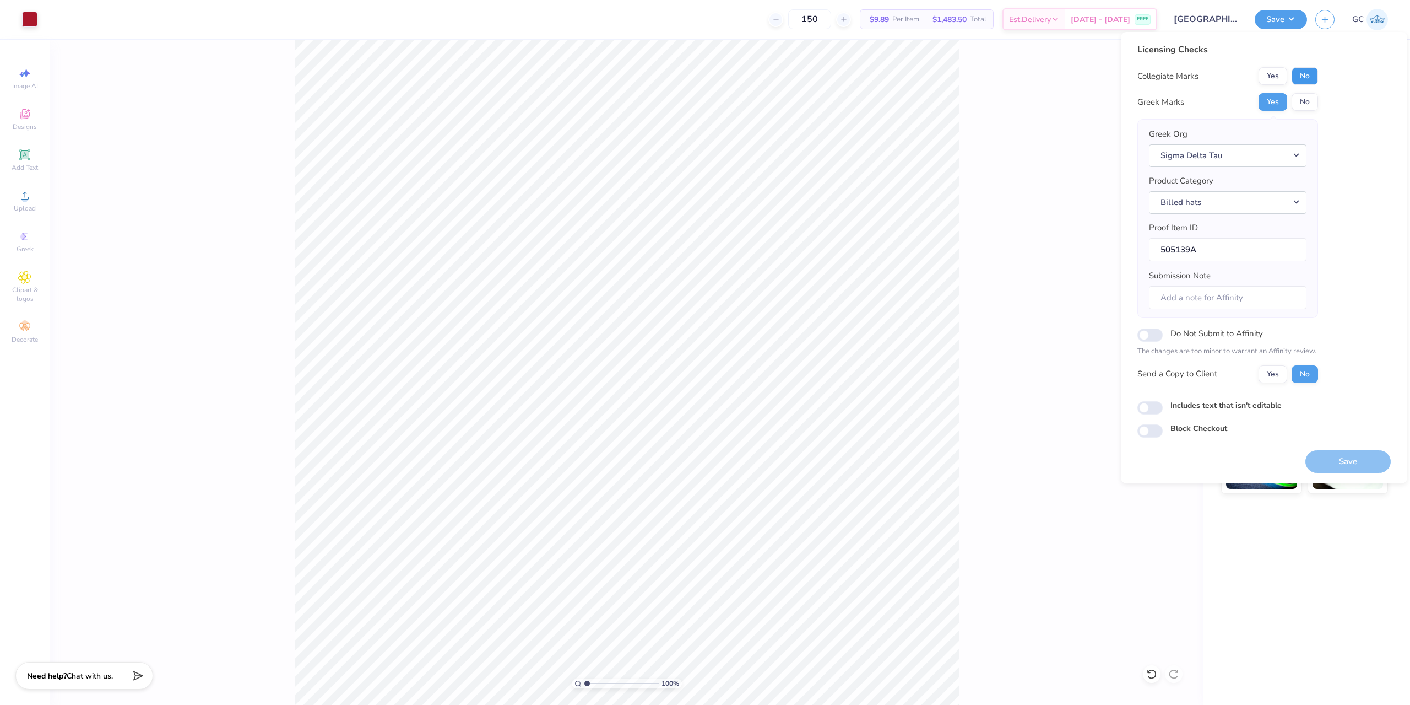
click at [1304, 81] on button "No" at bounding box center [1305, 76] width 26 height 18
click at [1368, 459] on button "Save" at bounding box center [1348, 461] width 85 height 23
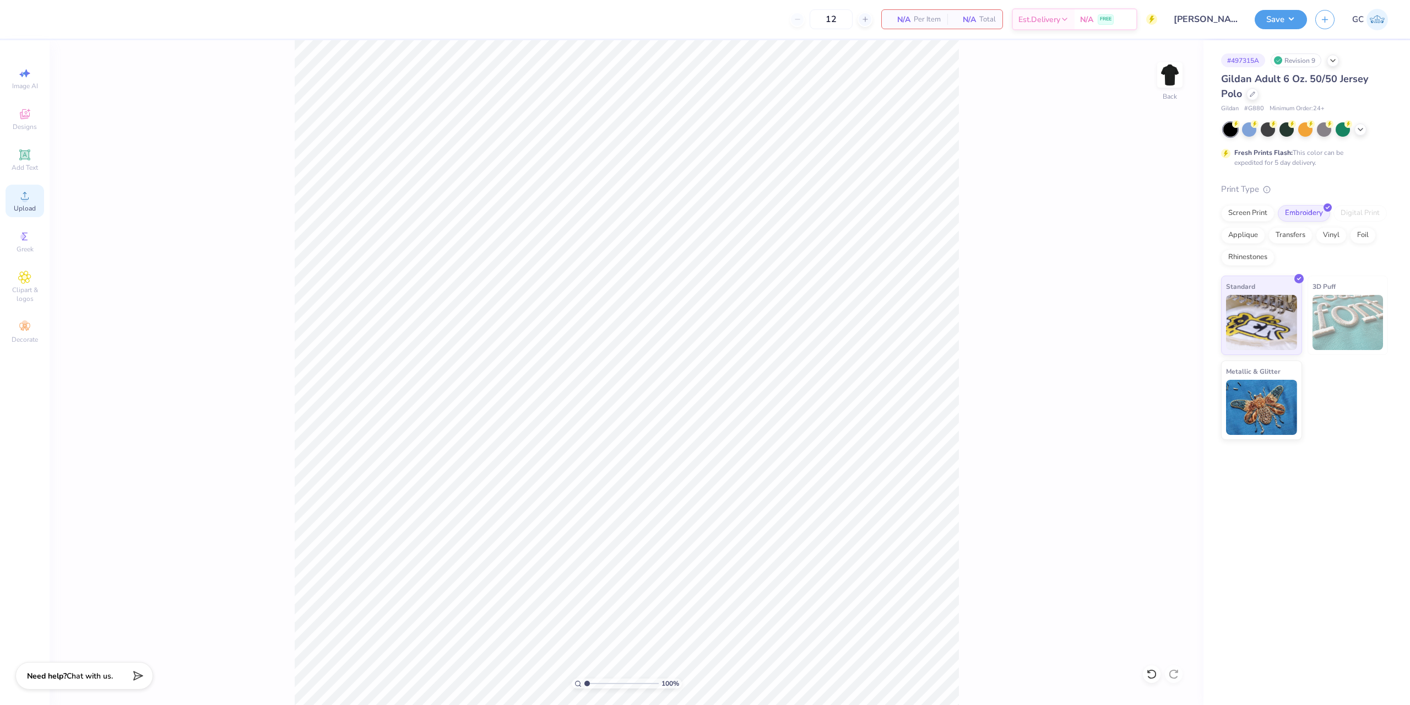
click at [26, 196] on icon at bounding box center [24, 195] width 13 height 13
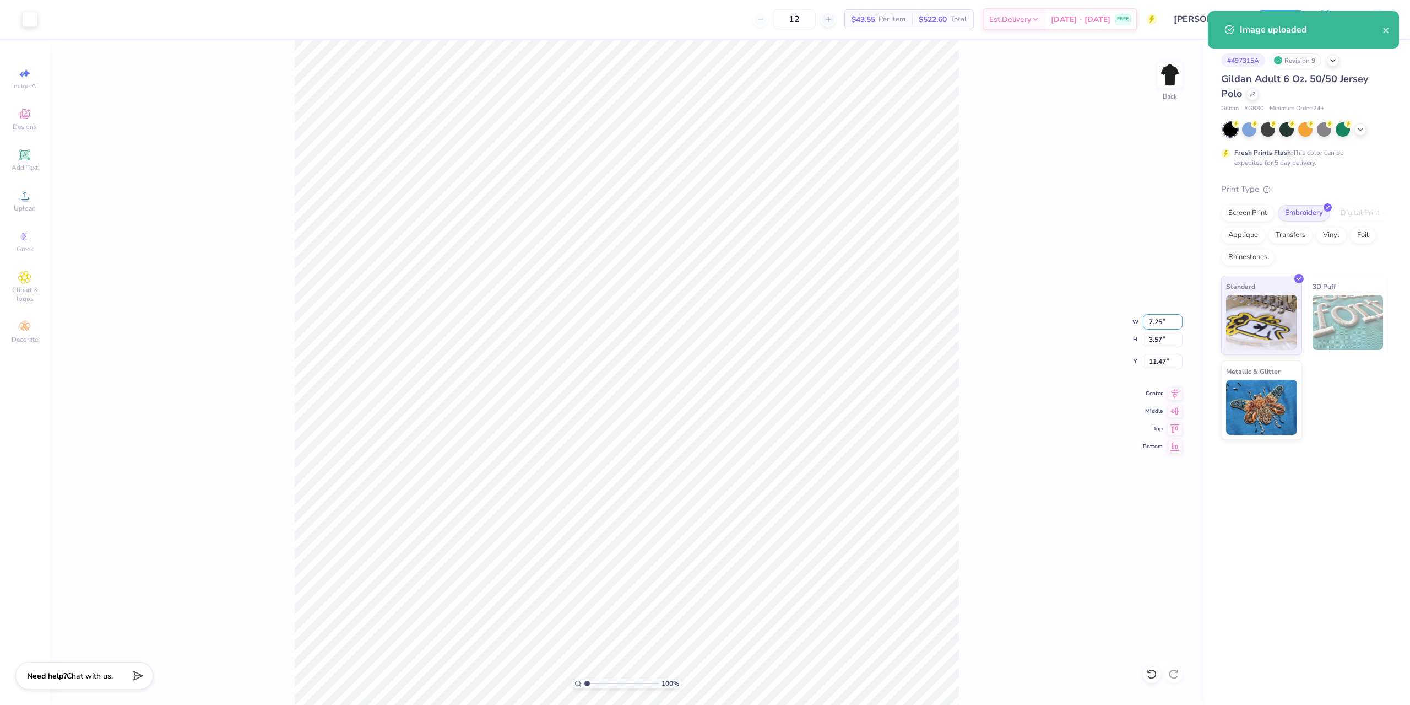
drag, startPoint x: 1167, startPoint y: 316, endPoint x: 1137, endPoint y: 321, distance: 30.8
click at [1137, 321] on div "100 % Back W 7.25 7.25 " H 3.57 3.57 " Y 11.47 11.47 " Center Middle Top Bottom" at bounding box center [627, 372] width 1154 height 664
drag, startPoint x: 1172, startPoint y: 322, endPoint x: 1142, endPoint y: 323, distance: 29.8
click at [1142, 323] on div "100 % Back W 7.25 7.25 " H 3.57 3.57 " Y 11.47 11.47 " Center Middle Top Bottom" at bounding box center [627, 372] width 1154 height 664
drag, startPoint x: 1167, startPoint y: 322, endPoint x: 1151, endPoint y: 322, distance: 16.5
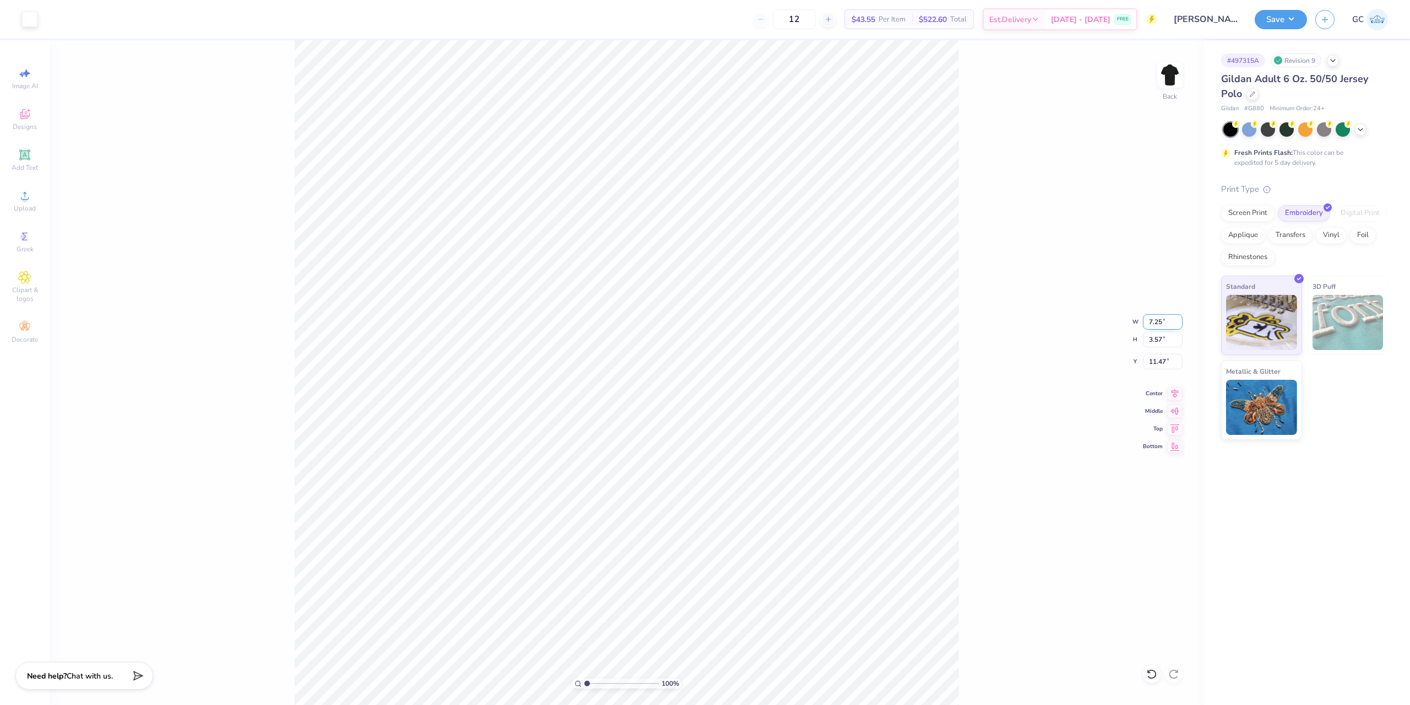
click at [1150, 322] on input "7.25" at bounding box center [1163, 321] width 40 height 15
type input "3.50"
type input "1.72"
type input "3.00"
click at [1284, 27] on button "Save" at bounding box center [1281, 17] width 52 height 19
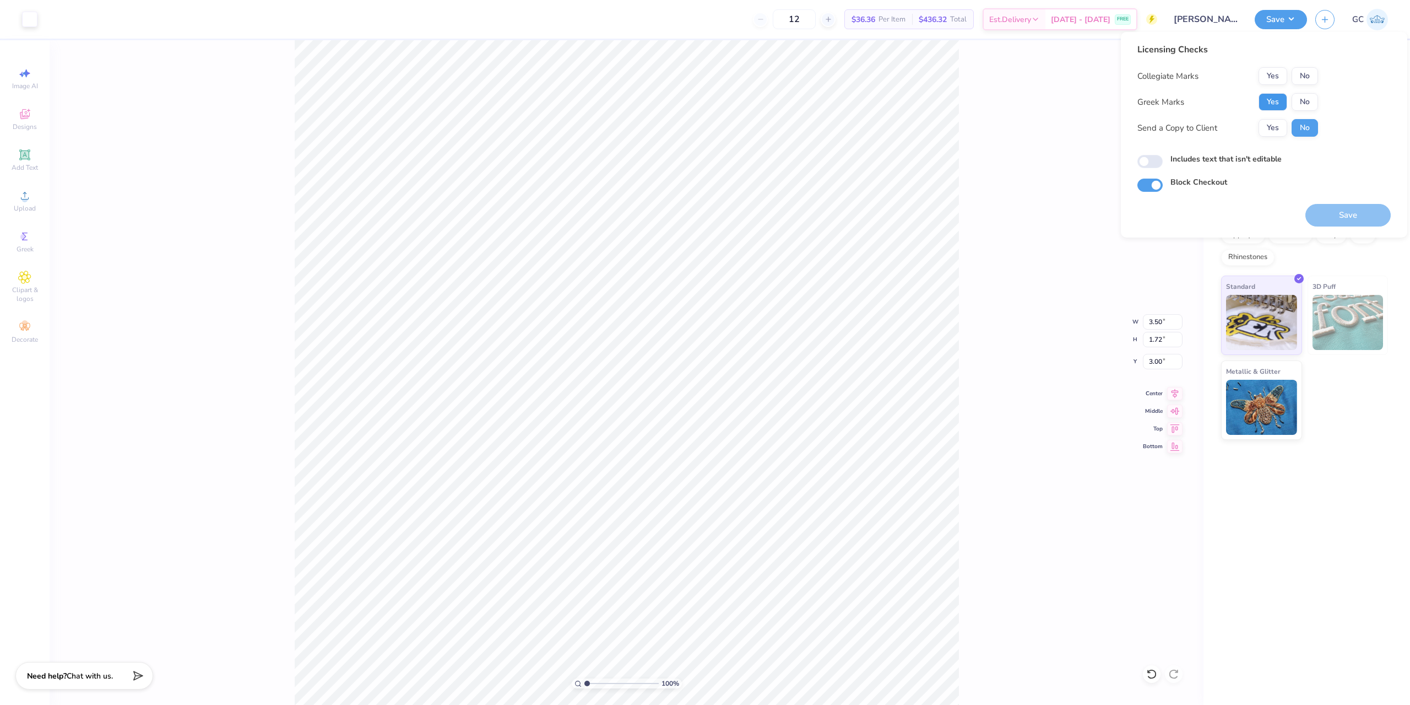
click at [1276, 102] on button "Yes" at bounding box center [1273, 102] width 29 height 18
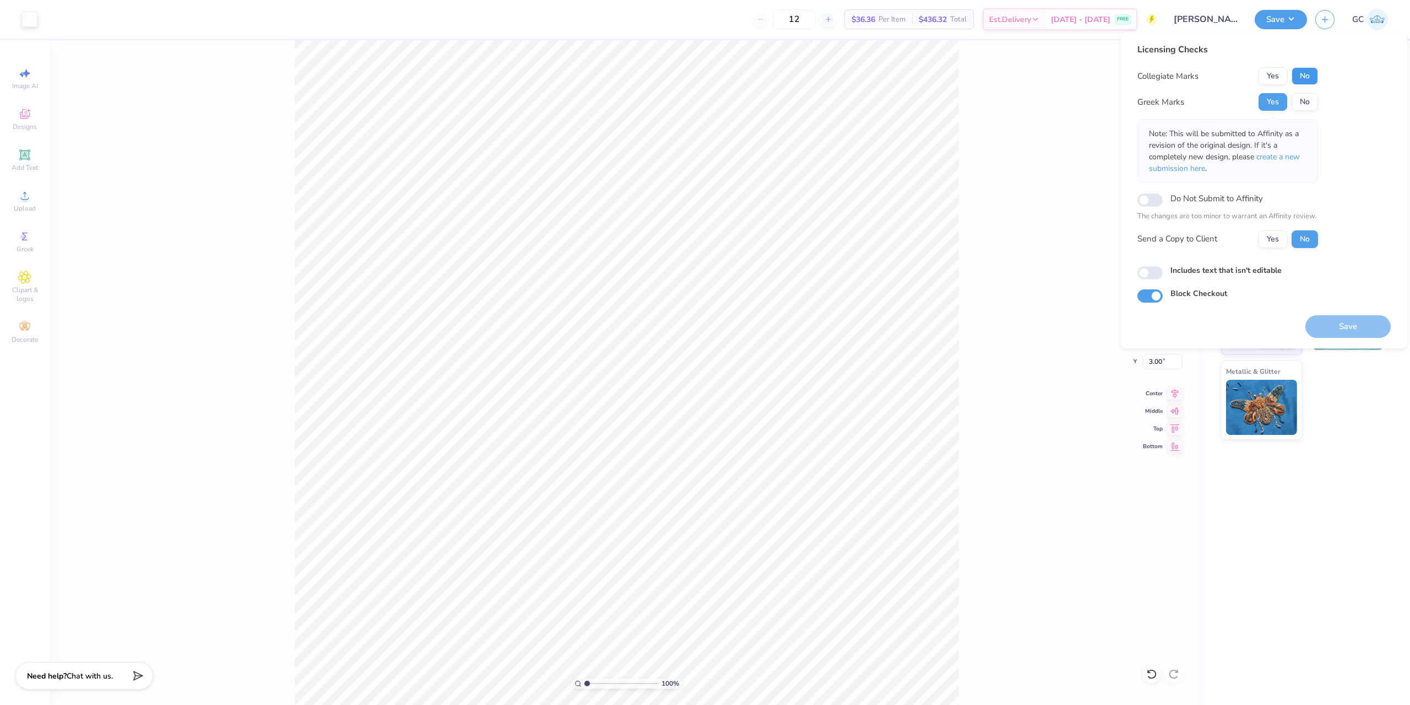
click at [1301, 80] on button "No" at bounding box center [1305, 76] width 26 height 18
click at [1331, 320] on button "Save" at bounding box center [1348, 326] width 85 height 23
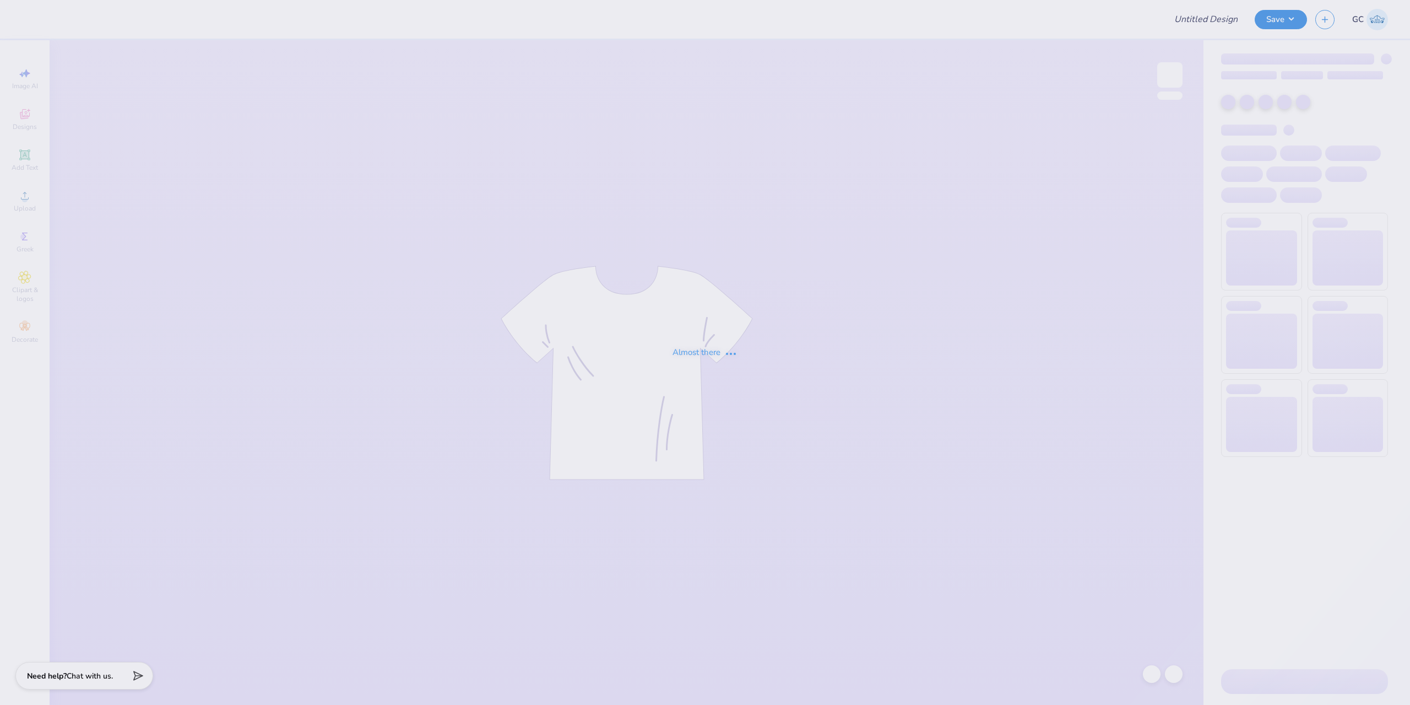
type input "[GEOGRAPHIC_DATA] : [PERSON_NAME]"
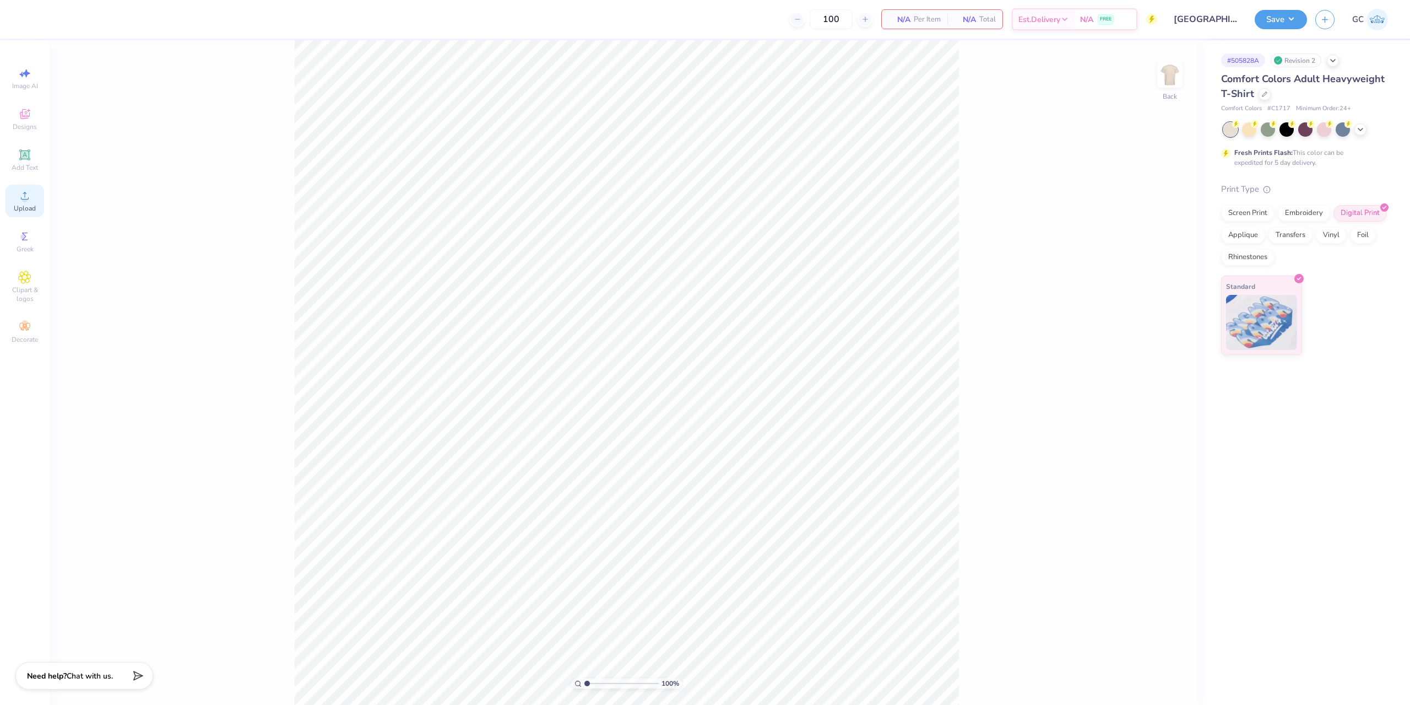
click at [28, 195] on icon at bounding box center [24, 195] width 13 height 13
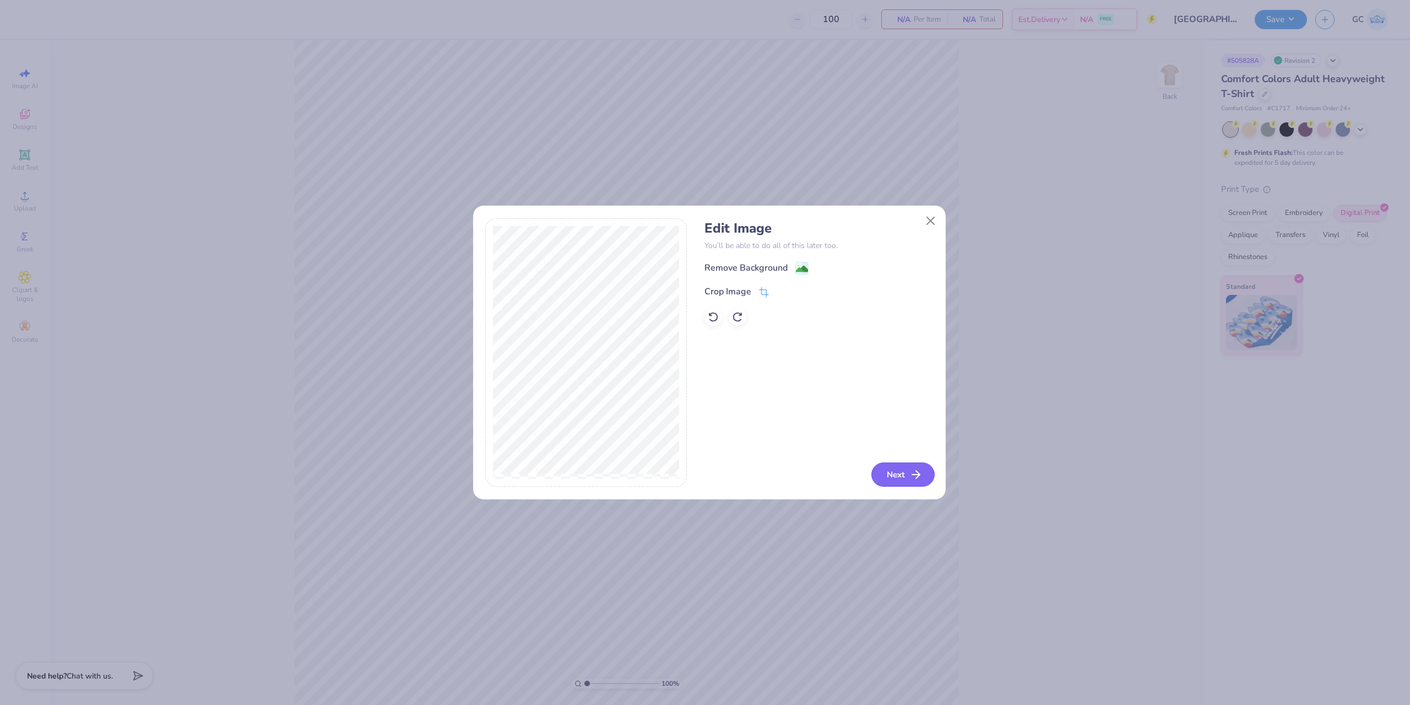
click at [906, 469] on button "Next" at bounding box center [902, 474] width 63 height 24
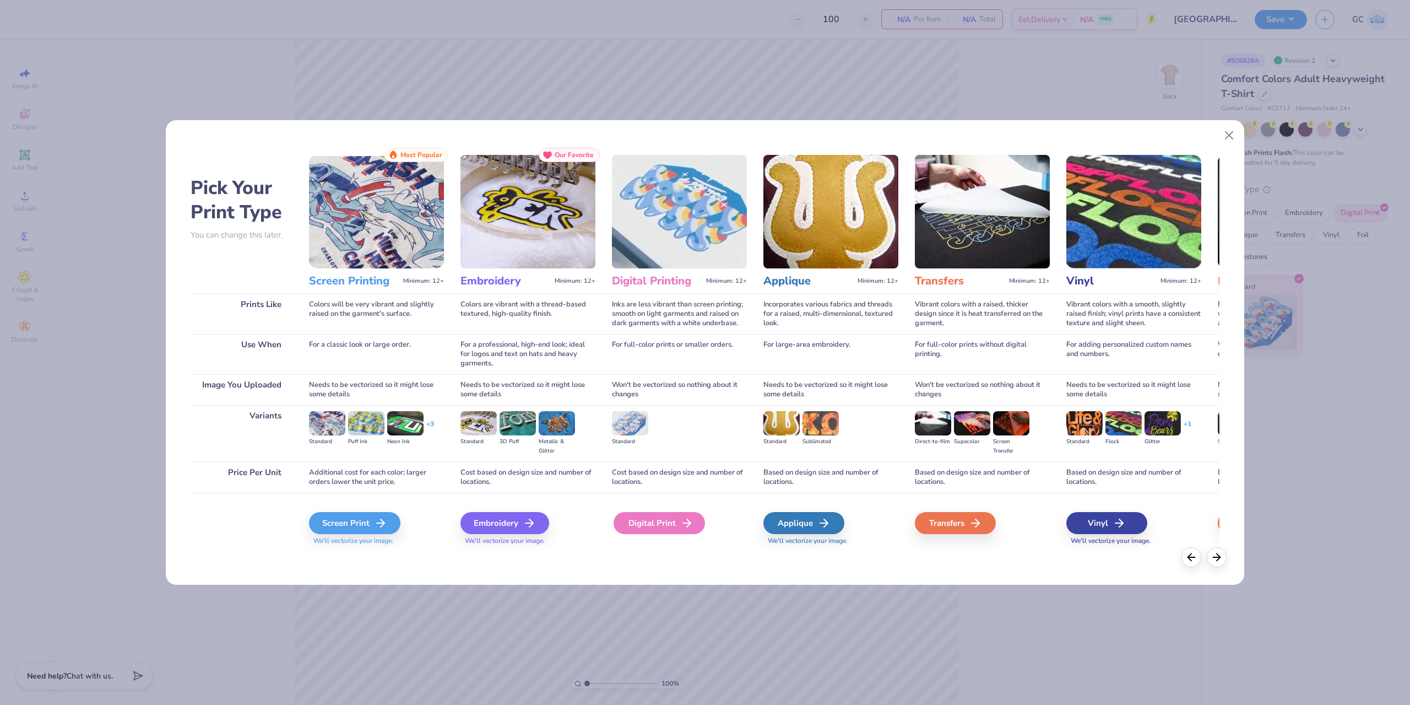
click at [656, 525] on div "Digital Print" at bounding box center [659, 523] width 91 height 22
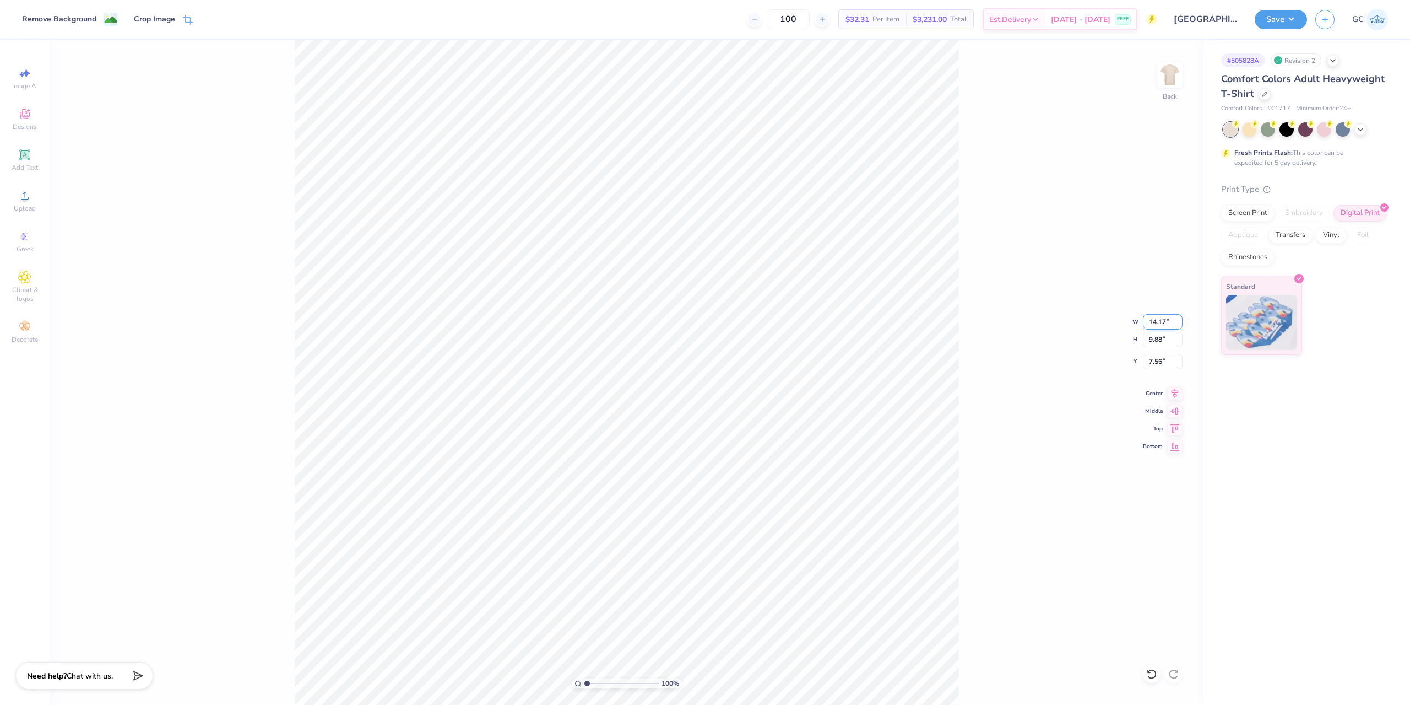
drag, startPoint x: 1169, startPoint y: 322, endPoint x: 1144, endPoint y: 326, distance: 25.6
click at [1144, 326] on input "14.17" at bounding box center [1163, 321] width 40 height 15
type input "3.50"
type input "2.44"
type input "3.00"
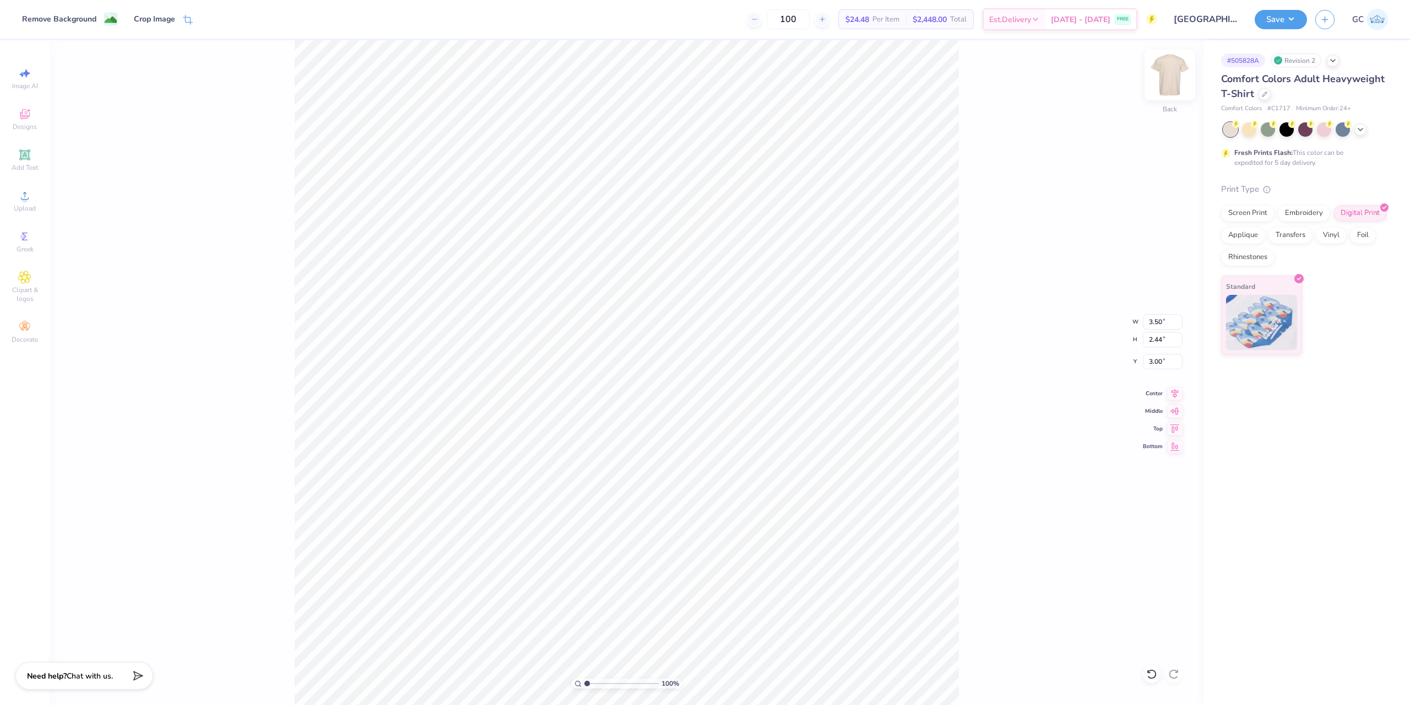
click at [1157, 86] on img at bounding box center [1170, 75] width 44 height 44
click at [26, 204] on span "Upload" at bounding box center [25, 208] width 22 height 9
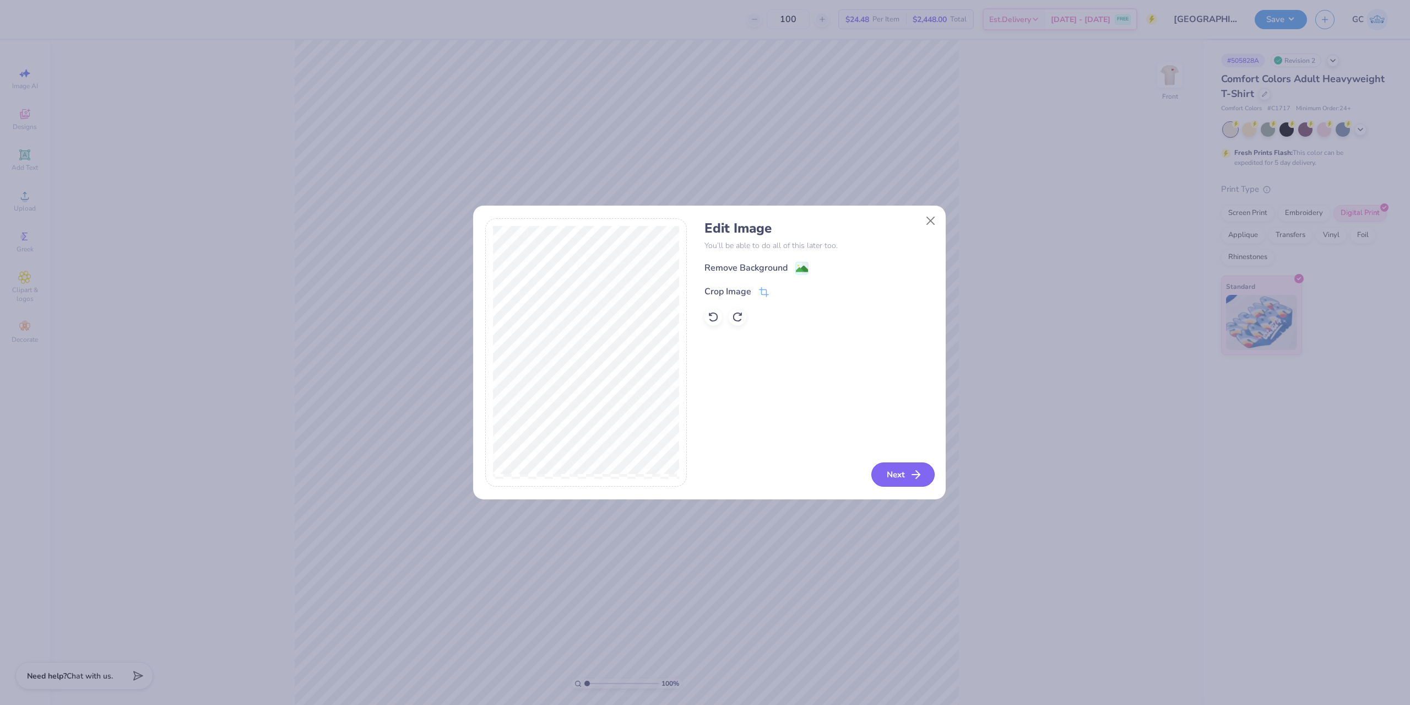
click at [920, 483] on button "Next" at bounding box center [902, 474] width 63 height 24
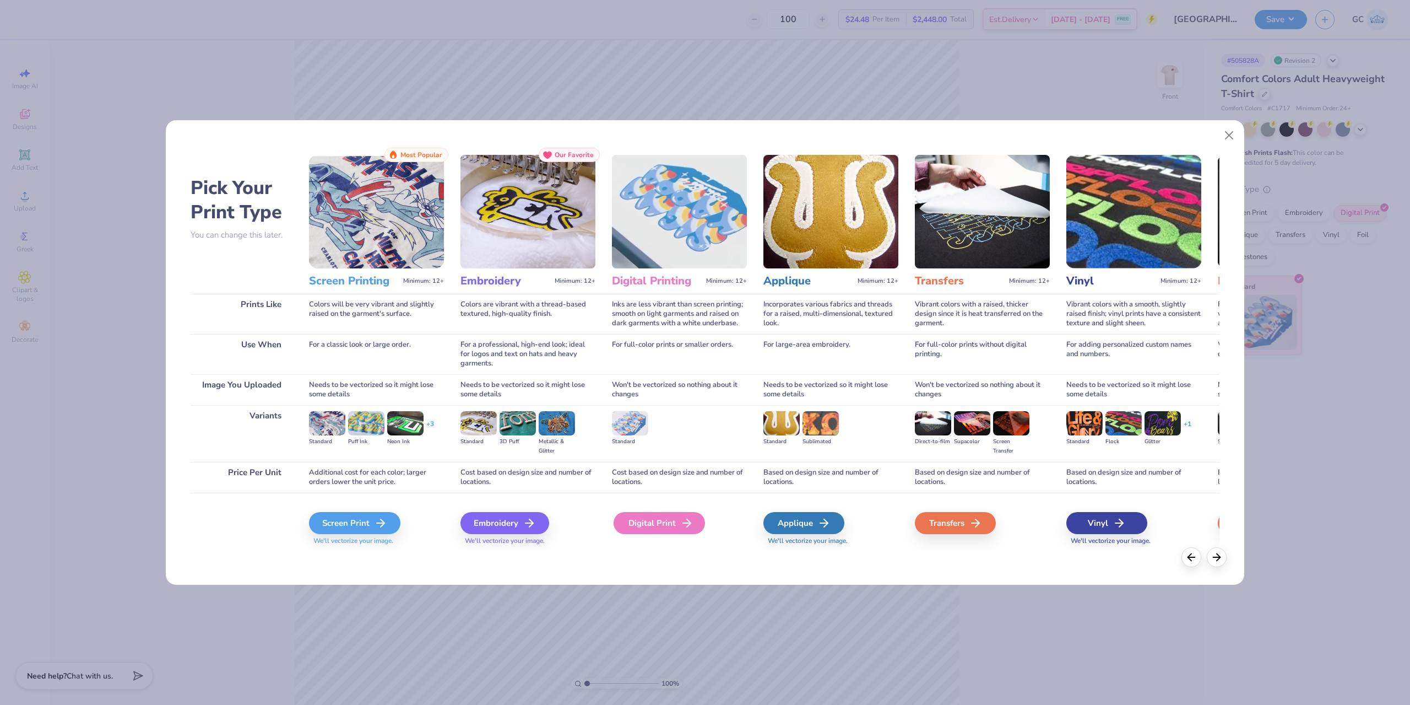
click at [680, 526] on icon at bounding box center [686, 522] width 13 height 13
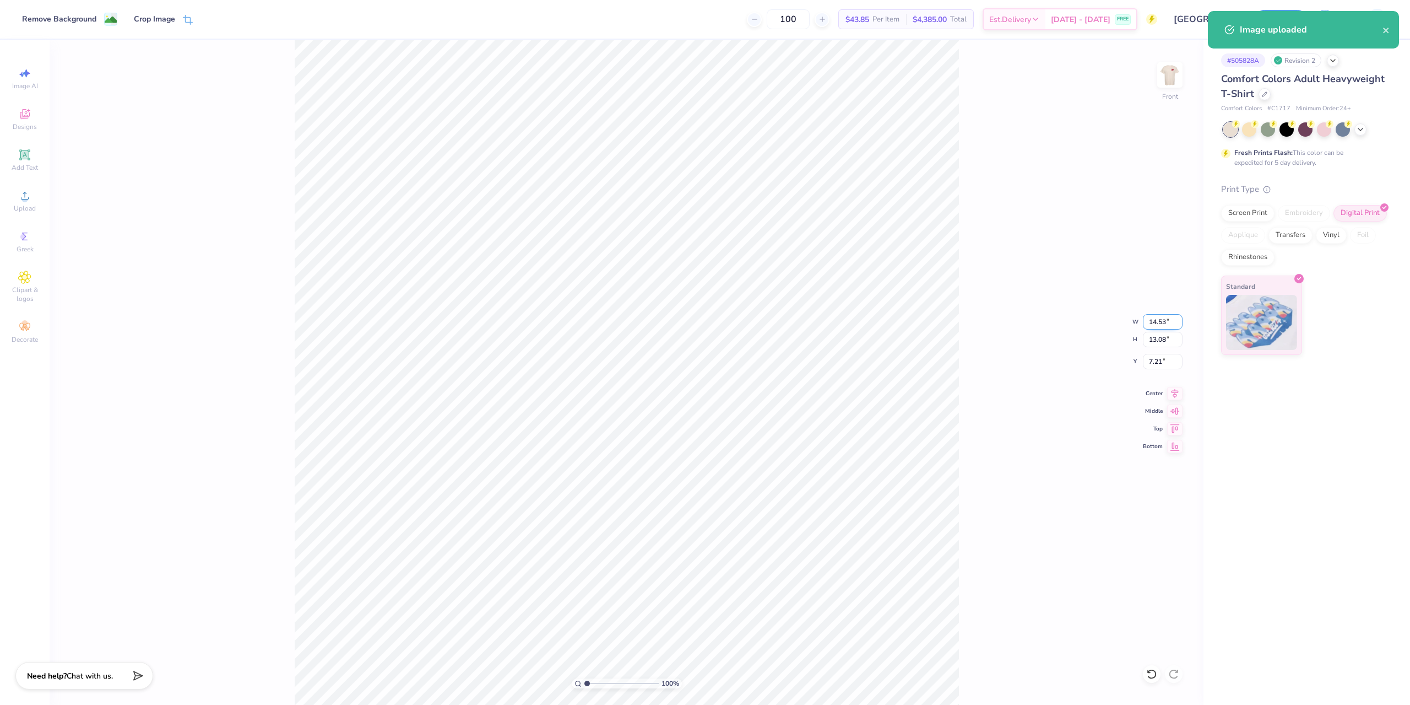
click at [1174, 321] on input "14.53" at bounding box center [1163, 321] width 40 height 15
type input "11.50"
type input "10.35"
type input "3.00"
click at [1174, 389] on icon at bounding box center [1174, 391] width 15 height 13
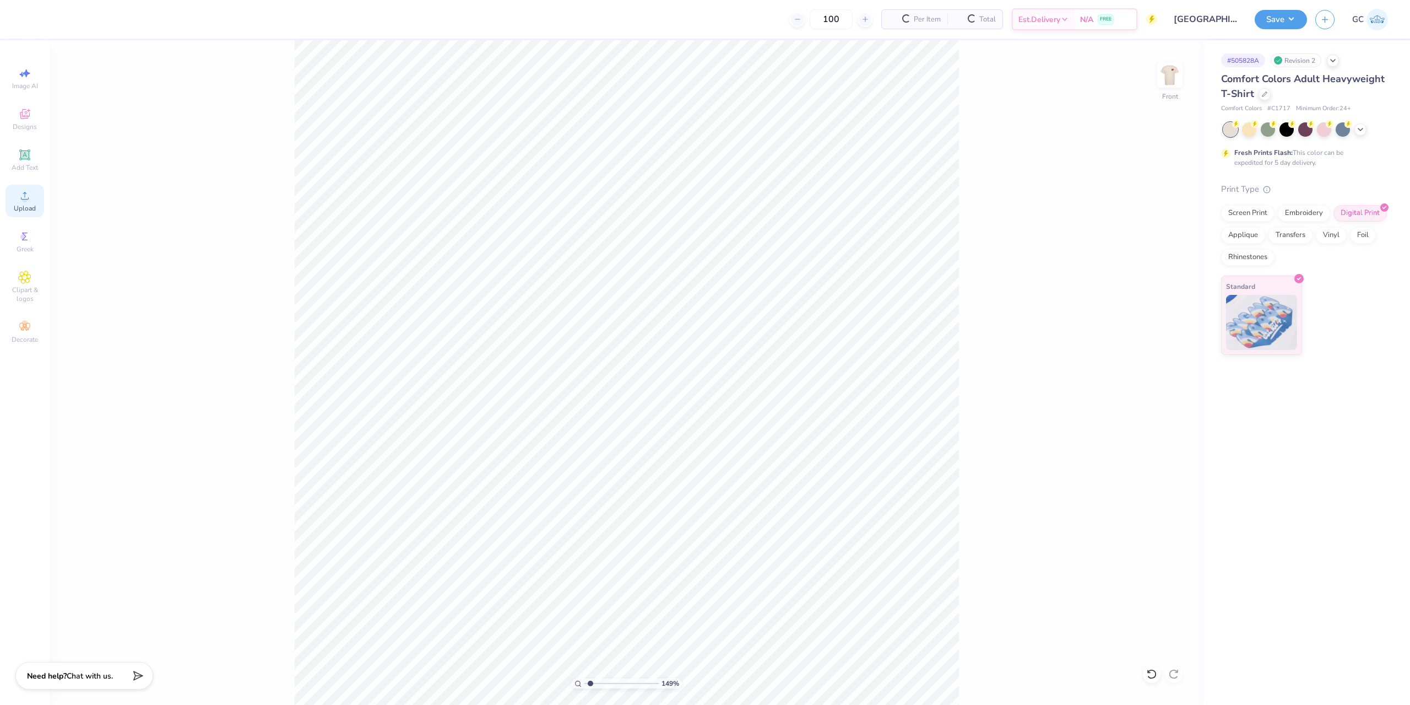
click at [27, 204] on span "Upload" at bounding box center [25, 208] width 22 height 9
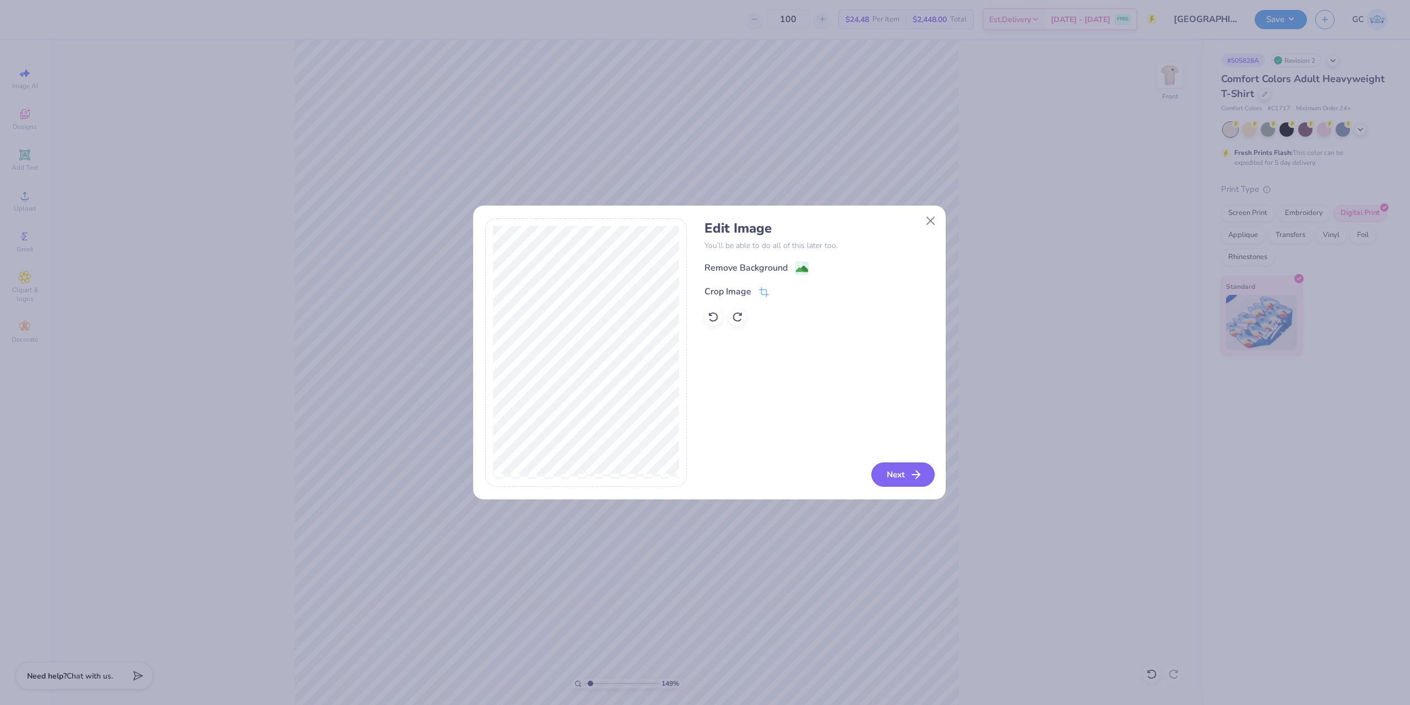
click at [905, 475] on button "Next" at bounding box center [902, 474] width 63 height 24
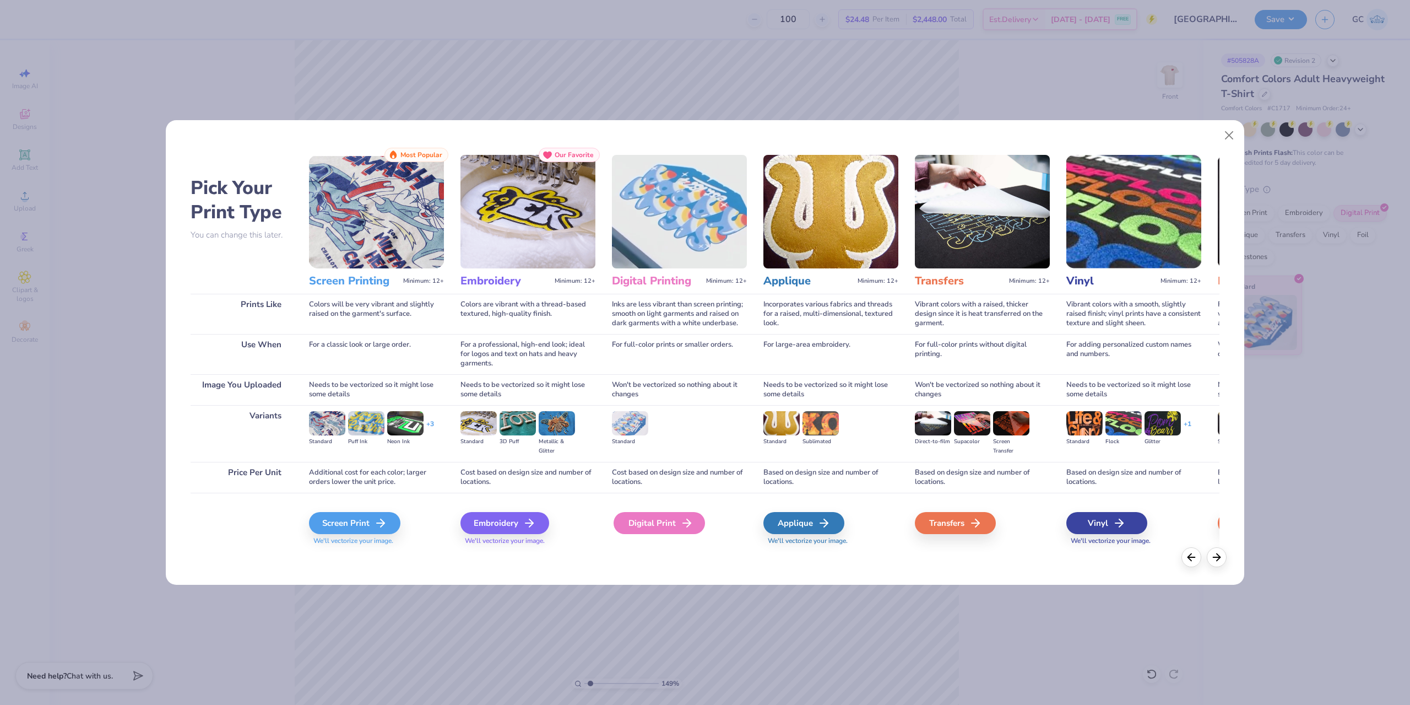
click at [660, 522] on div "Digital Print" at bounding box center [659, 523] width 91 height 22
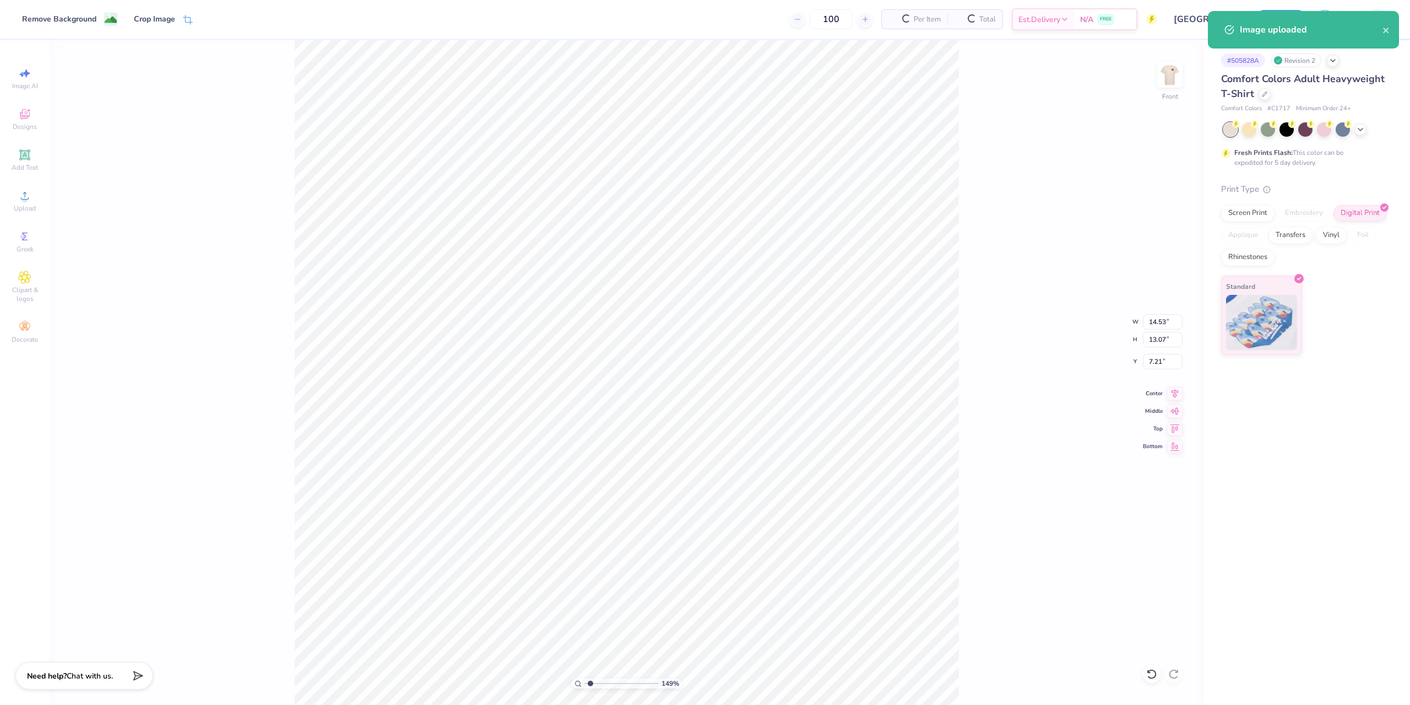
type input "1.49212329151837"
click at [1163, 317] on input "14.53" at bounding box center [1163, 321] width 40 height 15
type input "11.5"
type input "1.49212329151837"
type input "11.50"
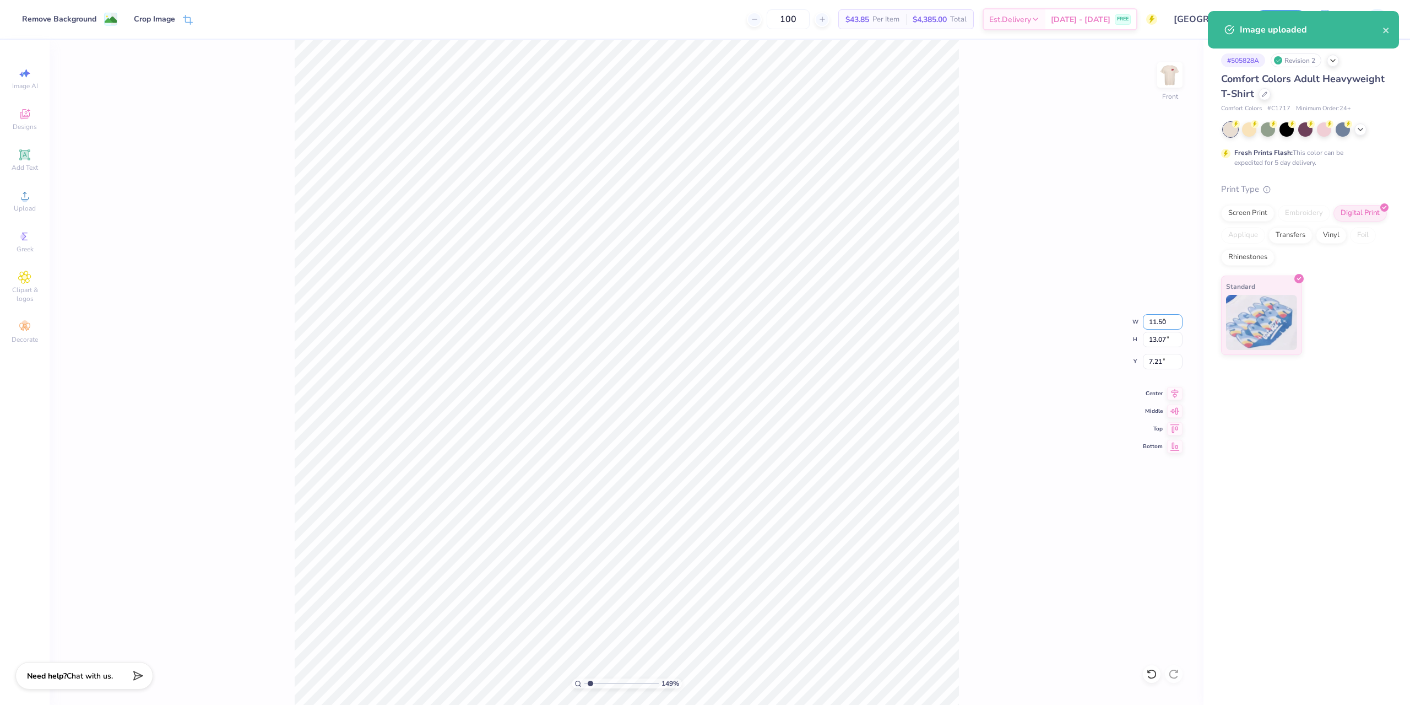
type input "1.49212329151837"
type input "10.34"
drag, startPoint x: 1151, startPoint y: 364, endPoint x: 1174, endPoint y: 362, distance: 23.7
click at [1174, 362] on input "8.58" at bounding box center [1163, 361] width 40 height 15
type input "3"
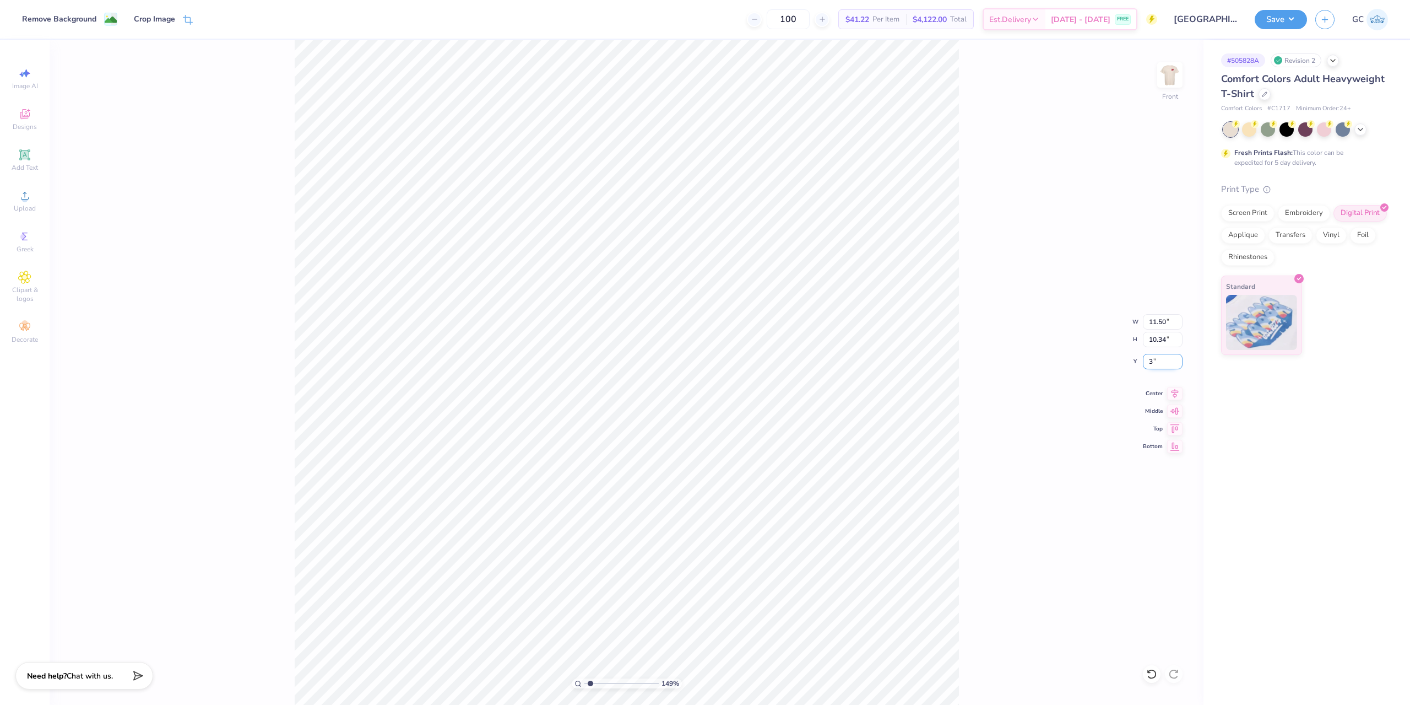
type input "1.49212329151837"
type input "3.00"
click at [1165, 79] on img at bounding box center [1170, 75] width 44 height 44
click at [20, 194] on icon at bounding box center [24, 195] width 13 height 13
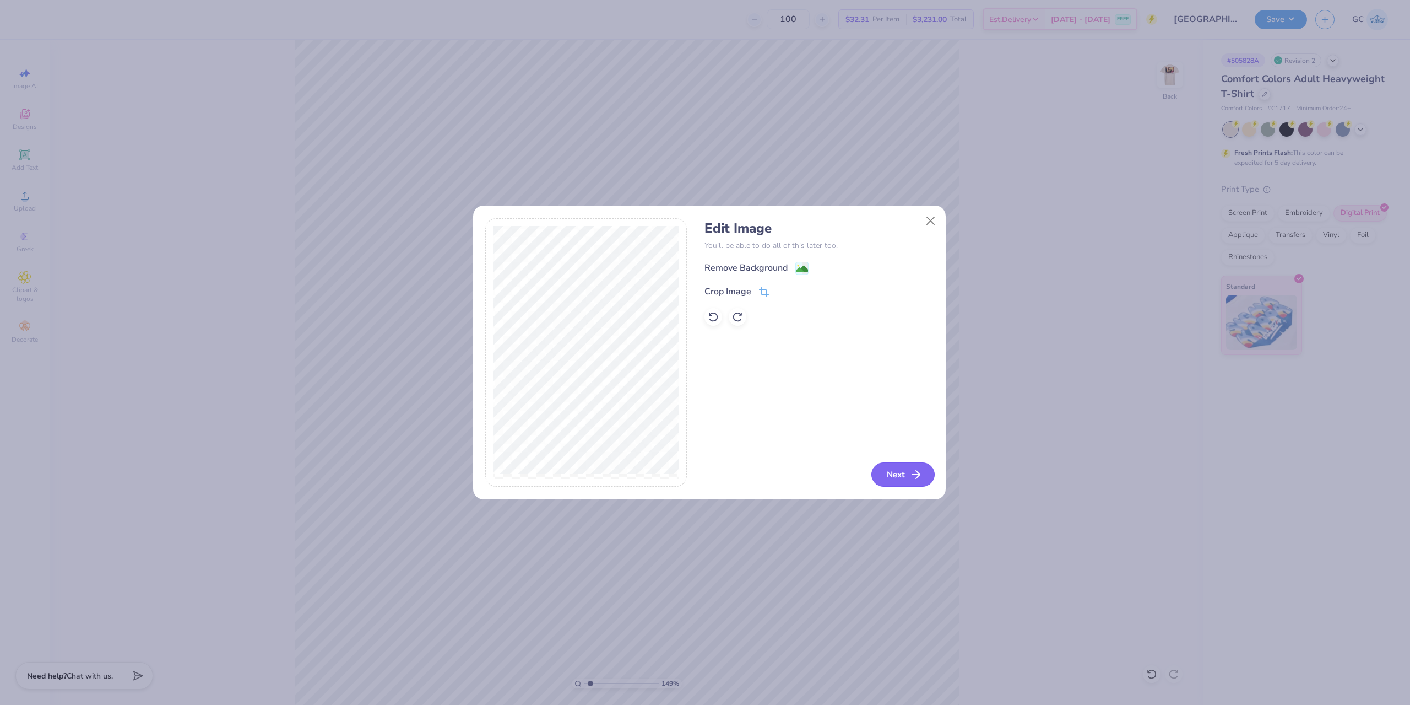
click at [912, 484] on button "Next" at bounding box center [902, 474] width 63 height 24
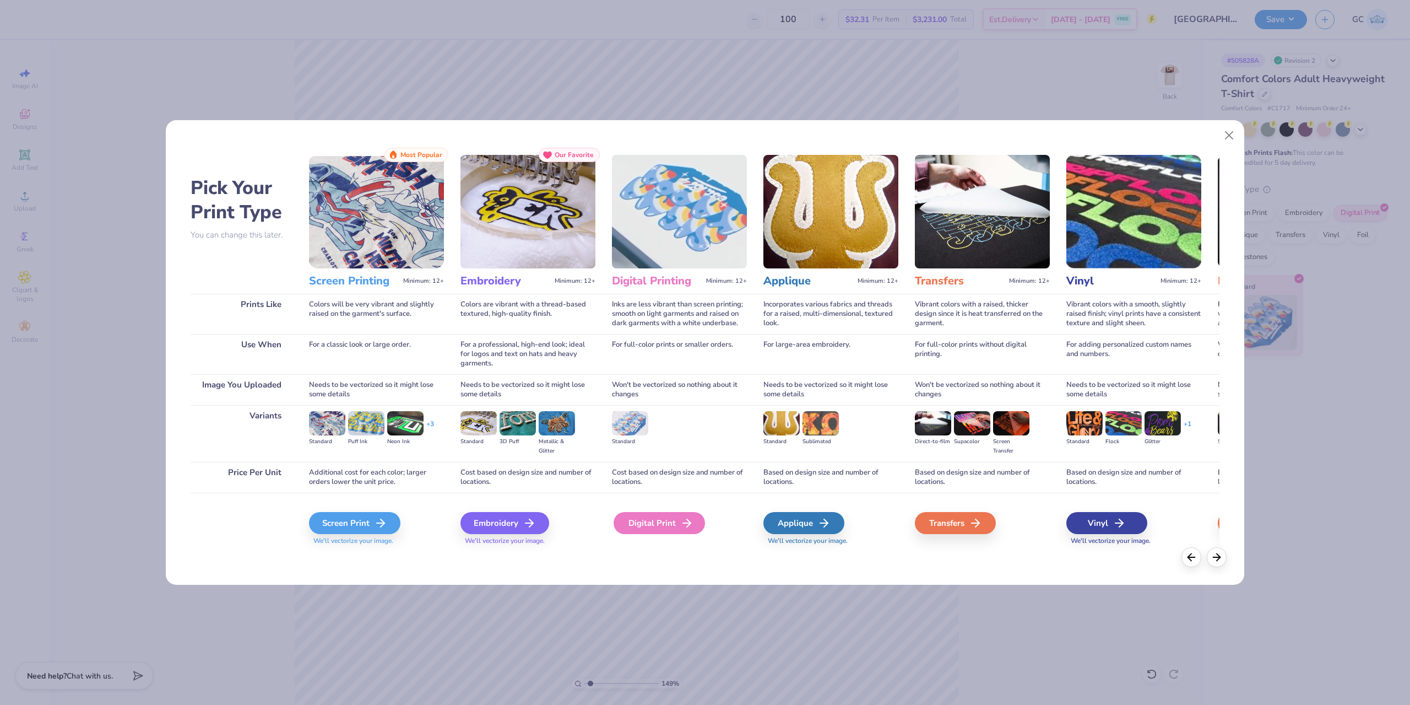
click at [672, 518] on div "Digital Print" at bounding box center [659, 523] width 91 height 22
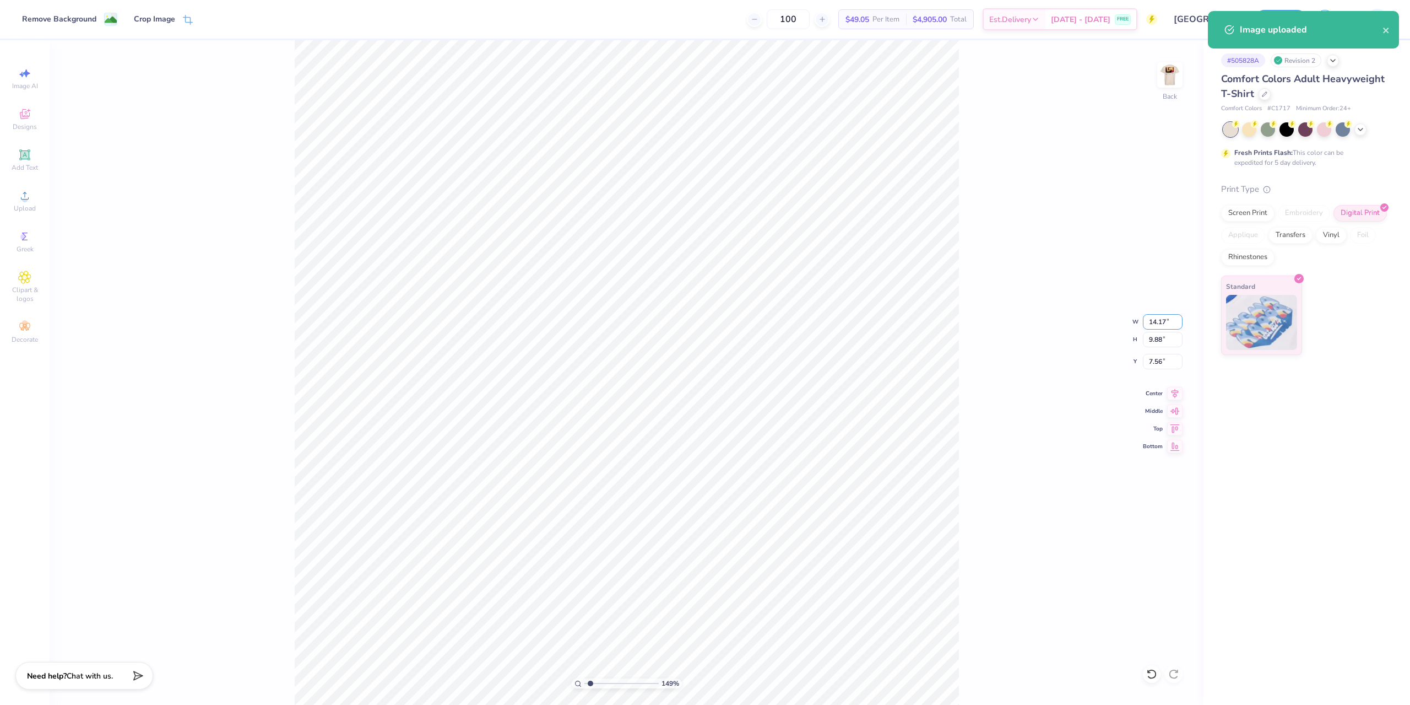
drag, startPoint x: 1171, startPoint y: 321, endPoint x: 1138, endPoint y: 321, distance: 33.6
click at [1138, 321] on div "149 % Back W 14.17 14.17 " H 9.88 9.88 " Y 7.56 7.56 " Center Middle Top Bottom" at bounding box center [627, 372] width 1154 height 664
type input "1.49212329151837"
click at [1165, 321] on input "14.17" at bounding box center [1163, 321] width 40 height 15
type input "3"
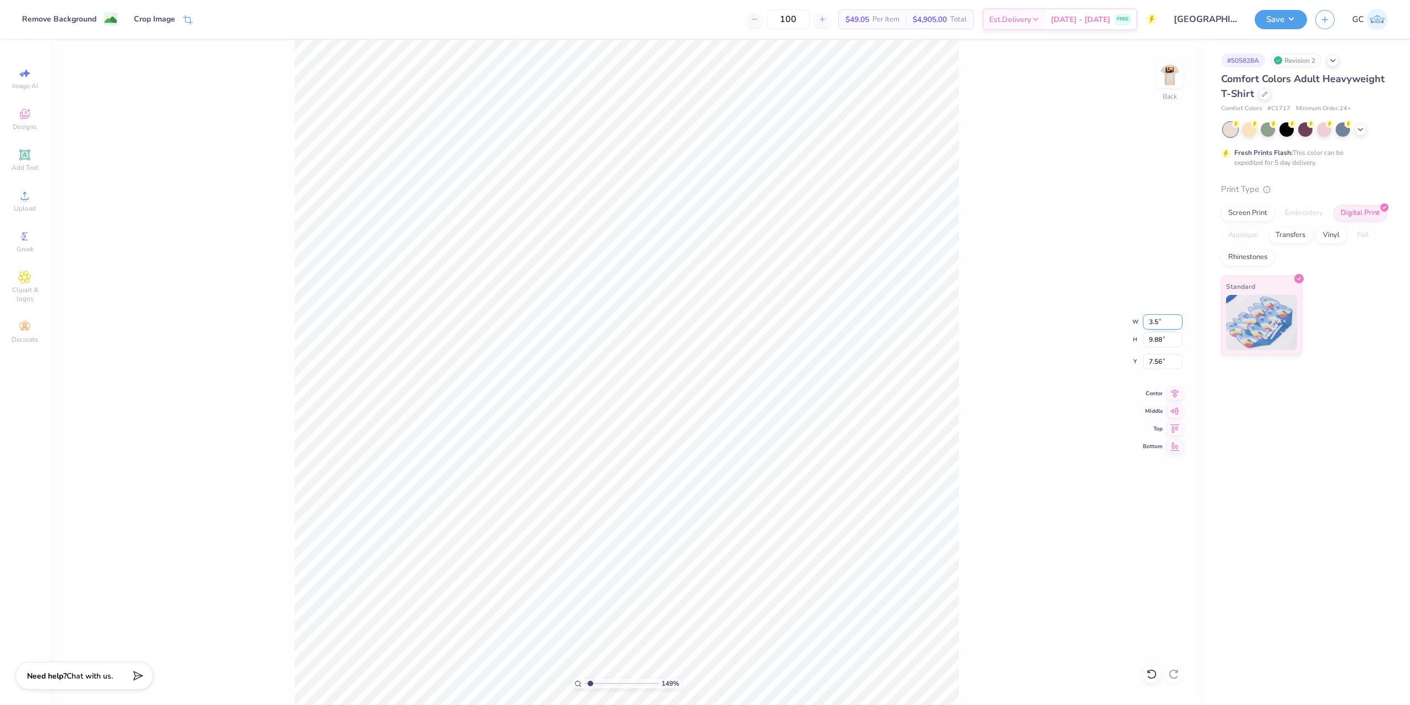
type input "3.5"
type input "1.49212329151837"
type input "3.50"
type input "2.44"
type input "11.28"
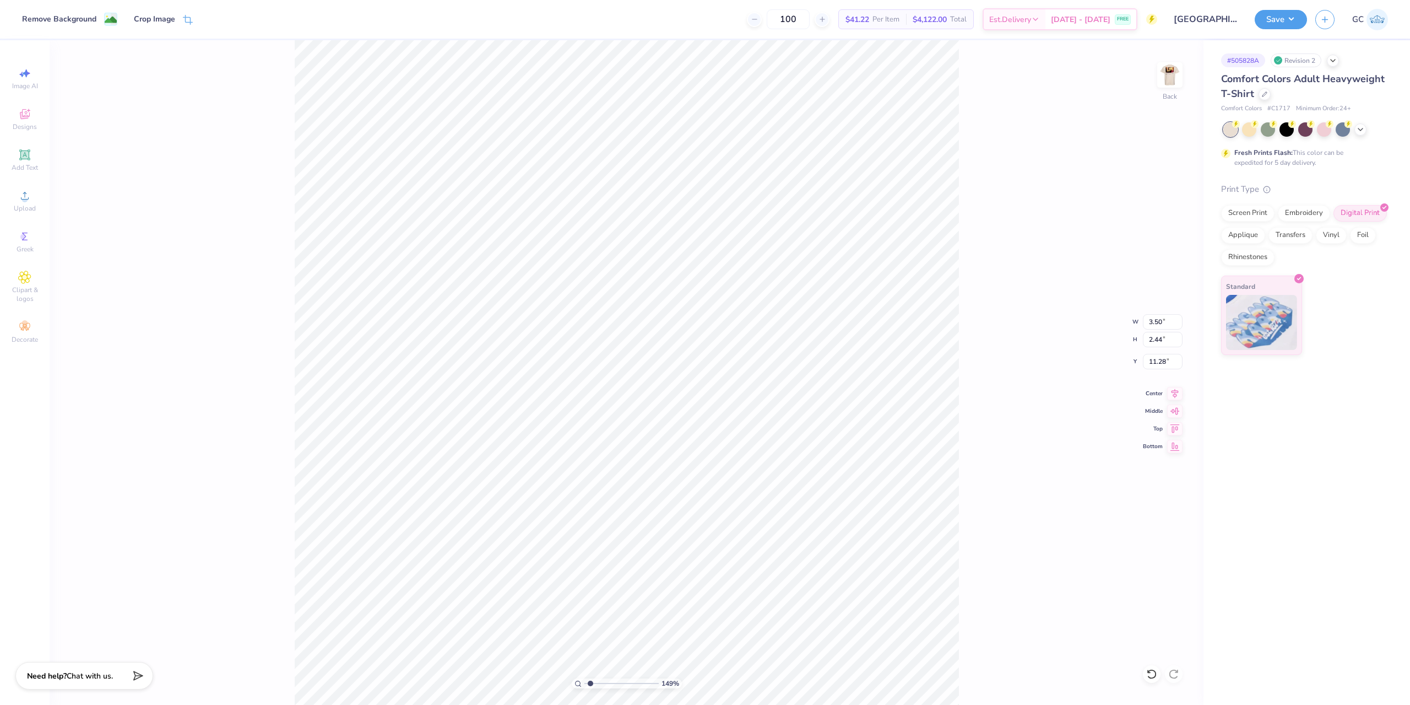
type input "1.49212329151837"
type input "3.00"
type input "1"
click at [1303, 27] on div "Save" at bounding box center [1281, 19] width 52 height 19
click at [1282, 26] on button "Save" at bounding box center [1281, 19] width 52 height 19
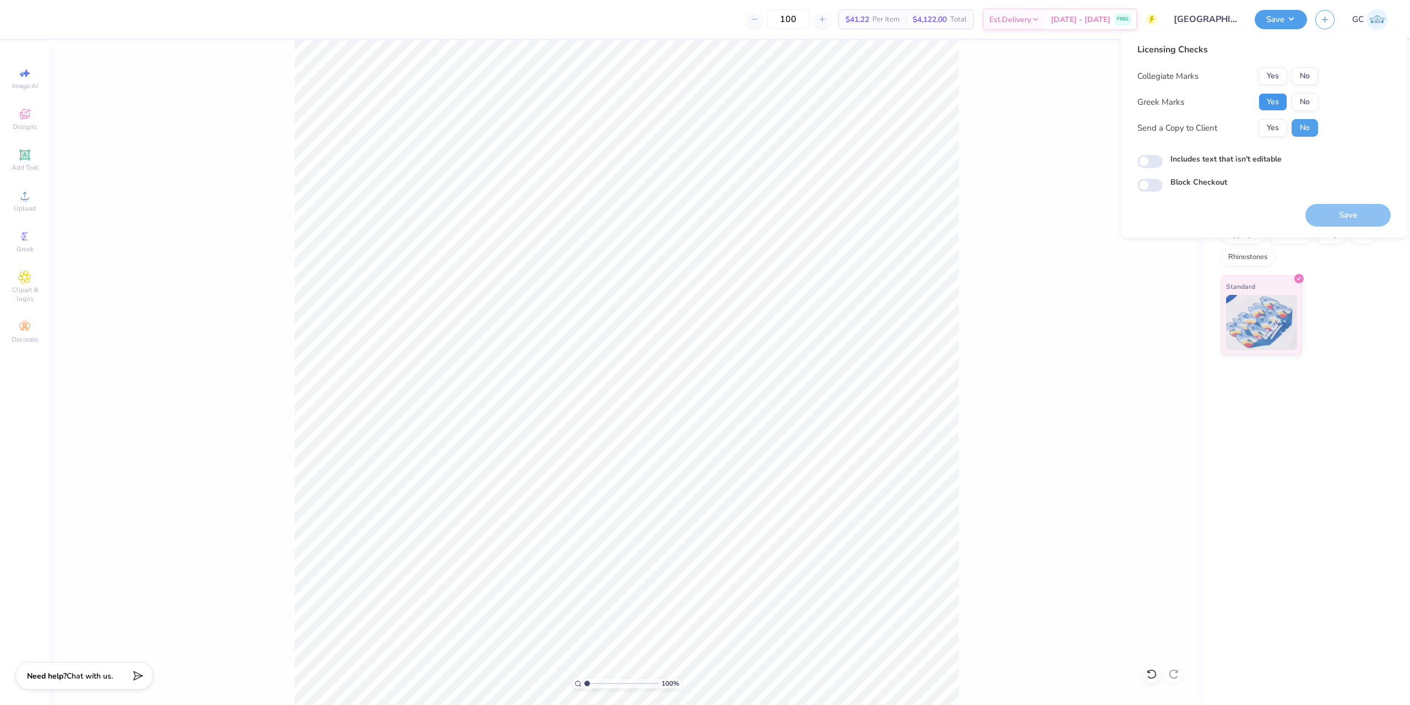
click at [1265, 100] on button "Yes" at bounding box center [1273, 102] width 29 height 18
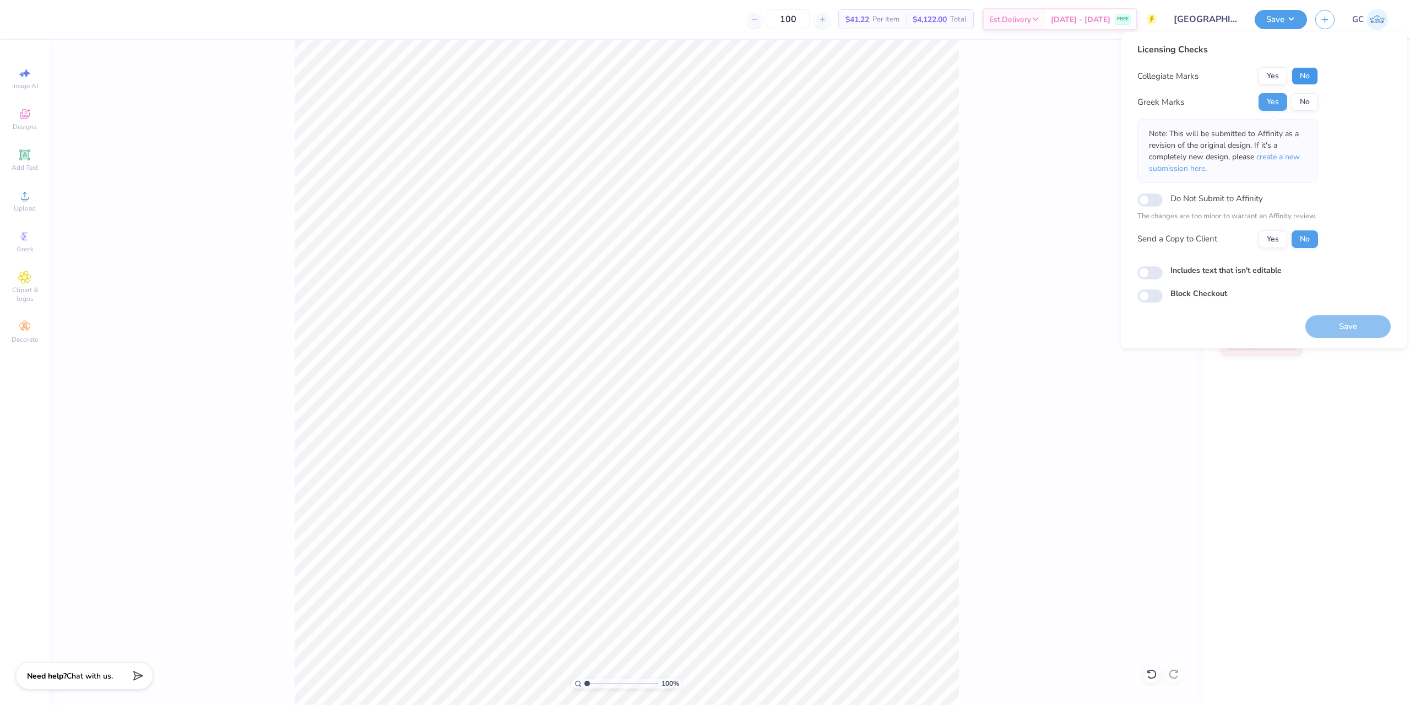
click at [1301, 79] on button "No" at bounding box center [1305, 76] width 26 height 18
click at [1342, 326] on button "Save" at bounding box center [1348, 326] width 85 height 23
click at [991, 423] on div "100 % Back" at bounding box center [627, 372] width 1154 height 664
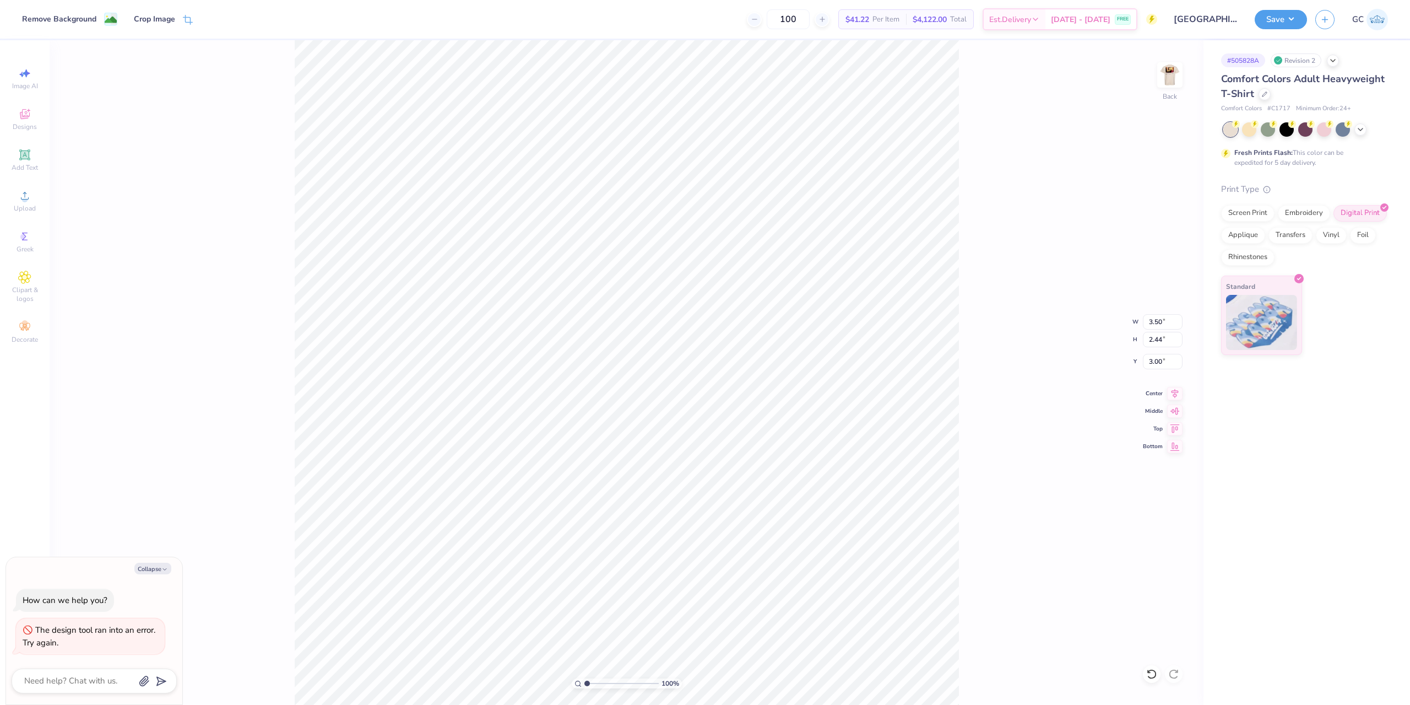
type textarea "x"
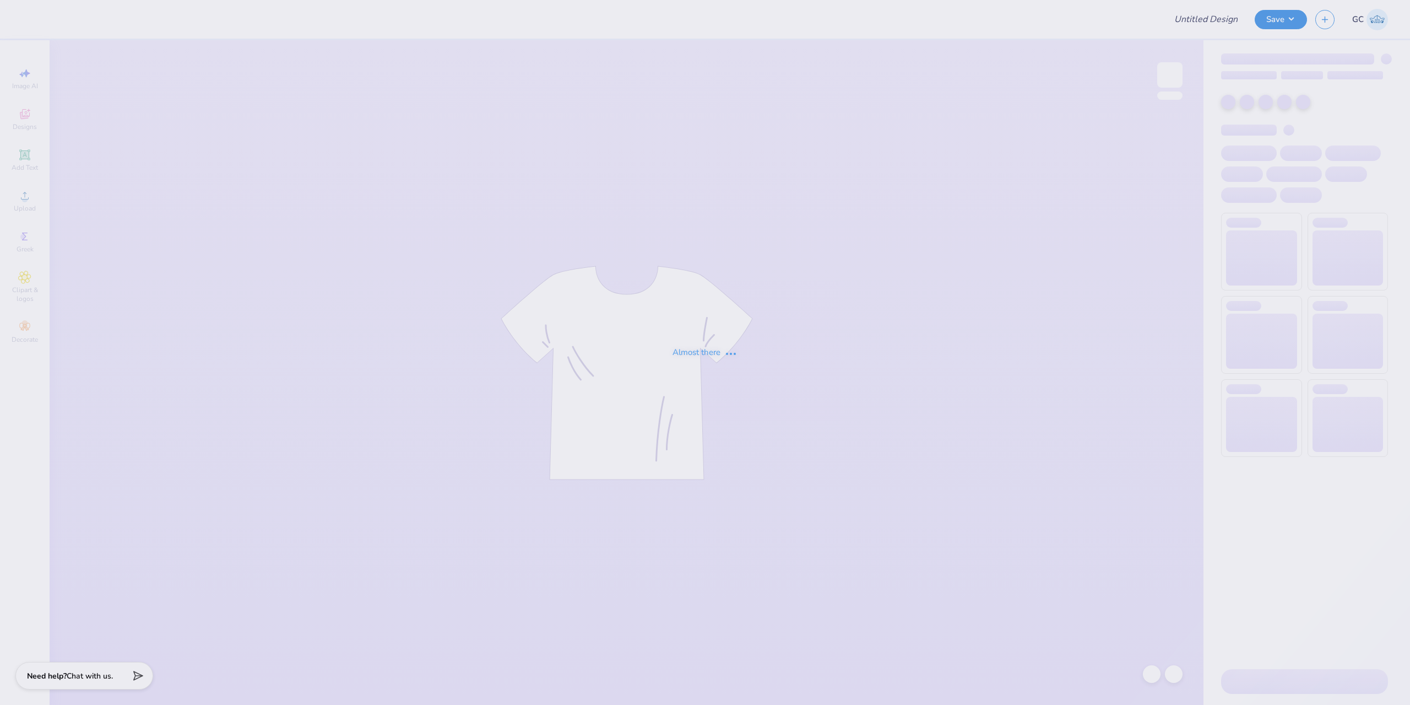
type input "[GEOGRAPHIC_DATA] : [PERSON_NAME]"
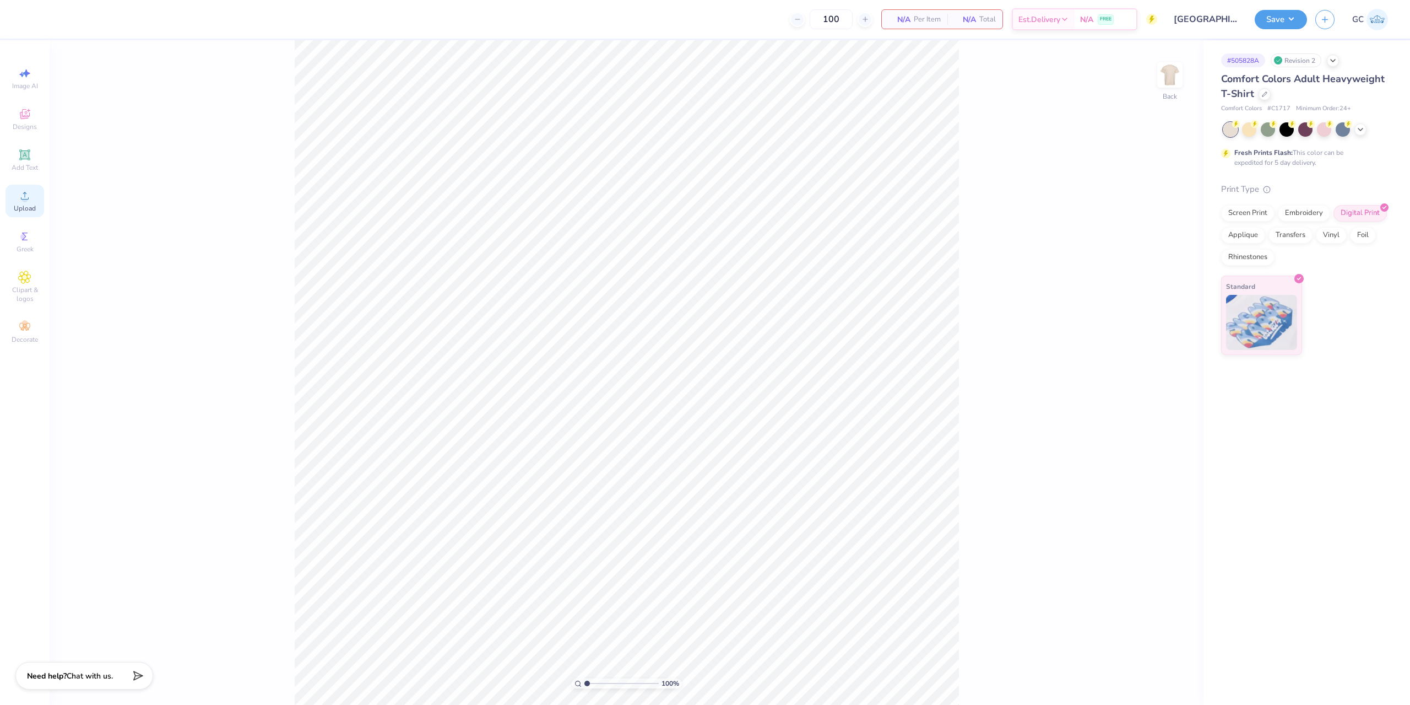
click at [21, 201] on icon at bounding box center [24, 195] width 13 height 13
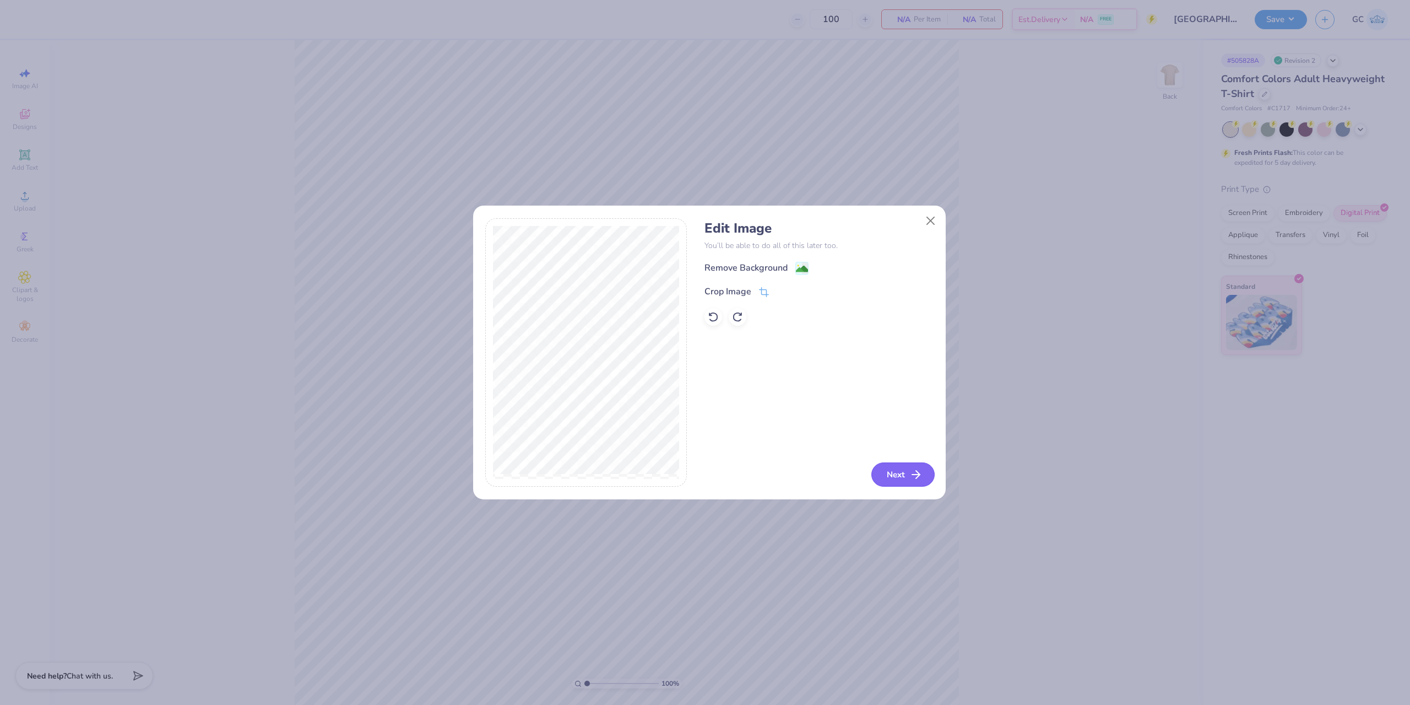
click at [907, 468] on button "Next" at bounding box center [902, 474] width 63 height 24
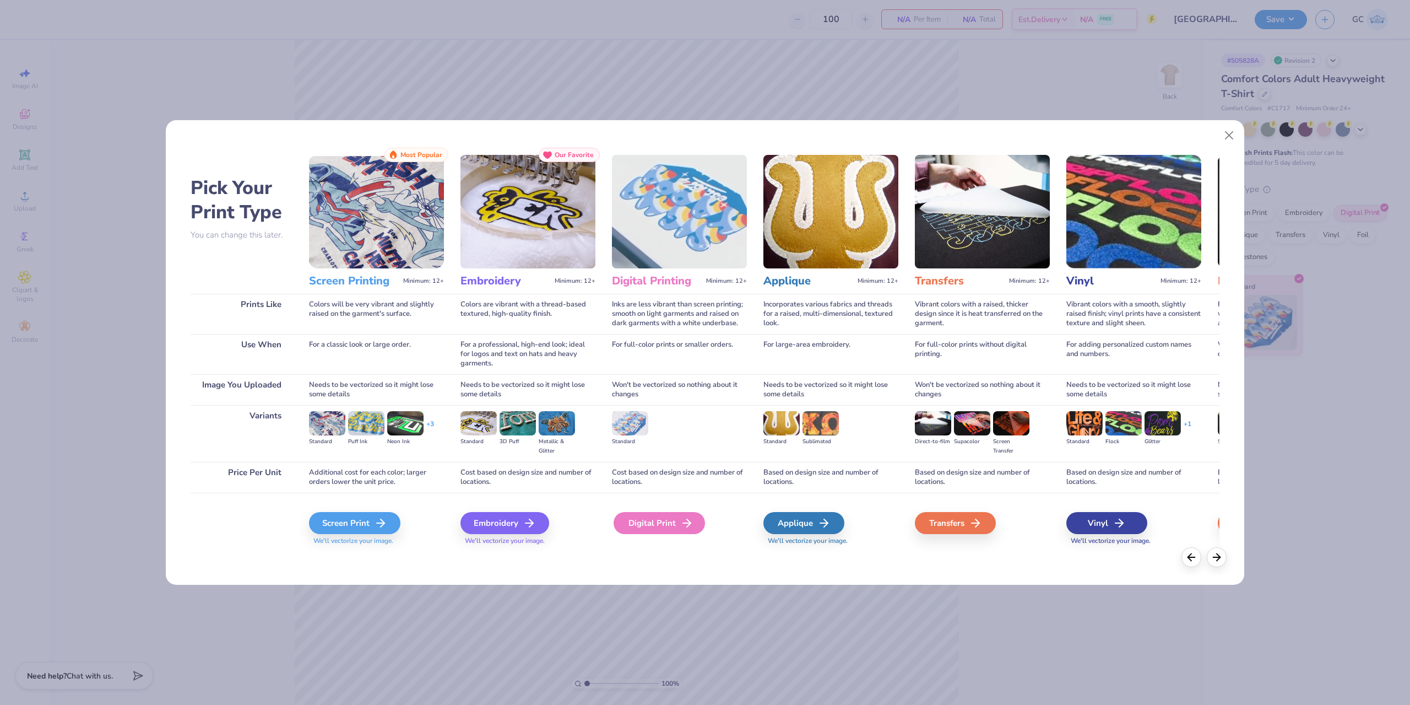
click at [671, 519] on div "Digital Print" at bounding box center [659, 523] width 91 height 22
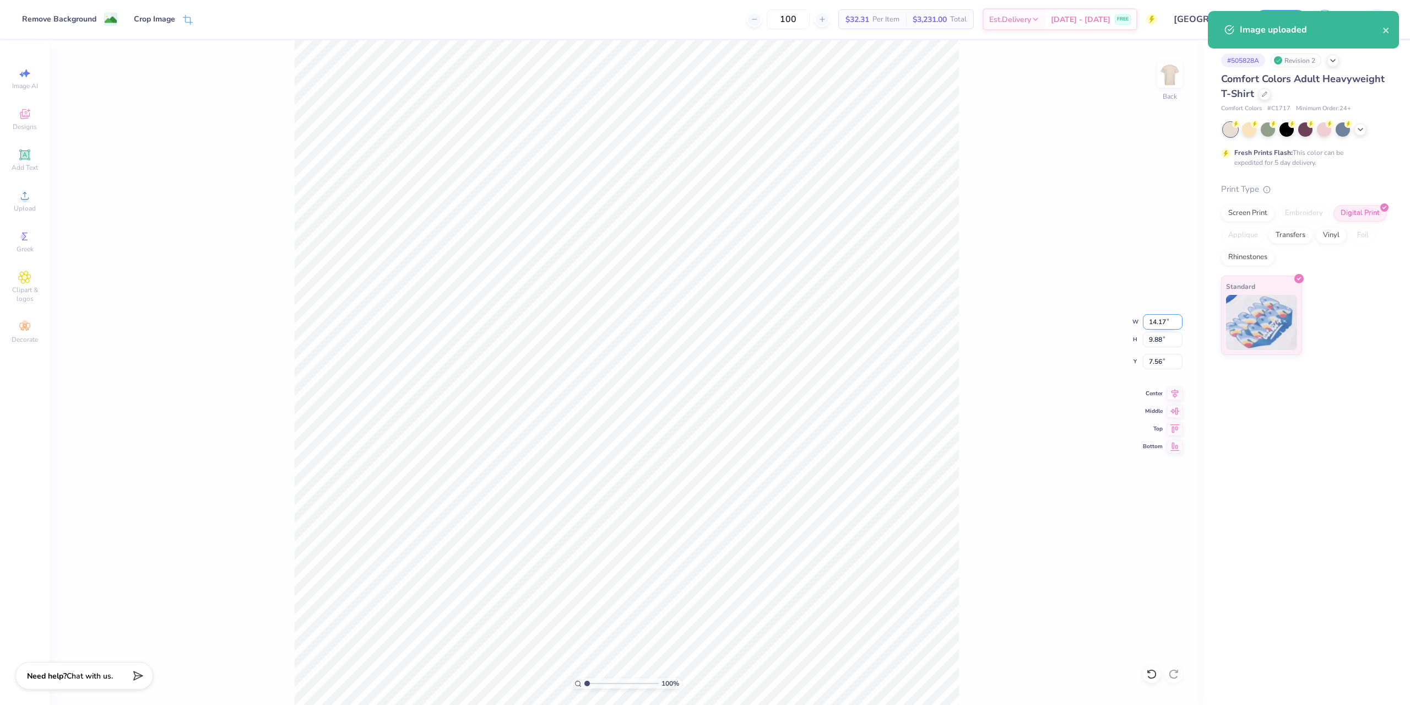
drag, startPoint x: 1172, startPoint y: 322, endPoint x: 1147, endPoint y: 326, distance: 25.6
click at [1147, 326] on input "14.17" at bounding box center [1163, 321] width 40 height 15
type input "3.50"
type input "2.44"
type input "3.00"
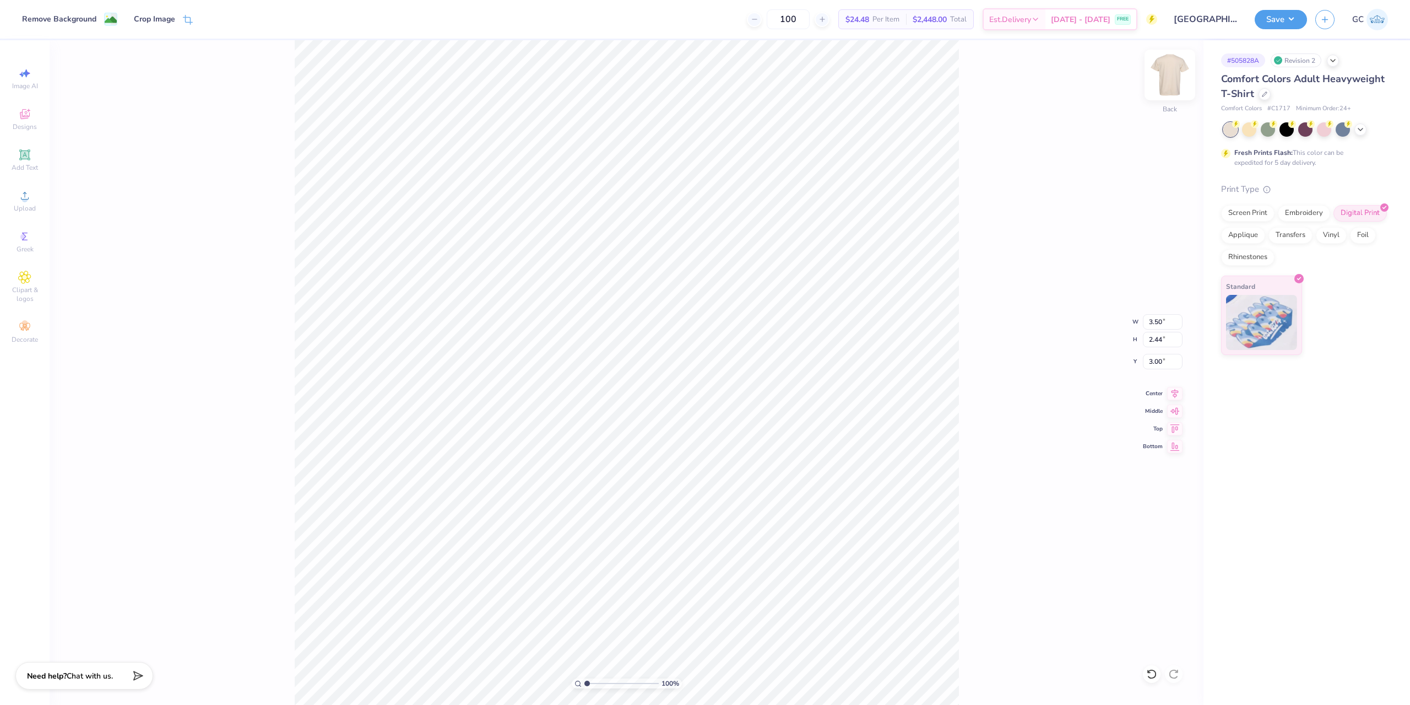
click at [1160, 85] on img at bounding box center [1170, 75] width 44 height 44
click at [20, 195] on icon at bounding box center [24, 195] width 13 height 13
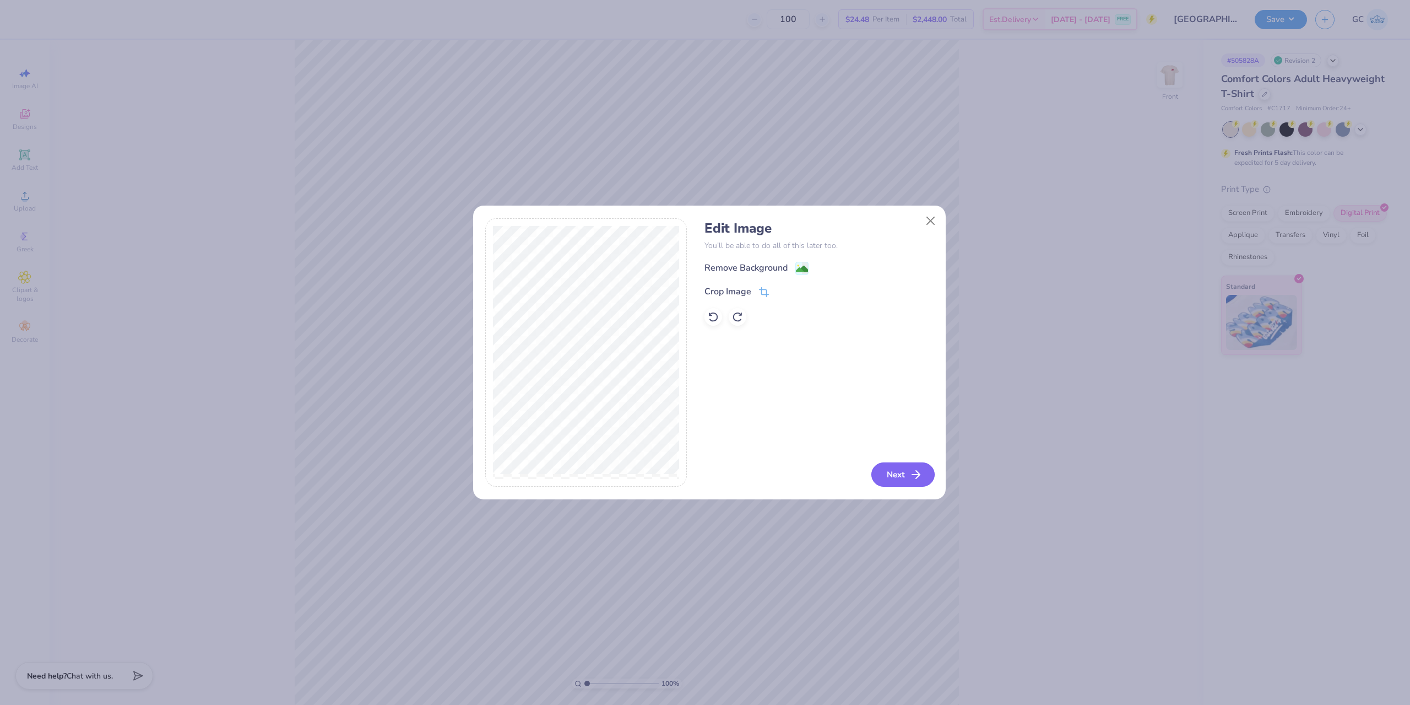
click at [900, 474] on button "Next" at bounding box center [902, 474] width 63 height 24
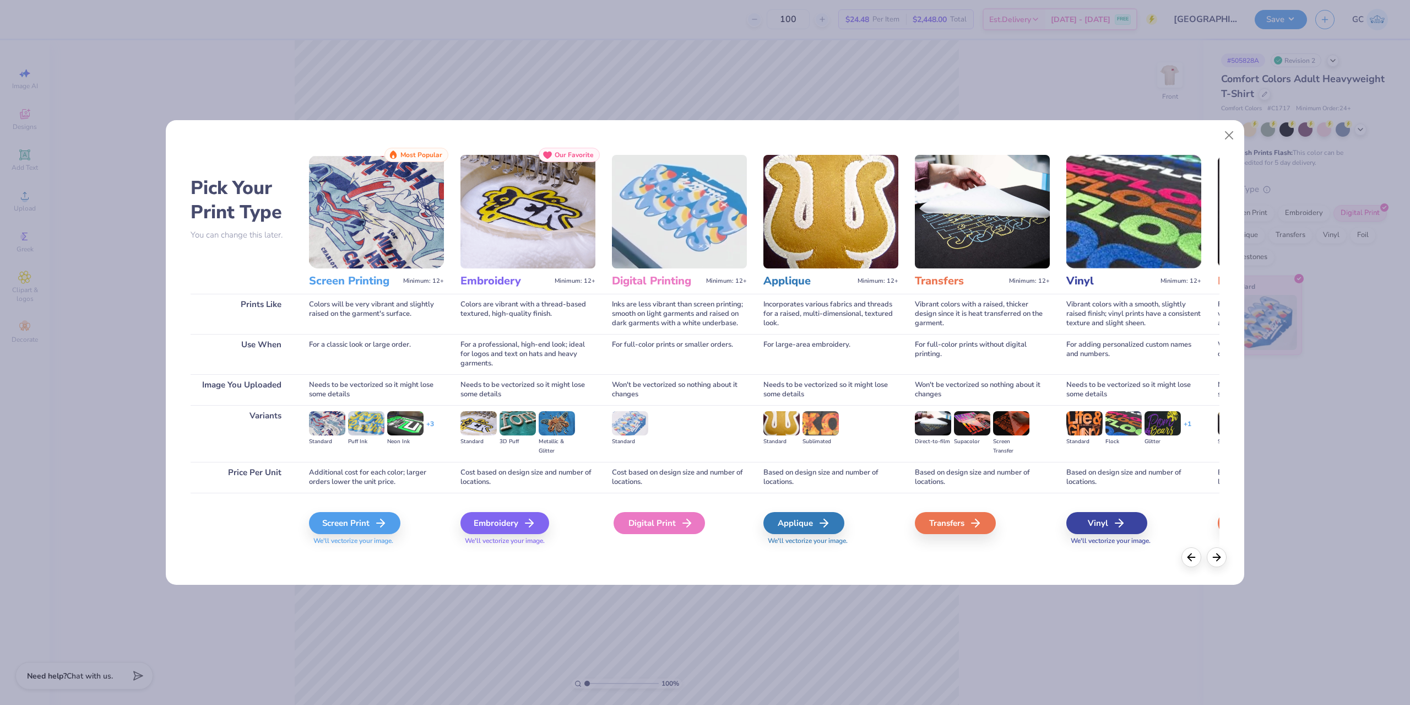
click at [651, 515] on div "Digital Print" at bounding box center [659, 523] width 91 height 22
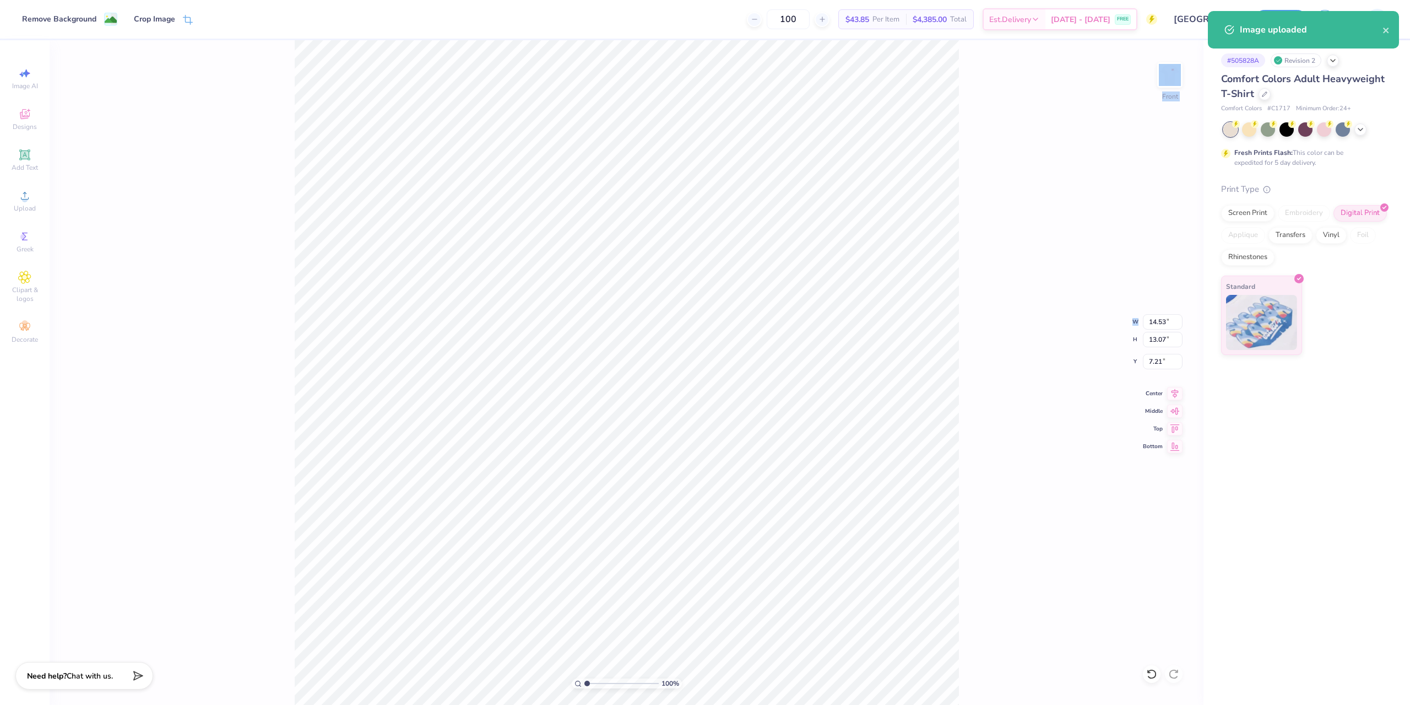
drag, startPoint x: 1144, startPoint y: 320, endPoint x: 1168, endPoint y: 320, distance: 24.2
click at [1168, 320] on div "100 % Front W 14.53 14.53 " H 13.07 13.07 " Y 7.21 7.21 " Center Middle Top Bot…" at bounding box center [627, 372] width 1154 height 664
click at [1167, 321] on div "100 % Front W 14.53 H 13.07 Y 7.21 Center Middle Top Bottom" at bounding box center [627, 372] width 1154 height 664
click at [1145, 319] on div "100 % Front W 14.53 14.53 " H 13.07 13.07 " Y 7.21 7.21 " Center Middle Top Bot…" at bounding box center [627, 372] width 1154 height 664
drag, startPoint x: 1147, startPoint y: 322, endPoint x: 1172, endPoint y: 321, distance: 25.4
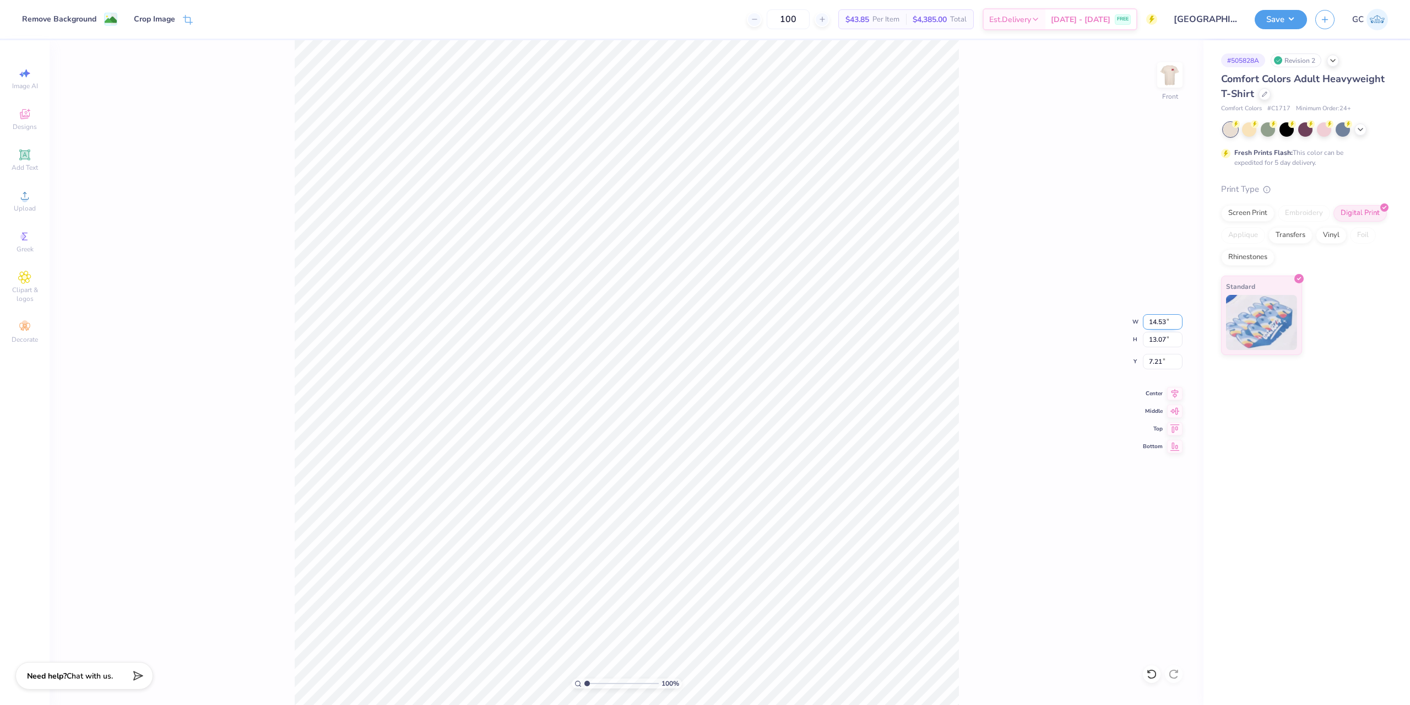
click at [1172, 321] on input "14.53" at bounding box center [1163, 321] width 40 height 15
type input "11.50"
type input "10.34"
drag, startPoint x: 1167, startPoint y: 360, endPoint x: 1172, endPoint y: 365, distance: 7.0
click at [1149, 361] on input "8.58" at bounding box center [1163, 361] width 40 height 15
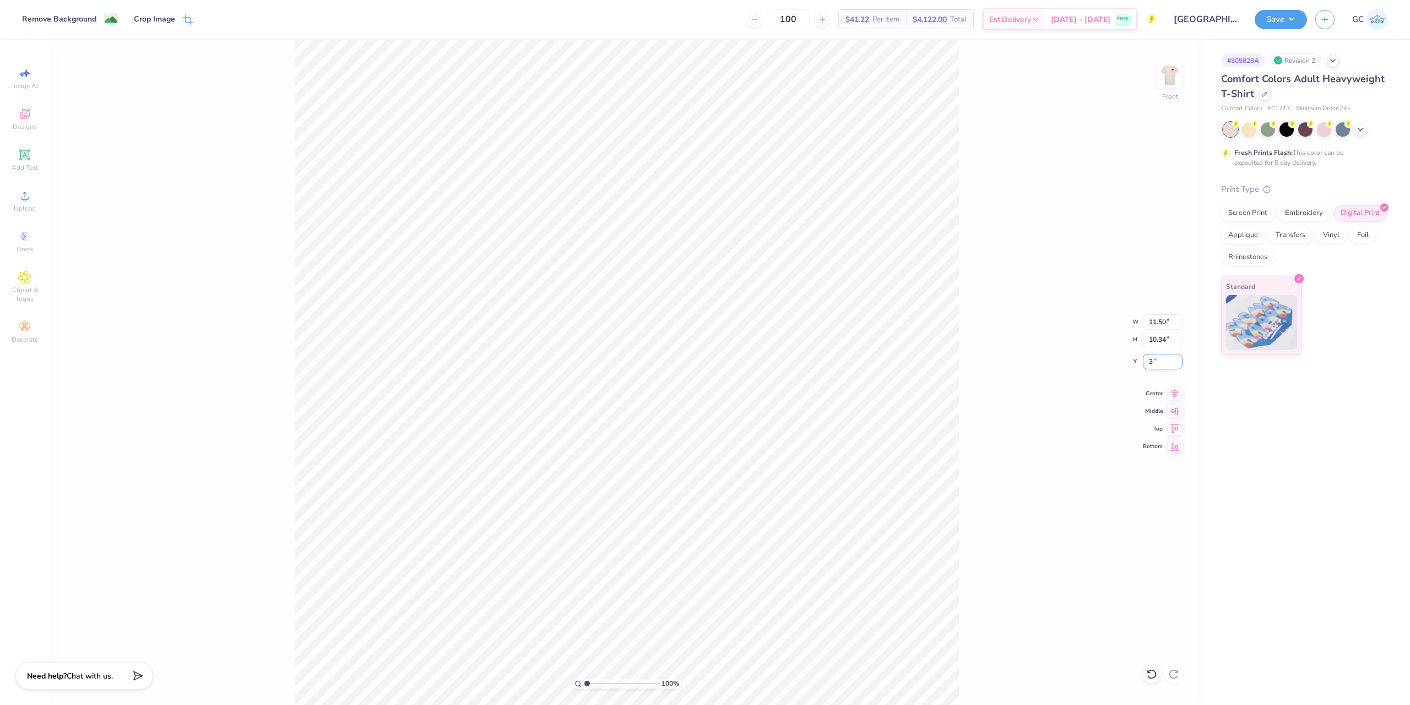
type input "3.00"
click at [1176, 396] on icon at bounding box center [1174, 391] width 15 height 13
click at [1289, 25] on button "Save" at bounding box center [1281, 17] width 52 height 19
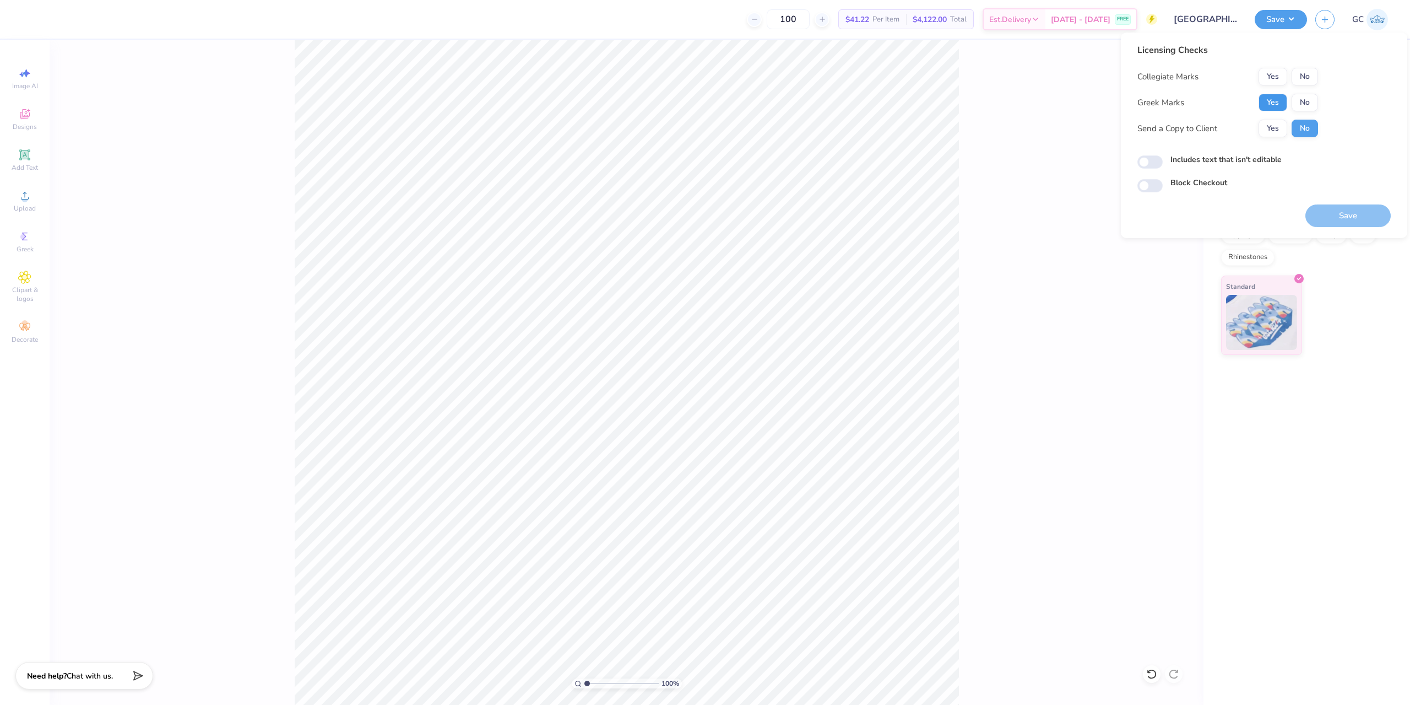
click at [1277, 106] on button "Yes" at bounding box center [1273, 103] width 29 height 18
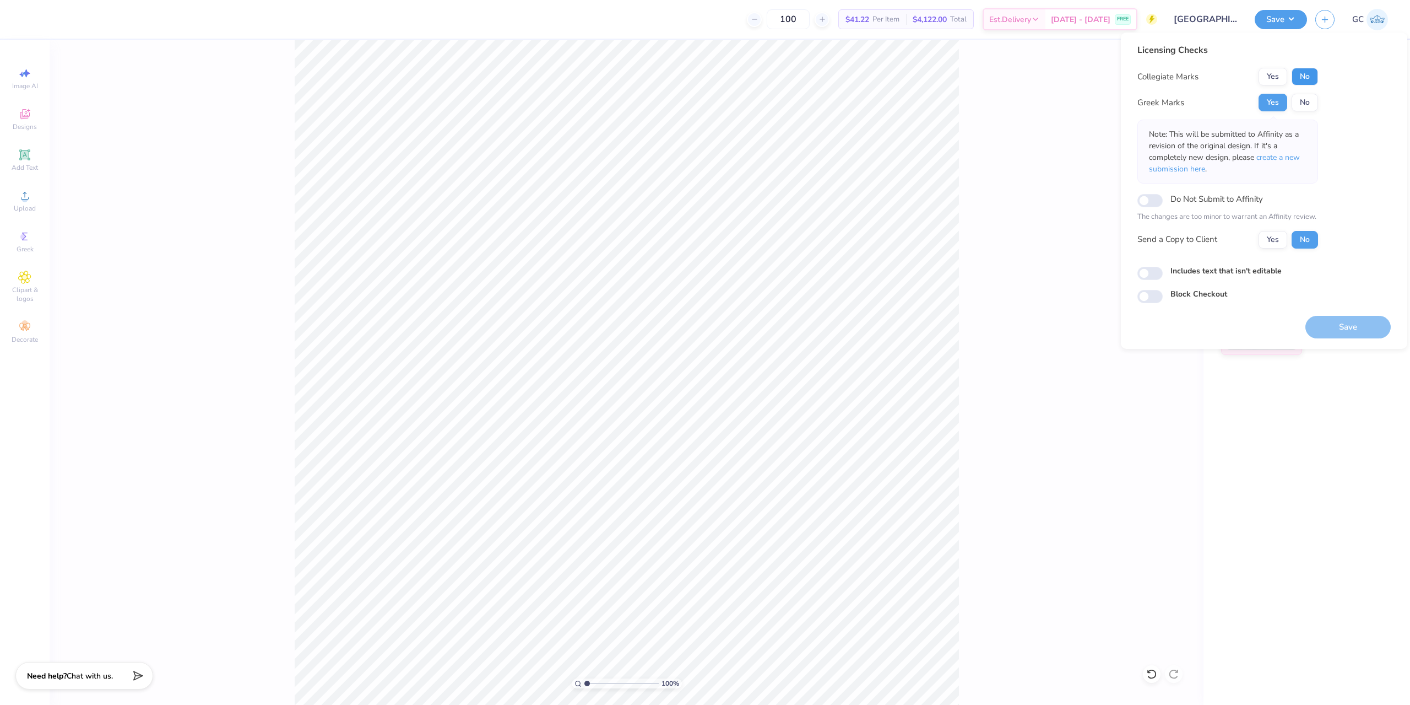
click at [1318, 76] on button "No" at bounding box center [1305, 77] width 26 height 18
click at [1364, 320] on button "Save" at bounding box center [1348, 327] width 85 height 23
